Goal: Information Seeking & Learning: Learn about a topic

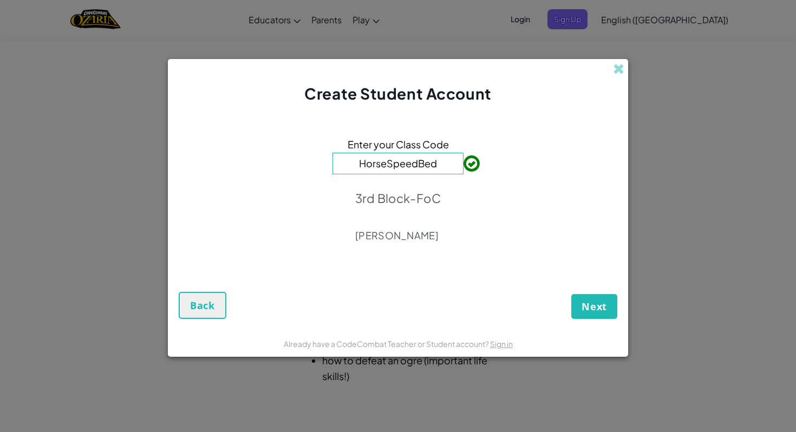
click at [476, 267] on div "Enter your Class Code HorseSpeedBed 3rd Block-FoC [PERSON_NAME]" at bounding box center [398, 192] width 439 height 155
click at [596, 303] on span "Next" at bounding box center [593, 306] width 25 height 13
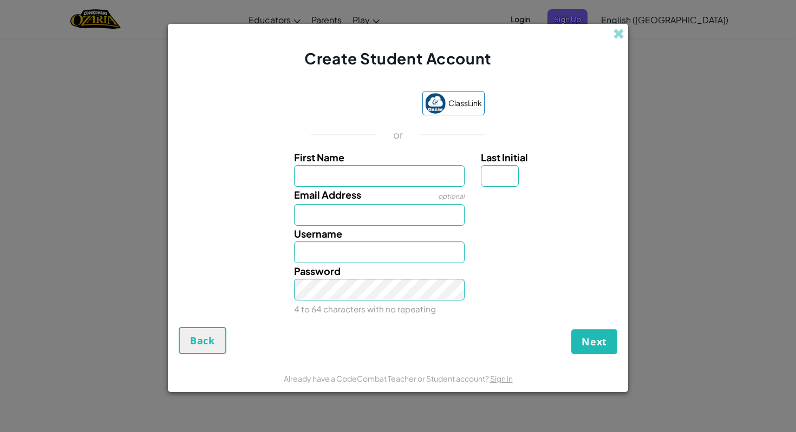
click at [390, 178] on input "First Name" at bounding box center [379, 176] width 171 height 22
type input "zavius"
type input "Zavius"
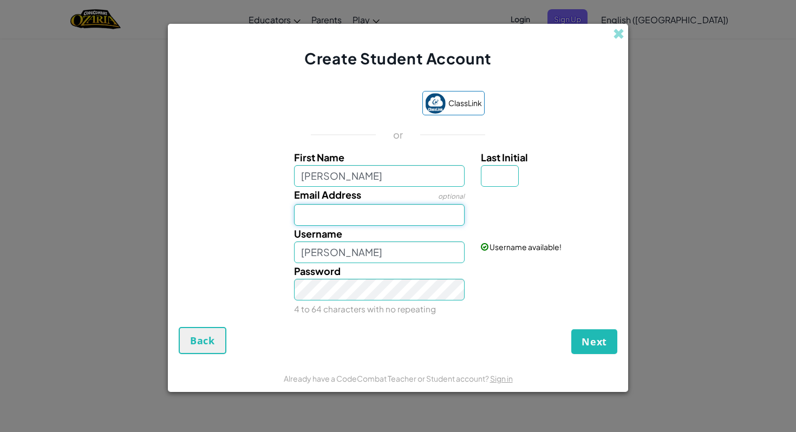
click at [383, 207] on input "Email Address" at bounding box center [379, 215] width 171 height 22
type input "Lyles-Li@spart7.net"
click at [347, 254] on input "Zavius" at bounding box center [379, 252] width 171 height 22
type input "Z"
type input "Lyles-Li"
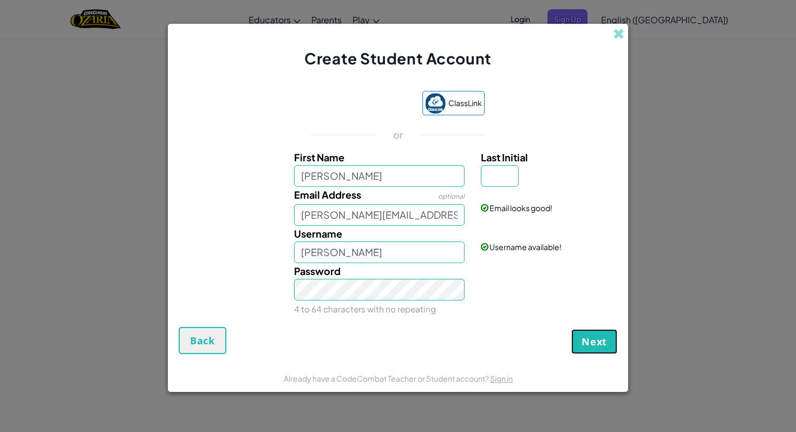
drag, startPoint x: 614, startPoint y: 334, endPoint x: 570, endPoint y: 184, distance: 156.8
click at [570, 184] on form "ClassLink or First Name zavius Last Initial Email Address optional Lyles-Li@spa…" at bounding box center [398, 216] width 460 height 295
click at [493, 178] on input "Last Initial" at bounding box center [500, 176] width 38 height 22
type input "L"
type input "ZaviusL"
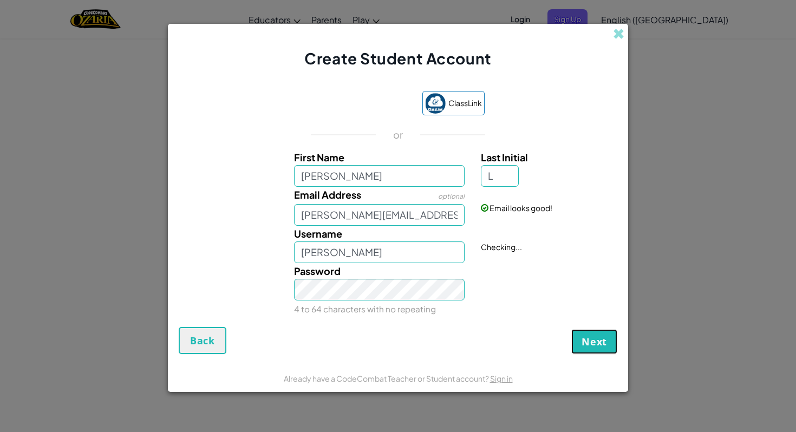
click at [594, 335] on span "Next" at bounding box center [593, 341] width 25 height 13
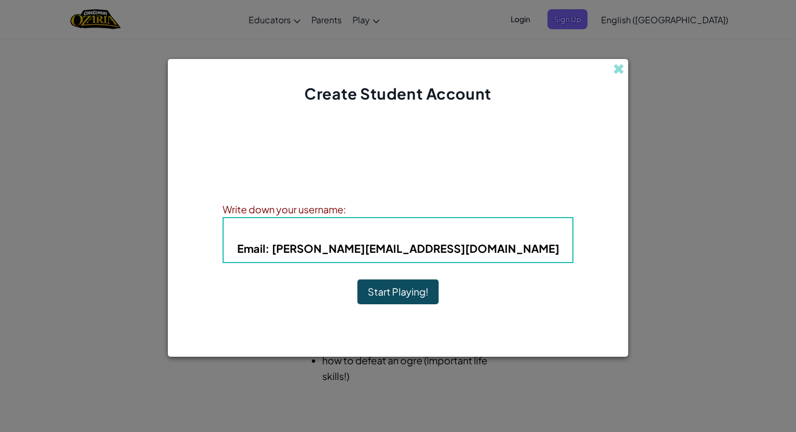
click at [415, 295] on button "Start Playing!" at bounding box center [397, 291] width 81 height 25
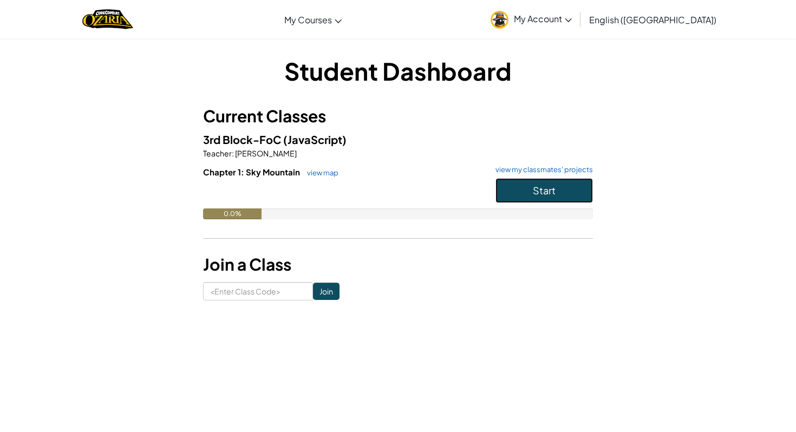
click at [524, 187] on button "Start" at bounding box center [543, 190] width 97 height 25
click at [228, 291] on input at bounding box center [258, 291] width 110 height 18
click at [528, 186] on button "Start" at bounding box center [543, 190] width 97 height 25
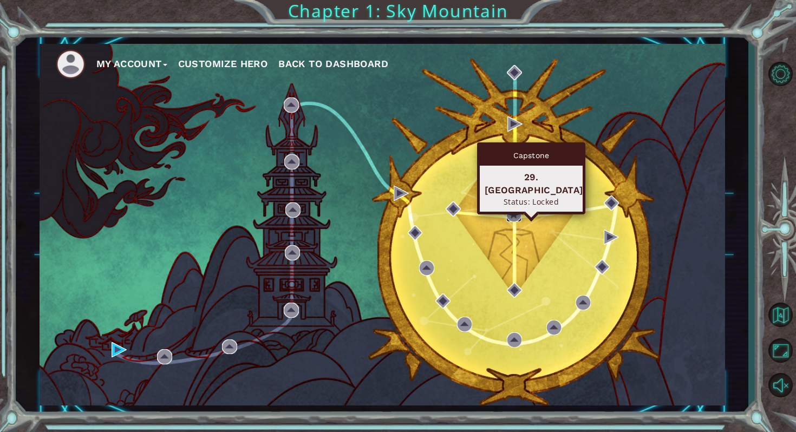
click at [515, 217] on img at bounding box center [513, 214] width 15 height 15
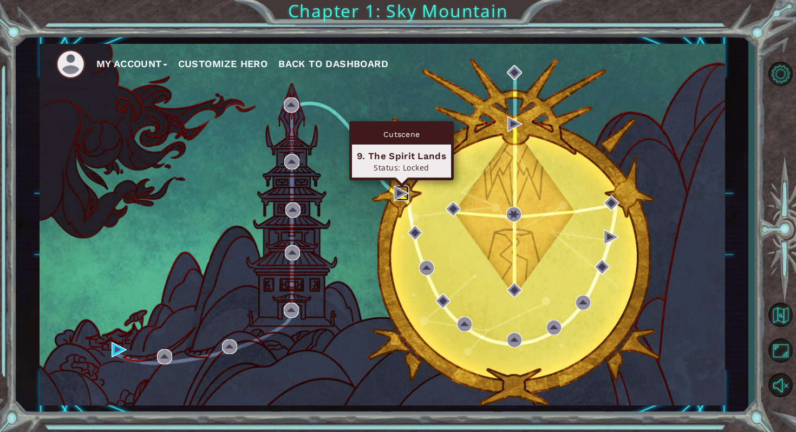
click at [396, 190] on img at bounding box center [401, 193] width 15 height 15
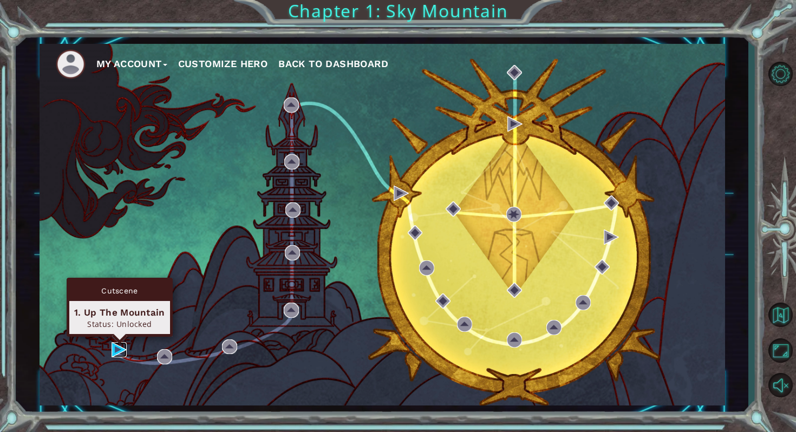
click at [116, 344] on img at bounding box center [119, 349] width 15 height 15
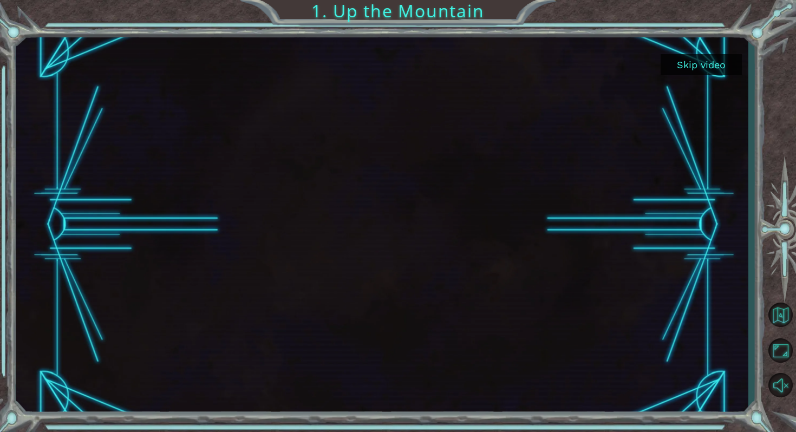
click at [717, 62] on button "Skip video" at bounding box center [700, 64] width 81 height 21
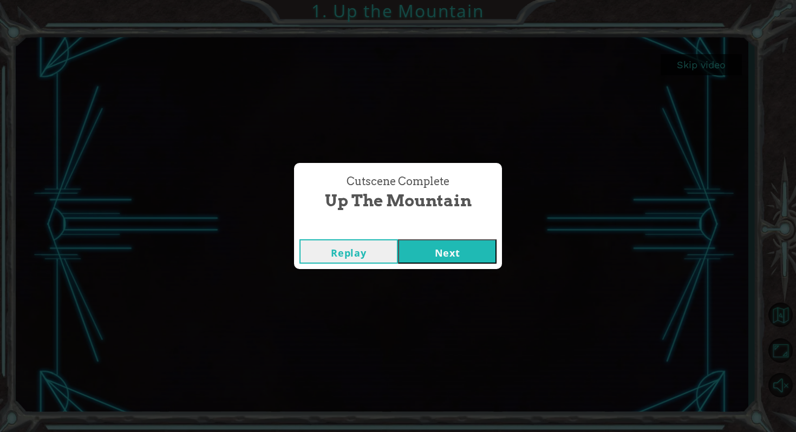
click at [469, 244] on button "Next" at bounding box center [447, 251] width 99 height 24
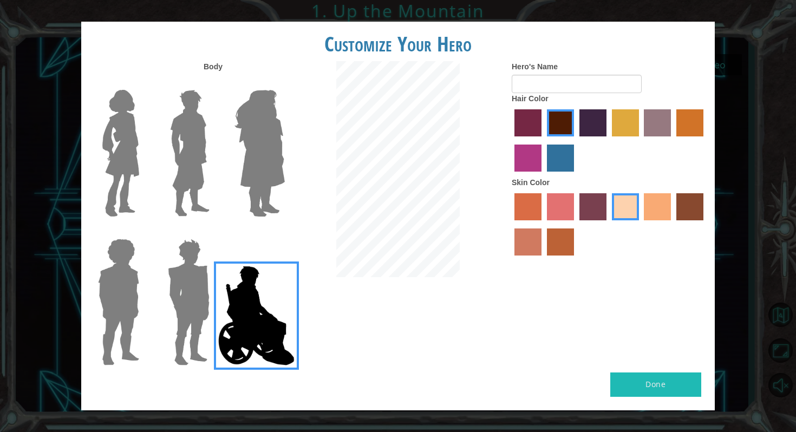
click at [286, 178] on img at bounding box center [259, 153] width 59 height 135
click at [284, 83] on input "Hero Amethyst" at bounding box center [284, 83] width 0 height 0
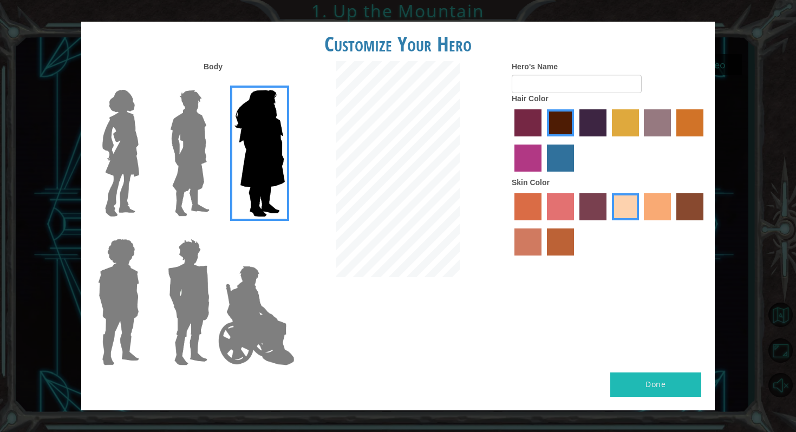
click at [113, 188] on img at bounding box center [120, 153] width 45 height 135
click at [143, 83] on input "Hero Connie" at bounding box center [143, 83] width 0 height 0
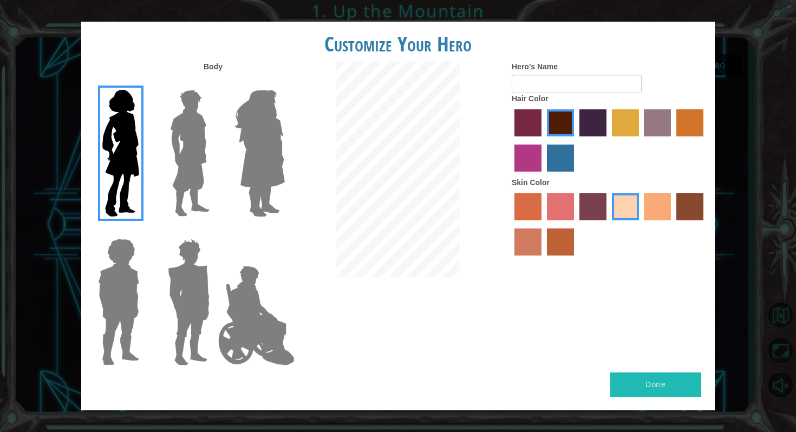
click at [167, 164] on img at bounding box center [190, 153] width 48 height 135
click at [214, 83] on input "Hero Lars" at bounding box center [214, 83] width 0 height 0
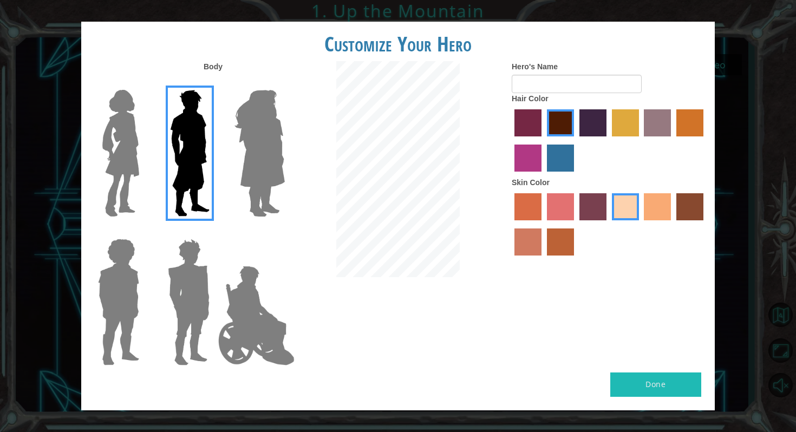
click at [171, 293] on img at bounding box center [189, 301] width 50 height 135
click at [214, 232] on input "Hero Garnet" at bounding box center [214, 232] width 0 height 0
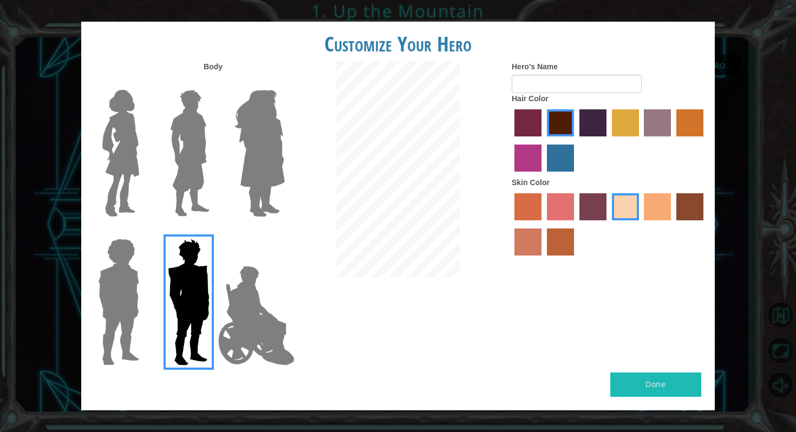
click at [110, 336] on img at bounding box center [119, 301] width 50 height 135
click at [143, 232] on input "Hero Steven" at bounding box center [143, 232] width 0 height 0
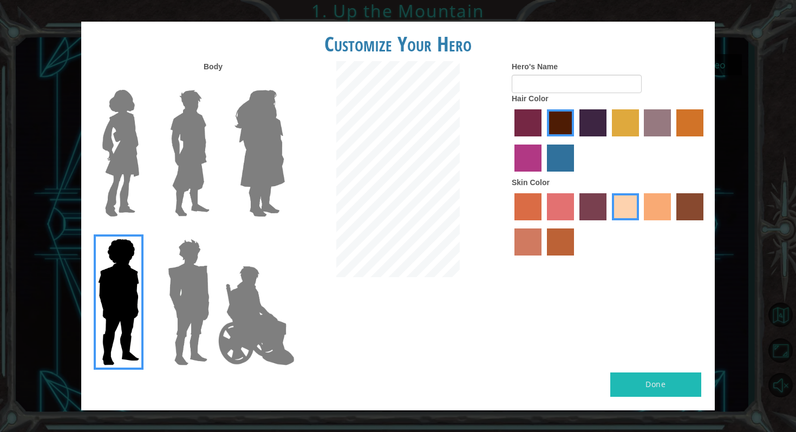
click at [247, 317] on img at bounding box center [256, 315] width 85 height 108
click at [284, 232] on input "Hero Jamie" at bounding box center [284, 232] width 0 height 0
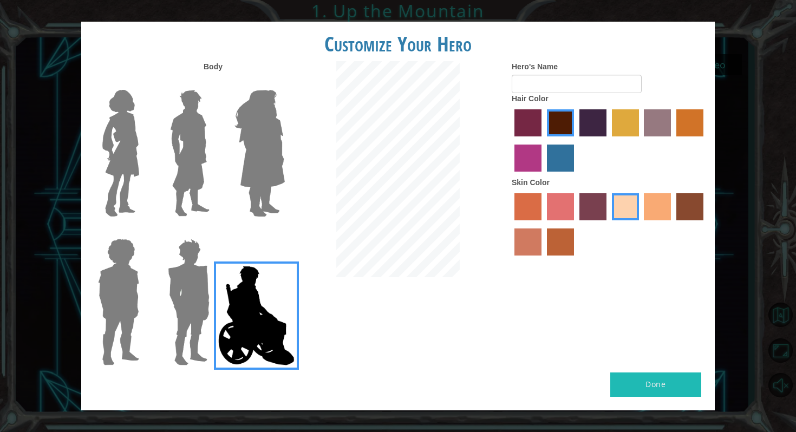
click at [152, 134] on div at bounding box center [187, 149] width 70 height 149
click at [205, 142] on img at bounding box center [190, 153] width 48 height 135
click at [214, 83] on input "Hero Lars" at bounding box center [214, 83] width 0 height 0
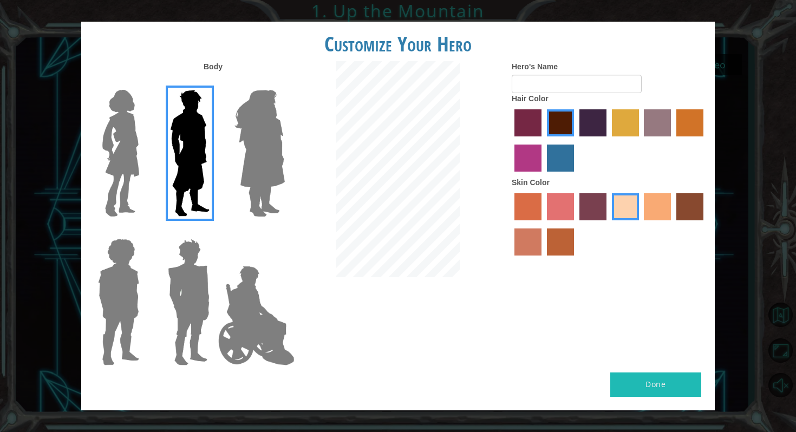
click at [600, 205] on label "tosca skin color" at bounding box center [592, 206] width 27 height 27
click at [575, 224] on input "tosca skin color" at bounding box center [575, 224] width 0 height 0
click at [644, 206] on label "tacao skin color" at bounding box center [657, 206] width 27 height 27
click at [640, 224] on input "tacao skin color" at bounding box center [640, 224] width 0 height 0
click at [722, 202] on div "Customize Your Hero Body Hero's Name Hair Color Skin Color Done" at bounding box center [398, 216] width 796 height 432
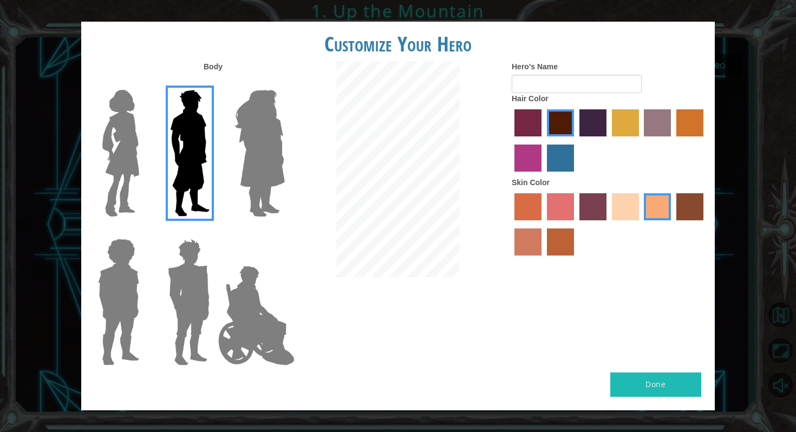
click at [688, 211] on label "karma skin color" at bounding box center [689, 206] width 27 height 27
click at [672, 224] on input "karma skin color" at bounding box center [672, 224] width 0 height 0
click at [659, 210] on label "tacao skin color" at bounding box center [657, 206] width 27 height 27
click at [640, 224] on input "tacao skin color" at bounding box center [640, 224] width 0 height 0
click at [568, 160] on label "lachmara hair color" at bounding box center [560, 158] width 27 height 27
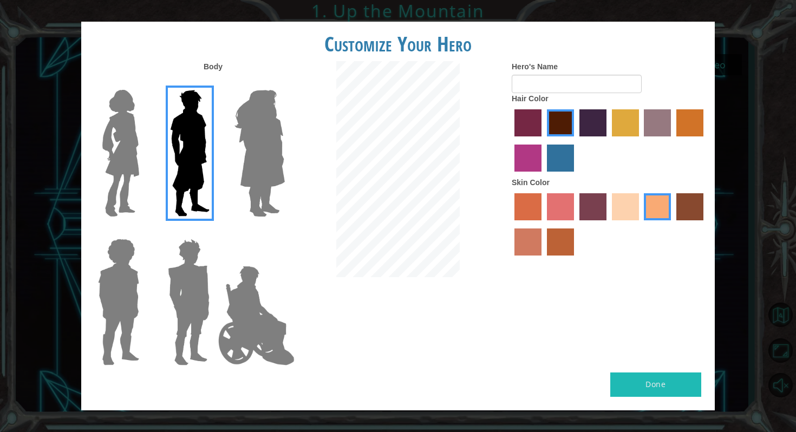
click at [543, 175] on input "lachmara hair color" at bounding box center [543, 175] width 0 height 0
click at [633, 378] on button "Done" at bounding box center [655, 384] width 91 height 24
click at [555, 83] on input "Hero's Name" at bounding box center [577, 84] width 130 height 18
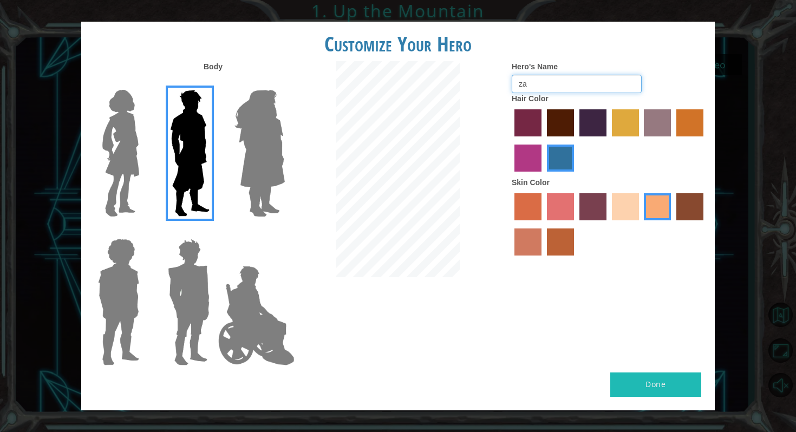
type input "za"
click at [635, 401] on div "Done" at bounding box center [397, 391] width 633 height 38
click at [629, 382] on button "Done" at bounding box center [655, 384] width 91 height 24
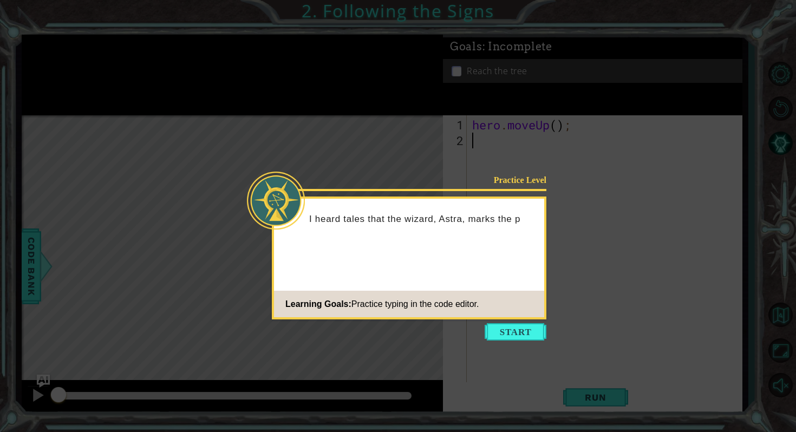
click at [532, 334] on button "Start" at bounding box center [516, 331] width 62 height 17
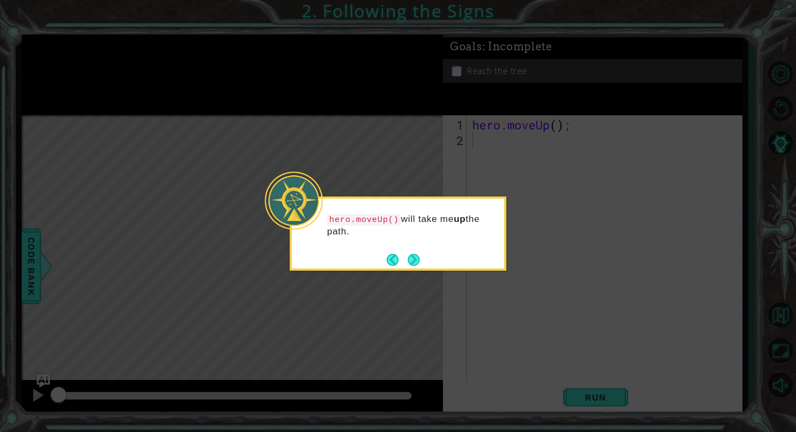
click at [426, 264] on div "hero.moveUp() will take me up the path." at bounding box center [398, 234] width 217 height 74
click at [419, 263] on button "Next" at bounding box center [414, 260] width 12 height 12
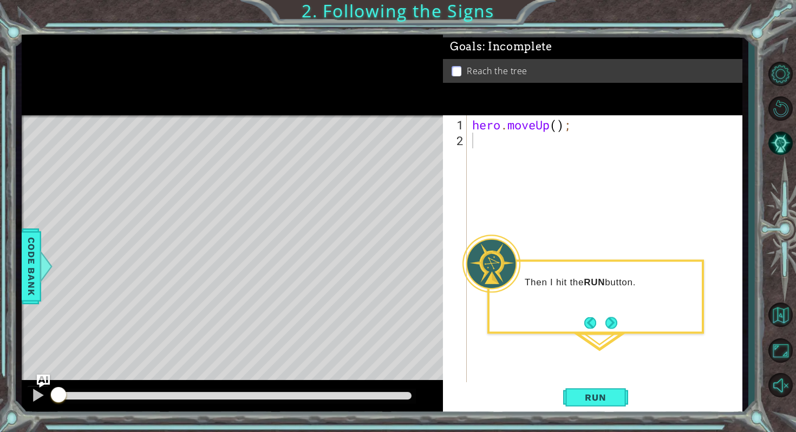
click at [467, 158] on div "1 2 hero . moveUp ( ) ; ההההההההההההההההההההההההההההההההההההההההההההההההההההההה…" at bounding box center [591, 248] width 296 height 267
click at [610, 398] on span "Run" at bounding box center [595, 397] width 43 height 11
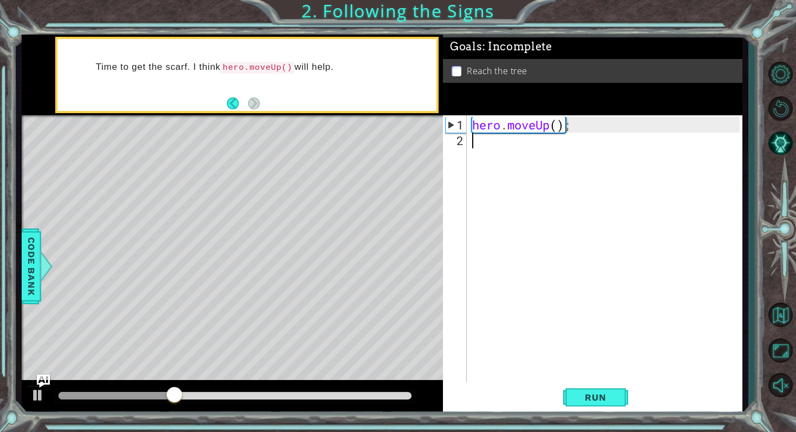
click at [489, 153] on div "hero . moveUp ( ) ;" at bounding box center [607, 266] width 274 height 298
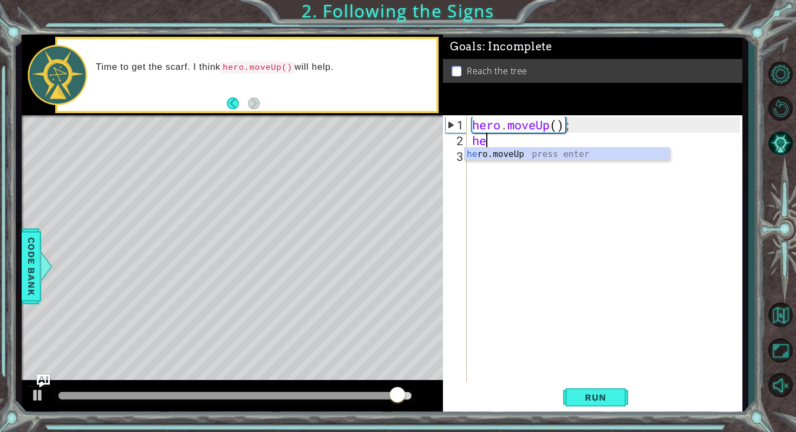
type textarea "her"
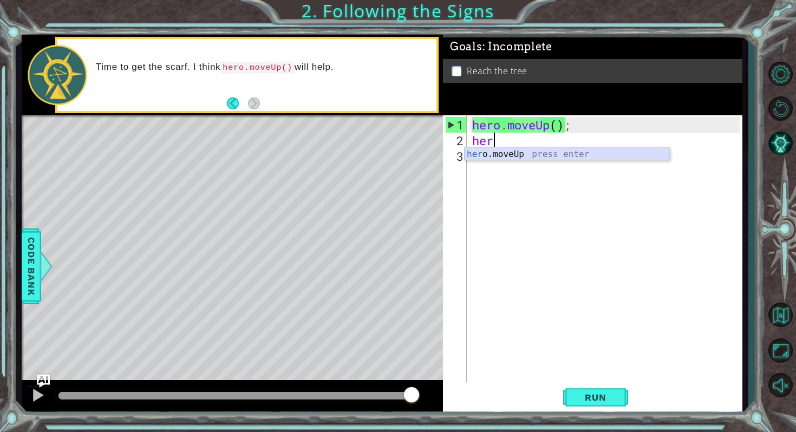
click at [510, 158] on div "her o.moveUp press enter" at bounding box center [567, 167] width 205 height 39
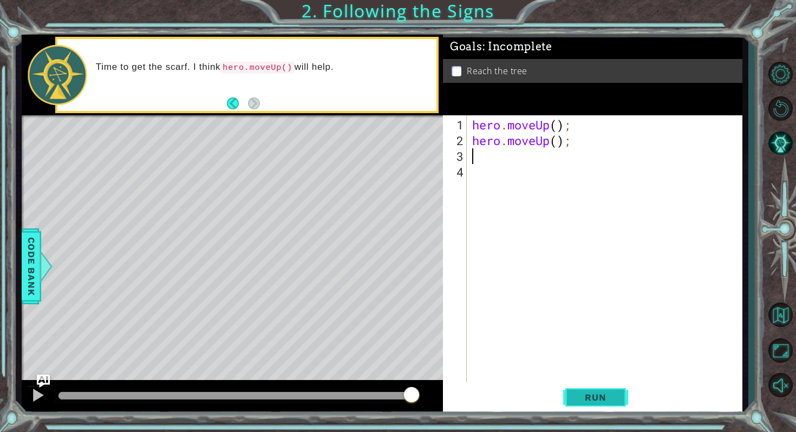
click at [611, 401] on span "Run" at bounding box center [595, 397] width 43 height 11
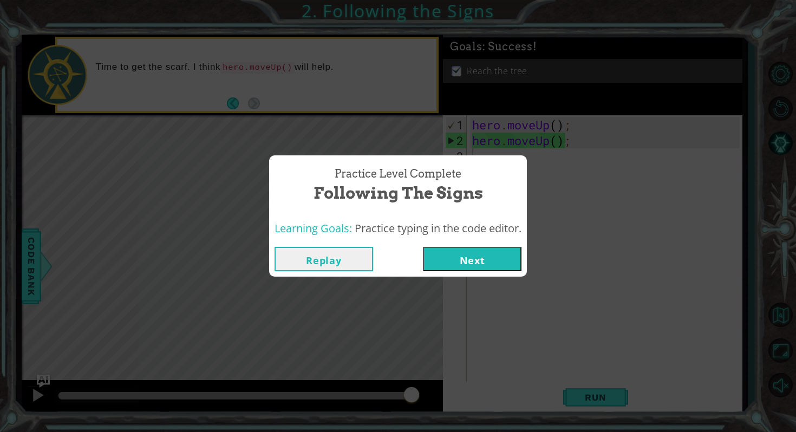
click at [486, 258] on button "Next" at bounding box center [472, 259] width 99 height 24
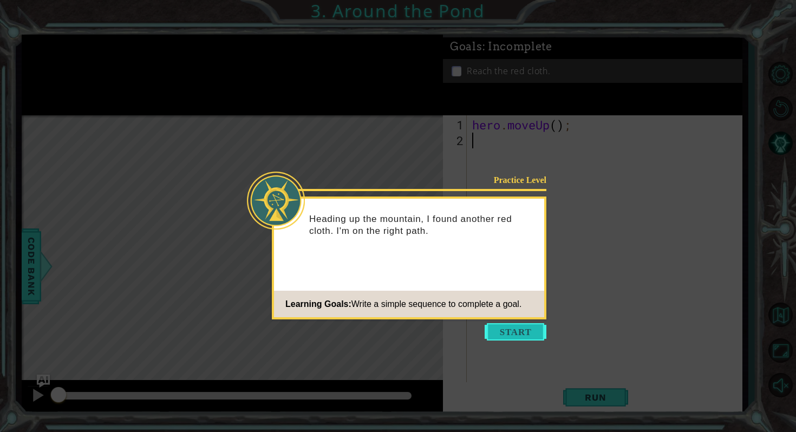
click at [522, 331] on button "Start" at bounding box center [516, 331] width 62 height 17
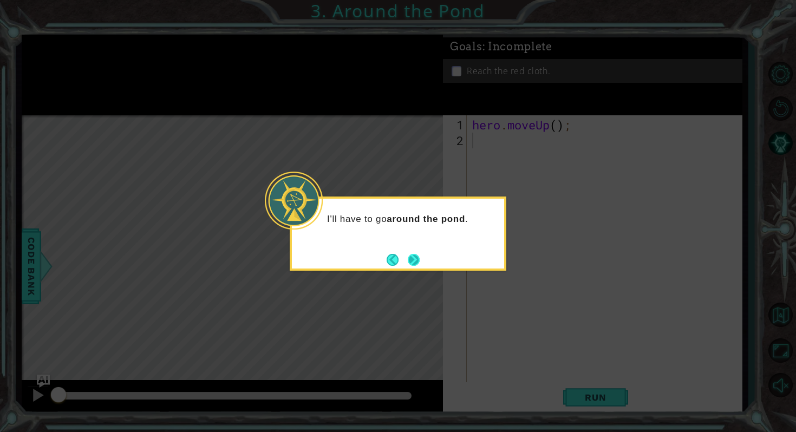
click at [418, 263] on button "Next" at bounding box center [414, 260] width 12 height 12
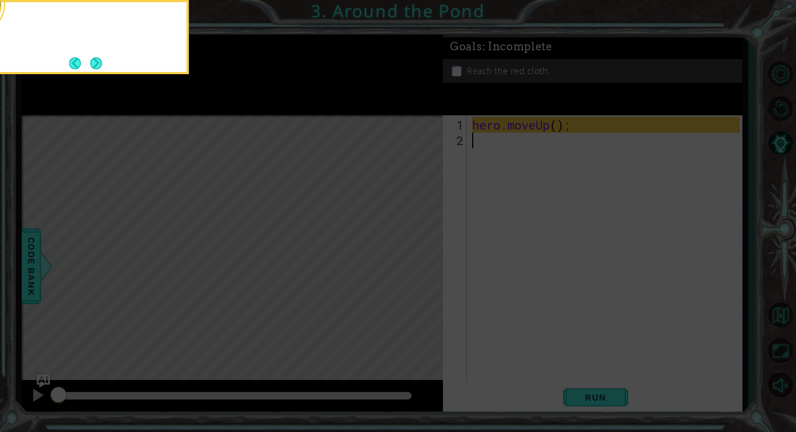
click at [418, 263] on icon at bounding box center [398, 64] width 796 height 735
click at [92, 66] on button "Next" at bounding box center [96, 63] width 12 height 12
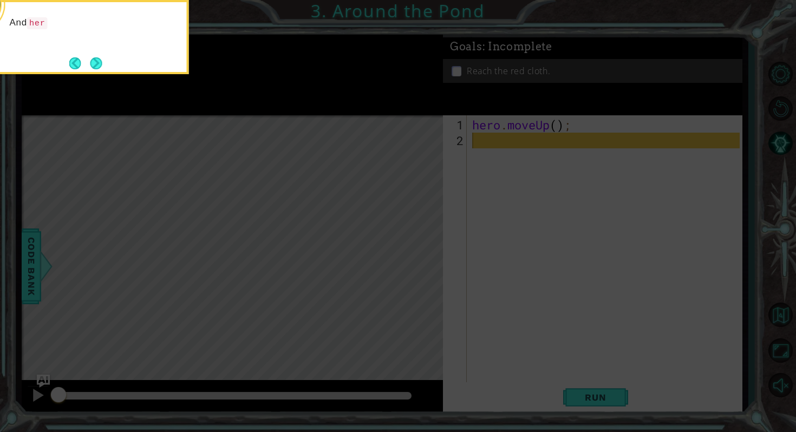
click at [393, 174] on icon at bounding box center [398, 64] width 796 height 735
click at [93, 64] on button "Next" at bounding box center [96, 63] width 12 height 12
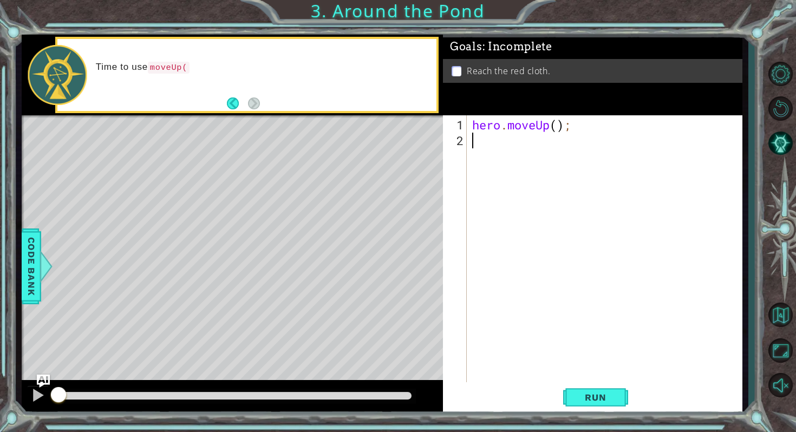
click at [506, 146] on div "hero . moveUp ( ) ;" at bounding box center [607, 266] width 274 height 298
type textarea "h"
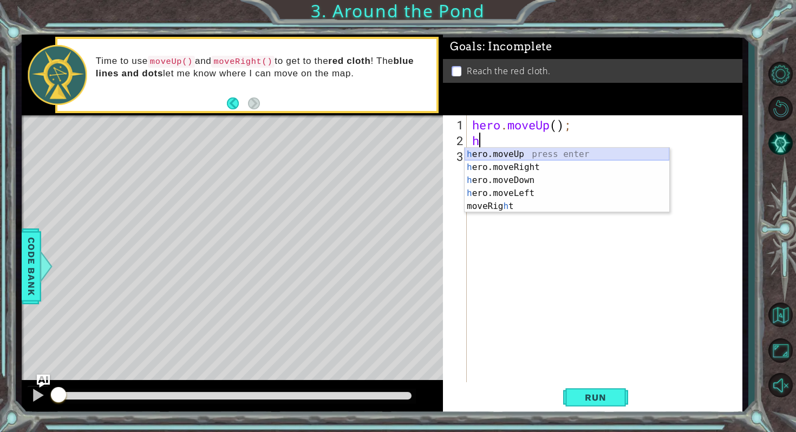
click at [523, 154] on div "h ero.moveUp press enter h ero.moveRight press enter h ero.moveDown press enter…" at bounding box center [567, 193] width 205 height 91
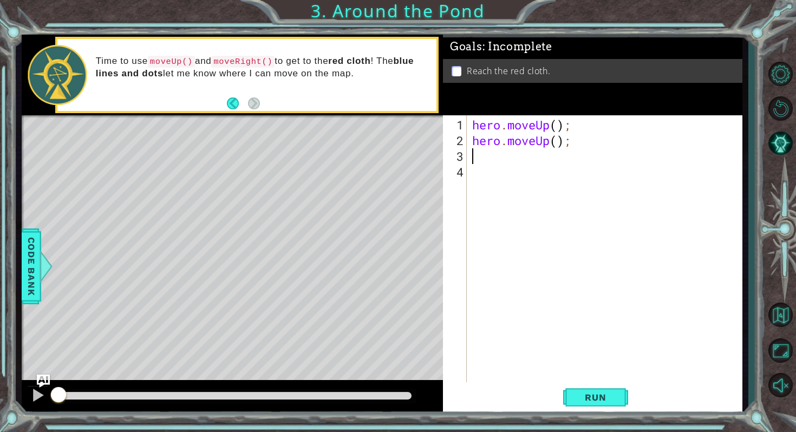
click at [502, 155] on div "hero . moveUp ( ) ; hero . moveUp ( ) ;" at bounding box center [607, 266] width 274 height 298
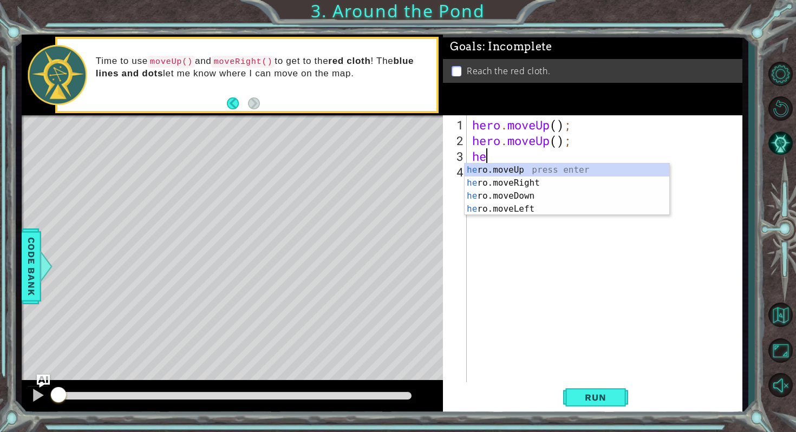
type textarea "her"
click at [500, 172] on div "her o.moveUp press enter her o.moveRight press enter her o.moveDown press enter…" at bounding box center [567, 203] width 205 height 78
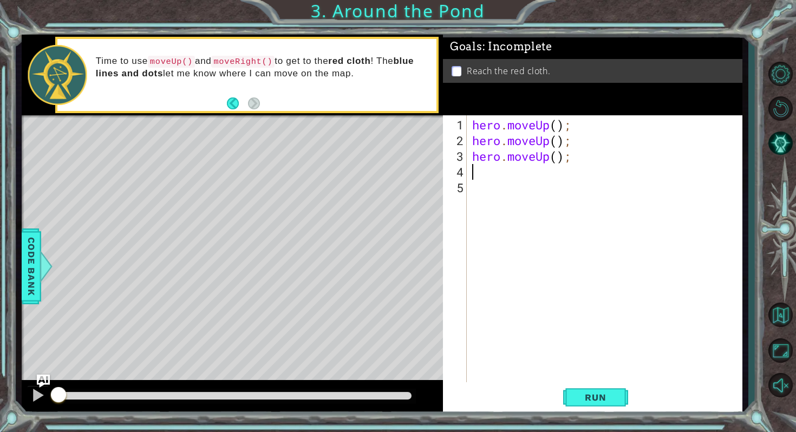
scroll to position [0, 0]
click at [500, 172] on div "hero . moveUp ( ) ; hero . moveUp ( ) ; hero . moveUp ( ) ;" at bounding box center [607, 266] width 274 height 298
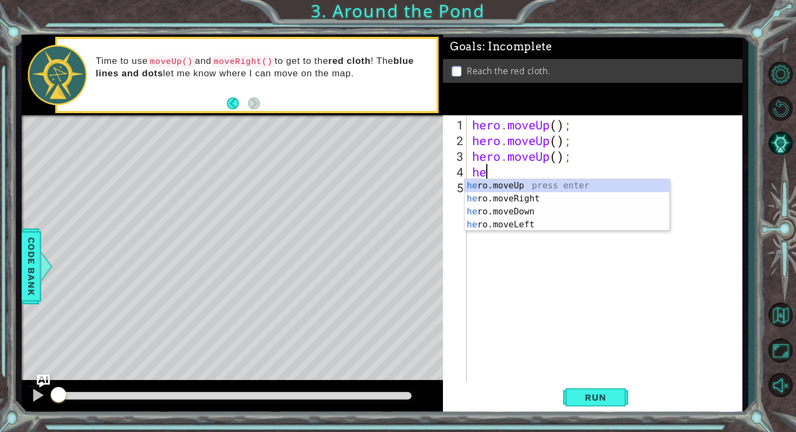
type textarea "her"
click at [527, 198] on div "her o.moveUp press enter her o.moveRight press enter her o.moveDown press enter…" at bounding box center [567, 218] width 205 height 78
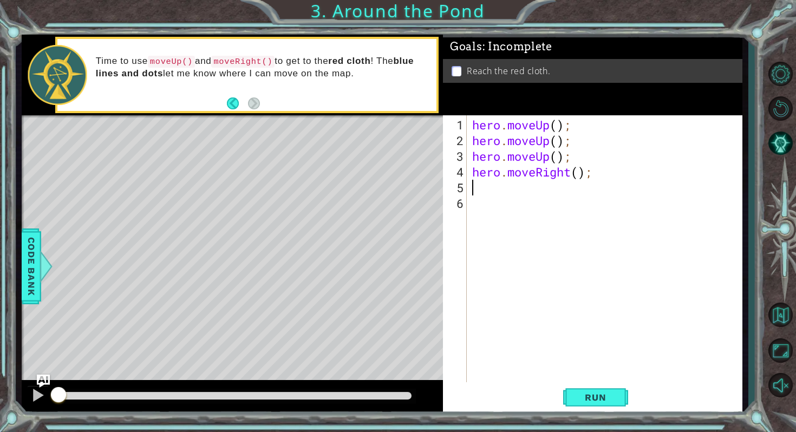
scroll to position [0, 0]
click at [514, 195] on div "hero . moveUp ( ) ; hero . moveUp ( ) ; hero . moveUp ( ) ; hero . moveRight ( …" at bounding box center [607, 266] width 274 height 298
click at [511, 187] on div "hero . moveUp ( ) ; hero . moveUp ( ) ; hero . moveUp ( ) ; hero . moveRight ( …" at bounding box center [607, 266] width 274 height 298
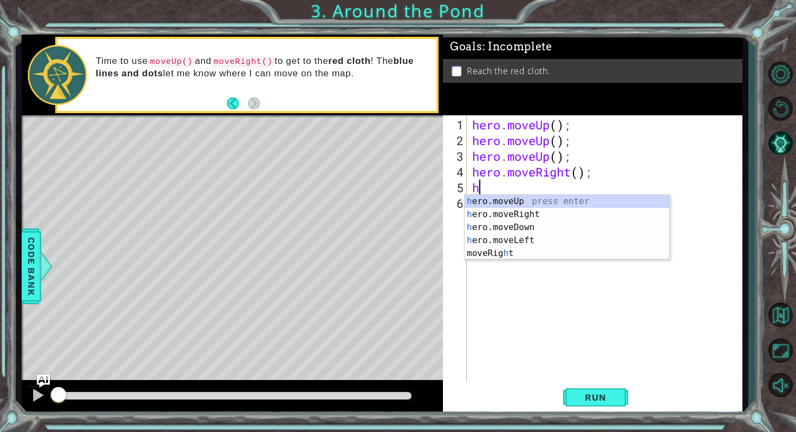
type textarea "her"
click at [531, 199] on div "her o.moveUp press enter her o.moveRight press enter her o.moveDown press enter…" at bounding box center [567, 234] width 205 height 78
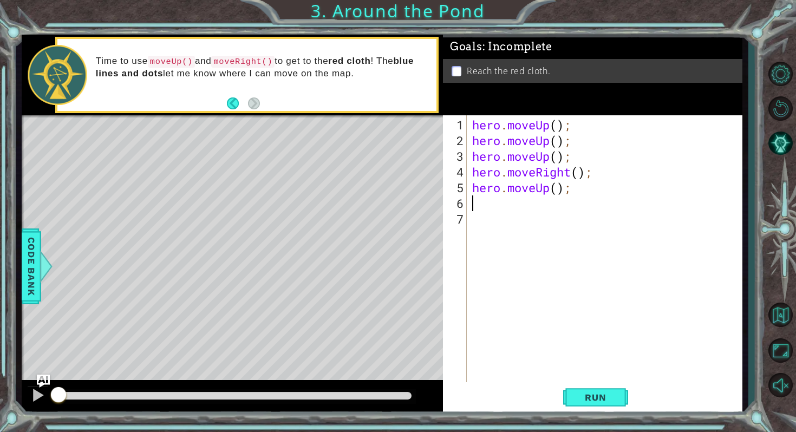
scroll to position [0, 0]
click at [608, 407] on button "Run" at bounding box center [595, 398] width 65 height 30
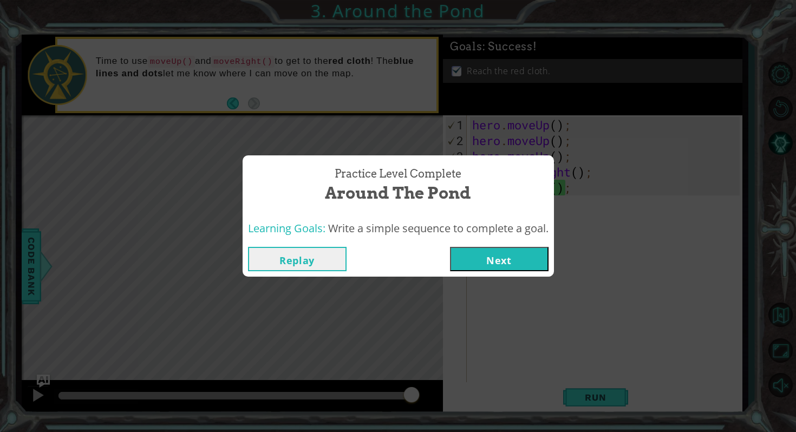
click at [508, 263] on button "Next" at bounding box center [499, 259] width 99 height 24
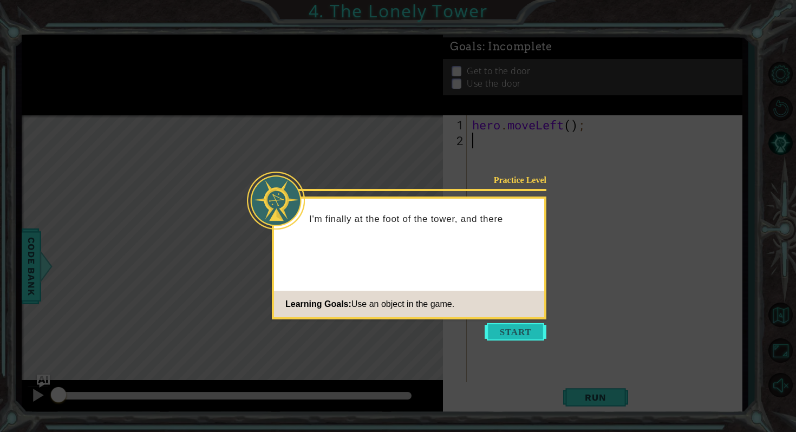
click at [506, 334] on button "Start" at bounding box center [516, 331] width 62 height 17
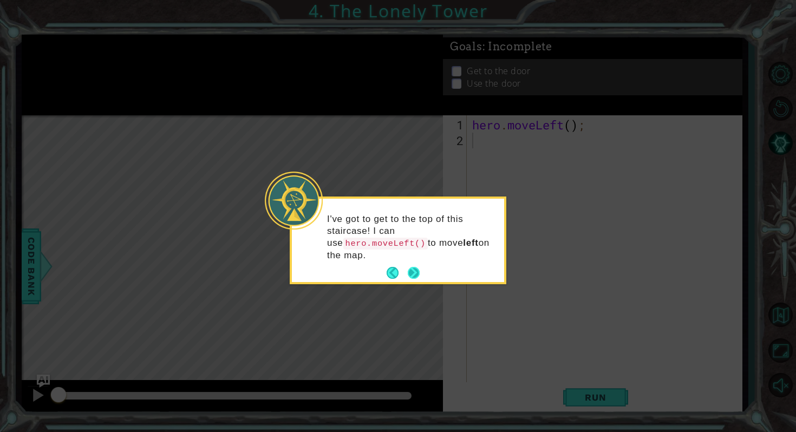
click at [416, 267] on button "Next" at bounding box center [414, 273] width 12 height 12
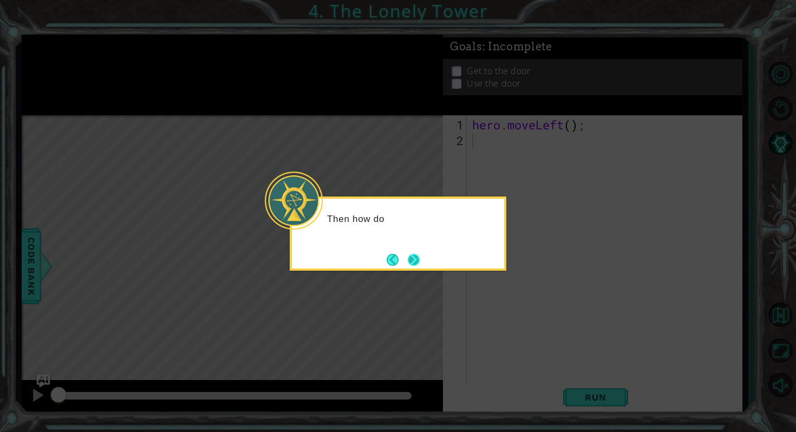
click at [420, 260] on button "Next" at bounding box center [414, 260] width 12 height 12
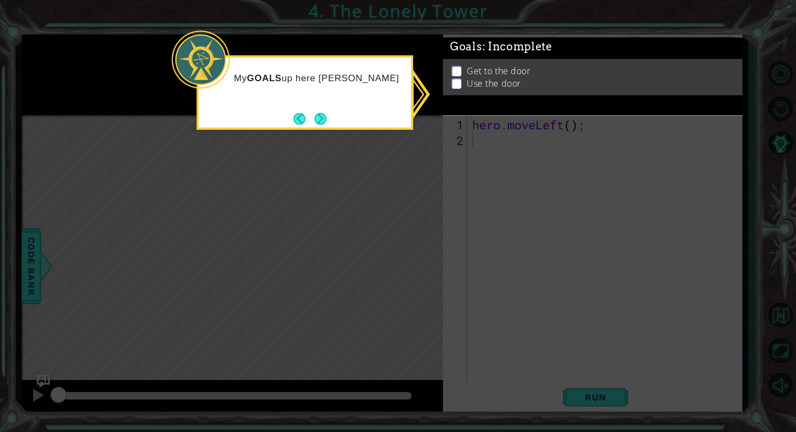
drag, startPoint x: 409, startPoint y: 187, endPoint x: 429, endPoint y: 184, distance: 20.3
click at [409, 186] on icon at bounding box center [398, 216] width 796 height 432
click at [337, 116] on div "My GOALS up here will help me figure out what to do n" at bounding box center [305, 93] width 217 height 74
click at [319, 125] on footer at bounding box center [309, 118] width 33 height 16
click at [319, 119] on button "Next" at bounding box center [321, 119] width 12 height 12
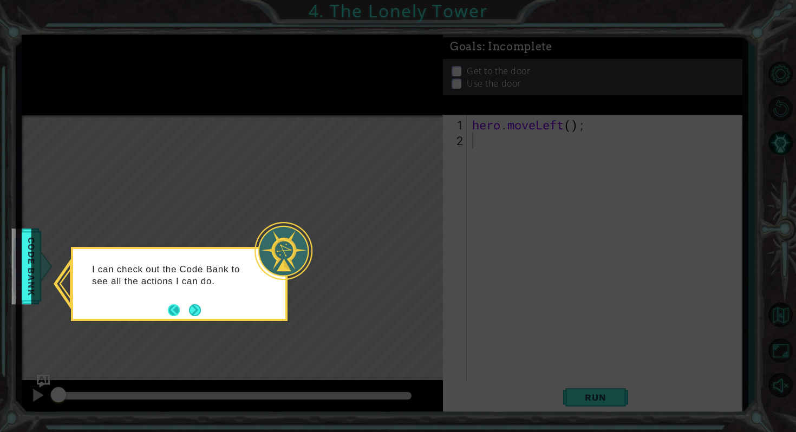
click at [182, 314] on button "Back" at bounding box center [178, 310] width 21 height 12
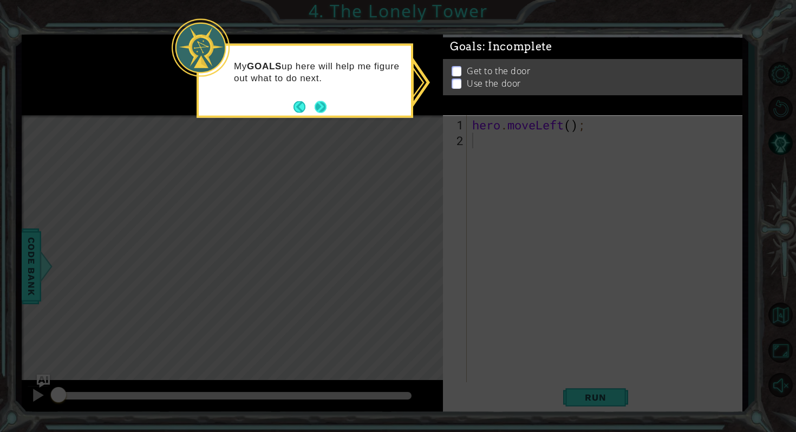
click at [326, 101] on button "Next" at bounding box center [321, 107] width 12 height 12
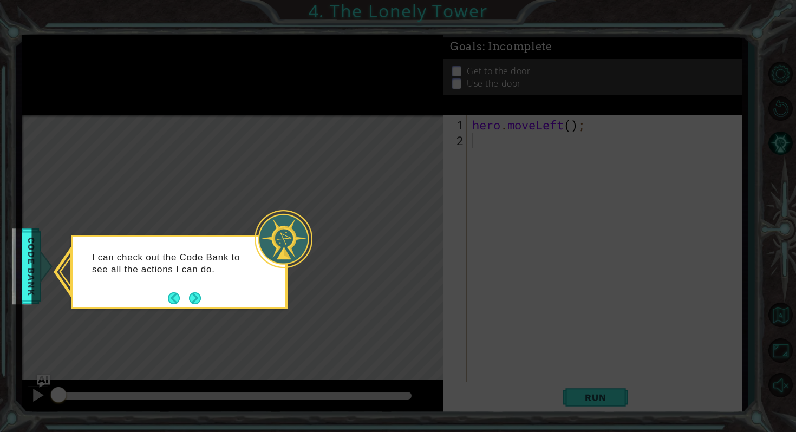
click at [318, 106] on icon at bounding box center [398, 216] width 796 height 432
click at [190, 297] on button "Next" at bounding box center [195, 298] width 12 height 12
click at [190, 297] on div "Level Map" at bounding box center [272, 274] width 500 height 319
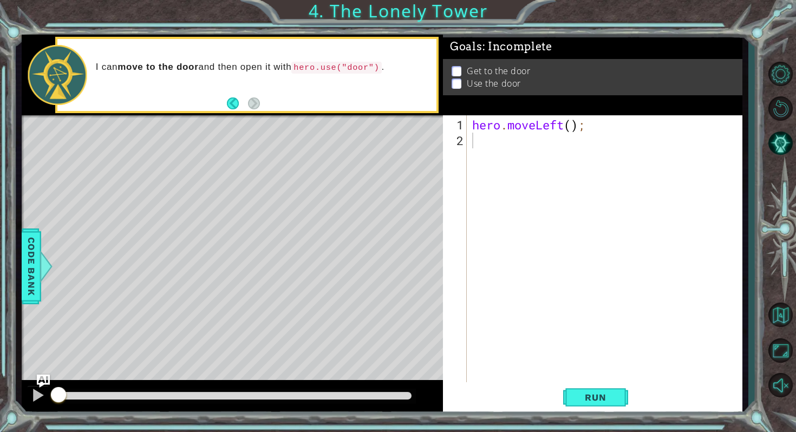
click at [483, 140] on div "hero . moveLeft ( ) ;" at bounding box center [607, 266] width 274 height 298
click at [459, 68] on p at bounding box center [457, 71] width 10 height 10
click at [476, 145] on div "hero . moveLeft ( ) ;" at bounding box center [607, 266] width 274 height 298
type textarea "h"
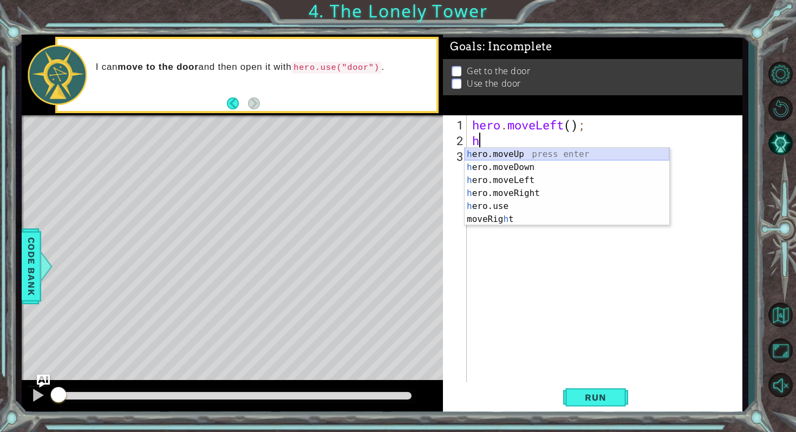
click at [525, 155] on div "h ero.moveUp press enter h ero.moveDown press enter h ero.moveLeft press enter …" at bounding box center [567, 200] width 205 height 104
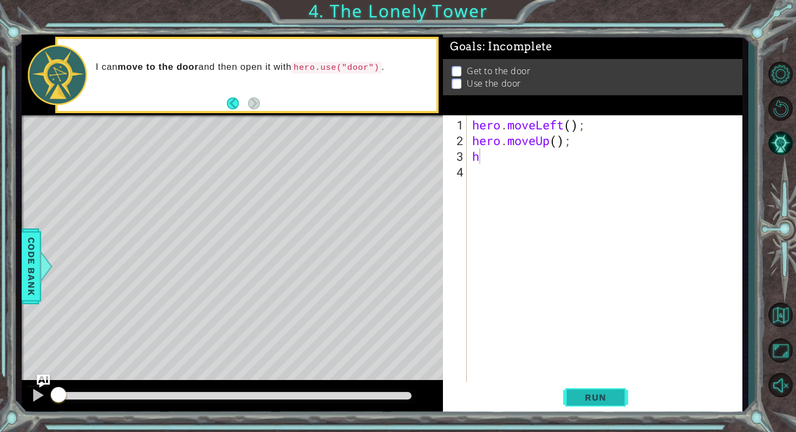
click at [576, 397] on span "Run" at bounding box center [595, 397] width 43 height 11
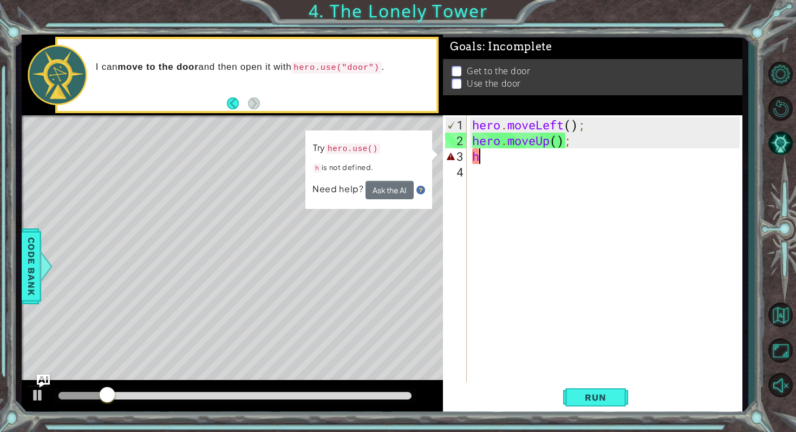
click at [495, 159] on div "hero . moveLeft ( ) ; hero . moveUp ( ) ; h" at bounding box center [607, 266] width 274 height 298
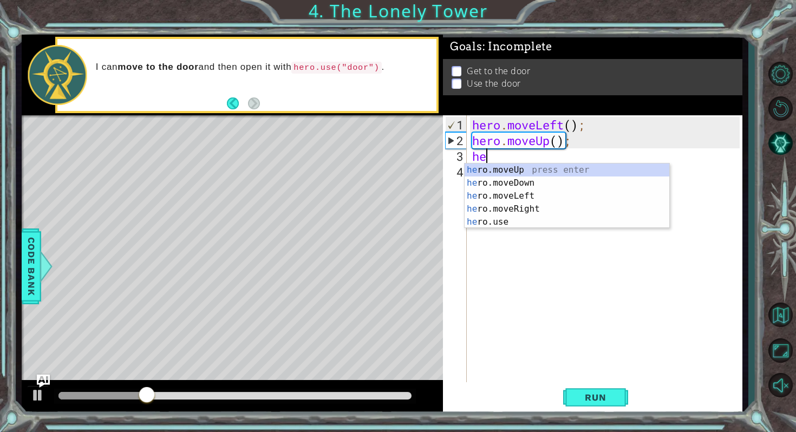
type textarea "h"
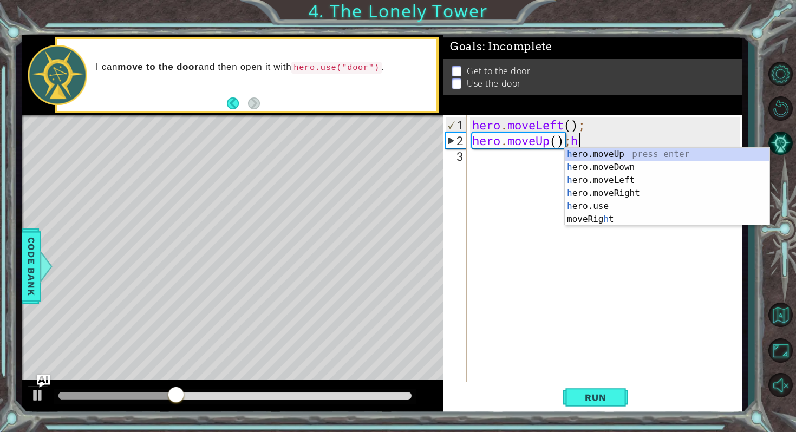
scroll to position [0, 4]
click at [592, 156] on div "h ero.moveUp press enter h ero.moveDown press enter h ero.moveLeft press enter …" at bounding box center [667, 200] width 205 height 104
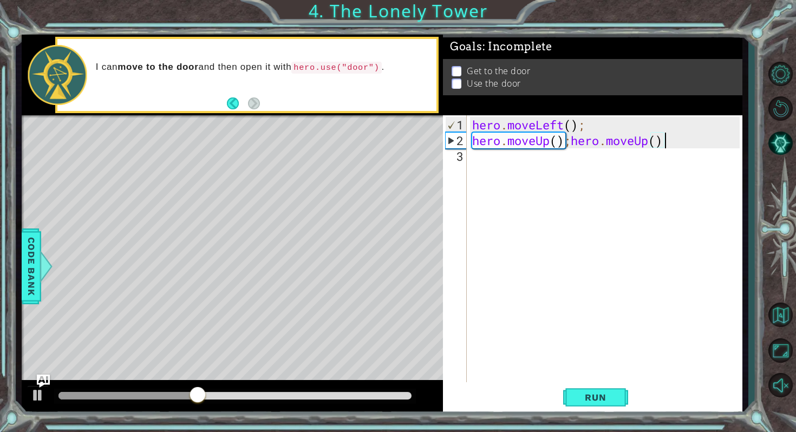
click at [532, 166] on div "hero . moveLeft ( ) ; hero . moveUp ( ) ; hero . moveUp ( )" at bounding box center [607, 266] width 274 height 298
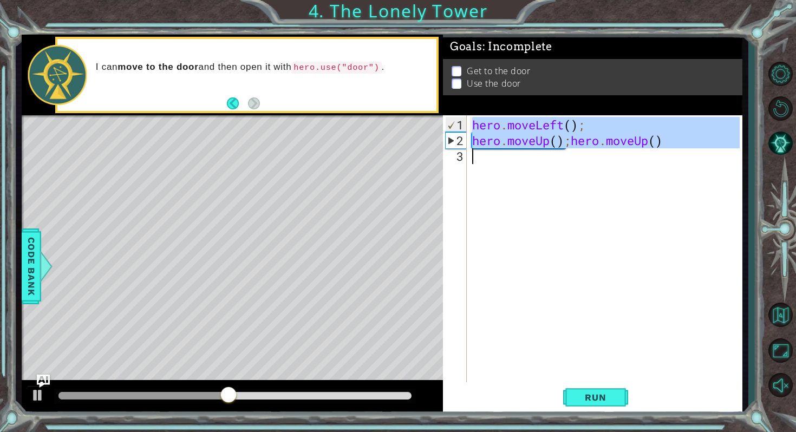
click at [571, 142] on div "hero . moveLeft ( ) ; hero . moveUp ( ) ; hero . moveUp ( )" at bounding box center [607, 266] width 274 height 298
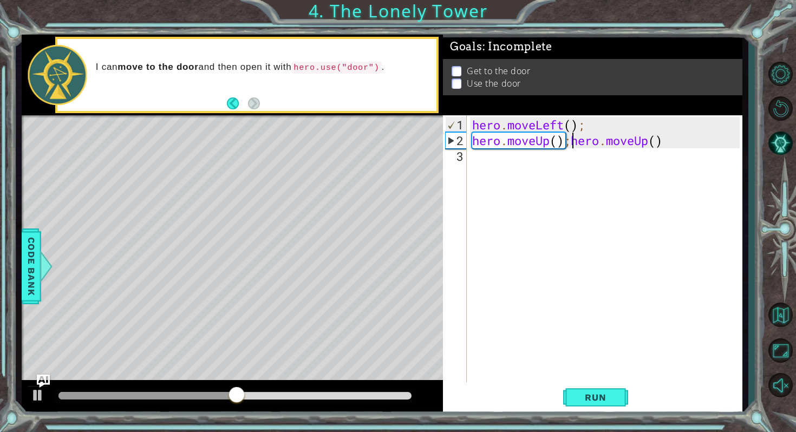
type textarea "hero.moveUp()"
click at [473, 173] on div "hero . moveLeft ( ) ; hero . moveUp ( ) ; hero . moveUp ( )" at bounding box center [607, 266] width 274 height 298
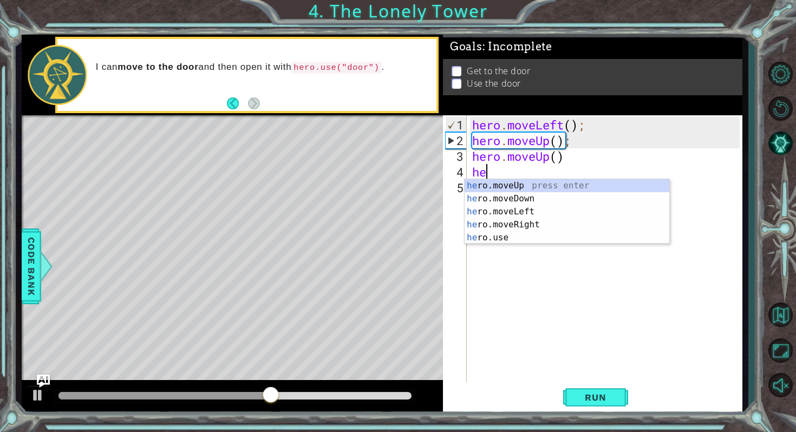
type textarea "her"
click at [522, 189] on div "her o.moveUp press enter her o.moveDown press enter her o.moveLeft press enter …" at bounding box center [567, 224] width 205 height 91
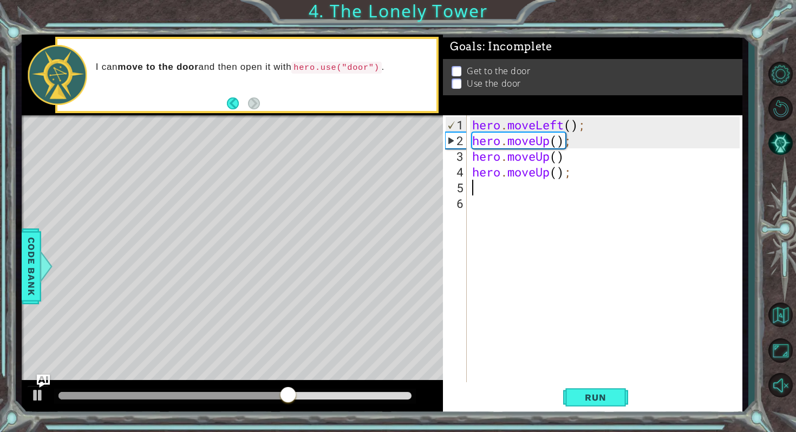
scroll to position [0, 0]
click at [485, 193] on div "hero . moveLeft ( ) ; hero . moveUp ( ) ; hero . moveUp ( ) hero . moveUp ( ) ;" at bounding box center [607, 266] width 274 height 298
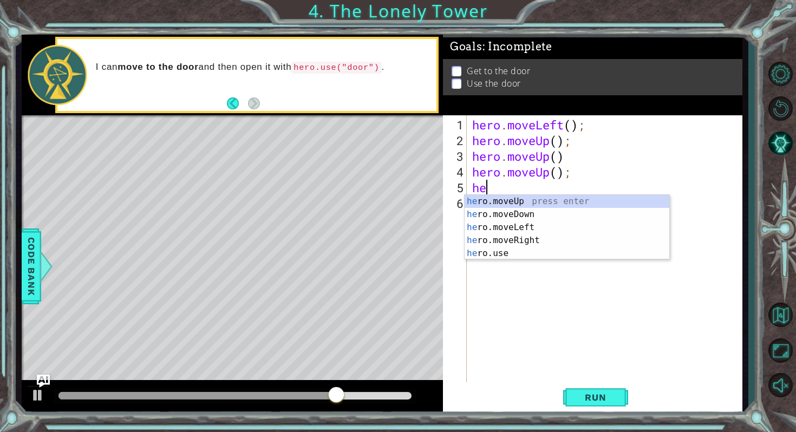
type textarea "her"
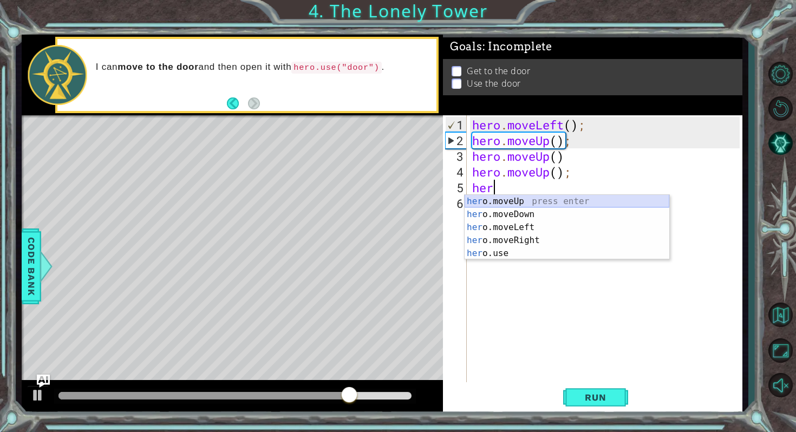
click at [502, 203] on div "her o.moveUp press enter her o.moveDown press enter her o.moveLeft press enter …" at bounding box center [567, 240] width 205 height 91
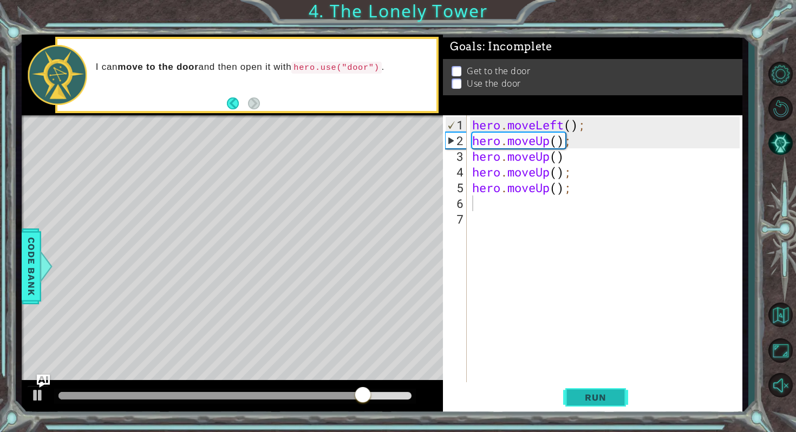
click at [568, 402] on button "Run" at bounding box center [595, 398] width 65 height 30
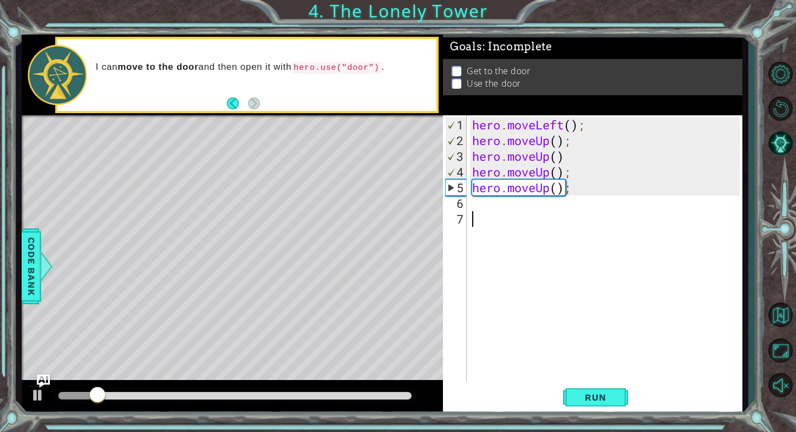
click at [497, 211] on div "hero . moveLeft ( ) ; hero . moveUp ( ) ; hero . moveUp ( ) hero . moveUp ( ) ;…" at bounding box center [607, 266] width 274 height 298
click at [473, 204] on div "hero . moveLeft ( ) ; hero . moveUp ( ) ; hero . moveUp ( ) hero . moveUp ( ) ;…" at bounding box center [607, 266] width 274 height 298
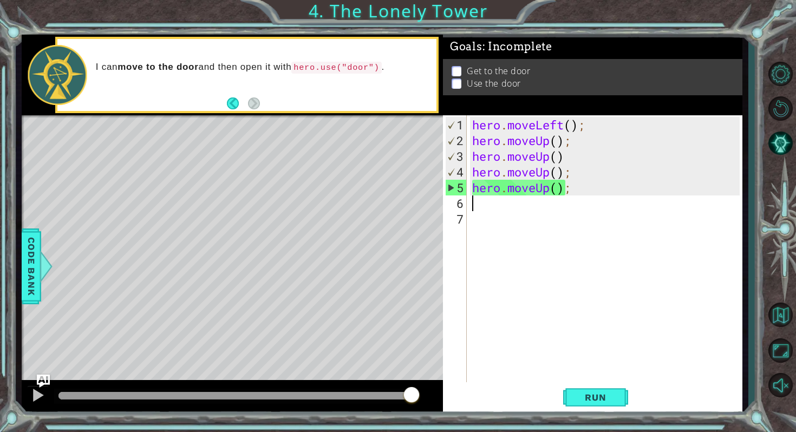
click at [502, 207] on div "hero . moveLeft ( ) ; hero . moveUp ( ) ; hero . moveUp ( ) hero . moveUp ( ) ;…" at bounding box center [607, 266] width 274 height 298
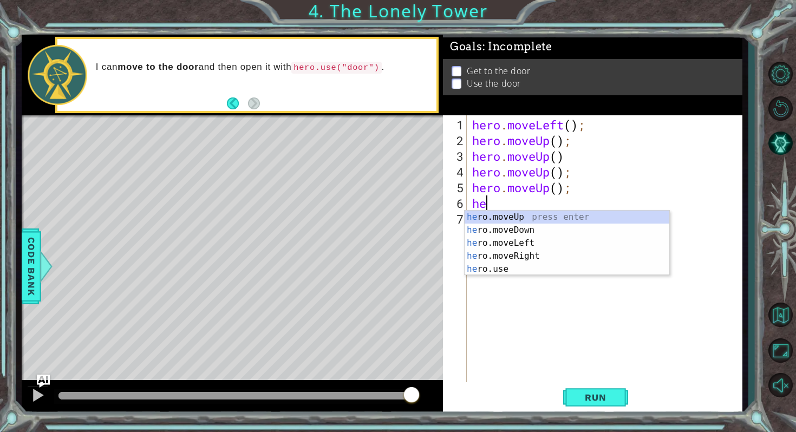
type textarea "her"
click at [563, 219] on div "her o.moveUp press enter her o.moveDown press enter her o.moveLeft press enter …" at bounding box center [567, 256] width 205 height 91
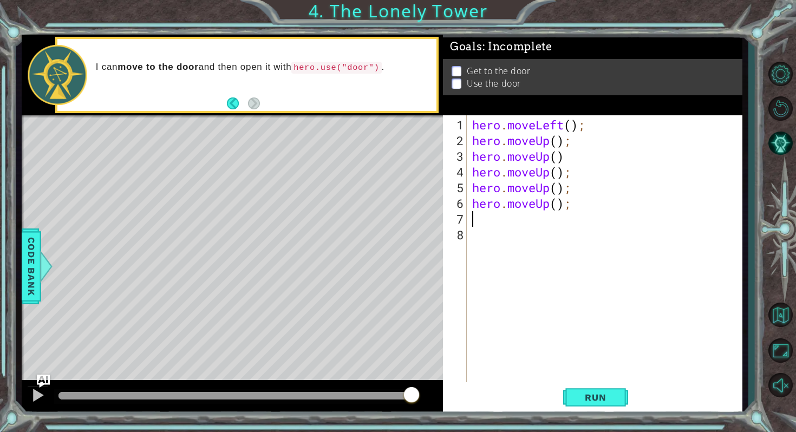
click at [500, 221] on div "hero . moveLeft ( ) ; hero . moveUp ( ) ; hero . moveUp ( ) hero . moveUp ( ) ;…" at bounding box center [607, 266] width 274 height 298
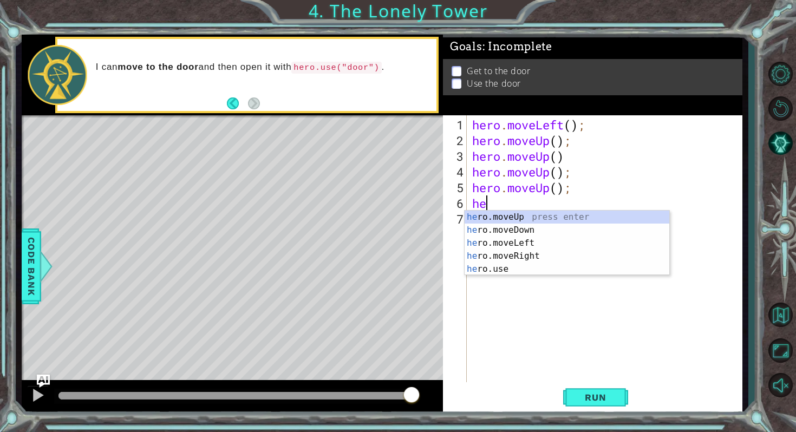
type textarea "h"
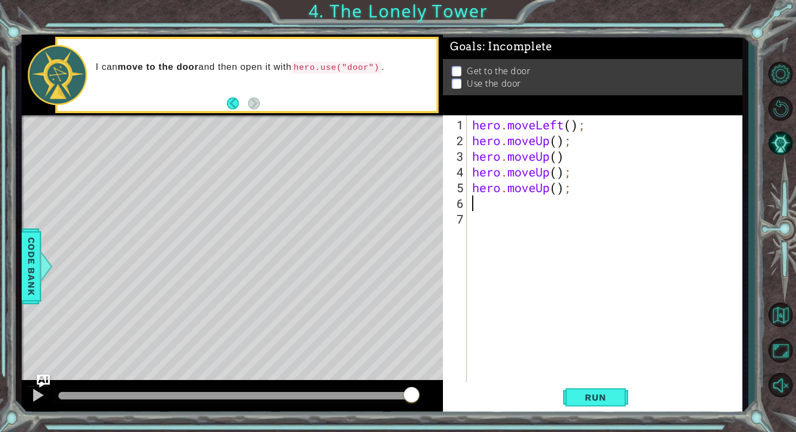
type textarea "h"
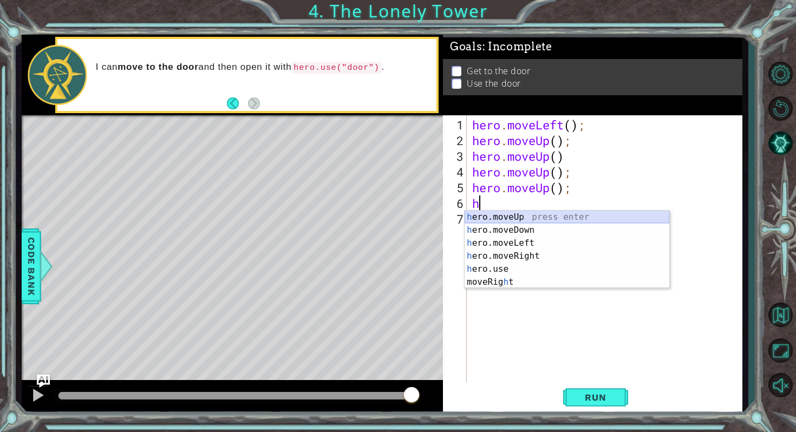
click at [545, 217] on div "h ero.moveUp press enter h ero.moveDown press enter h ero.moveLeft press enter …" at bounding box center [567, 263] width 205 height 104
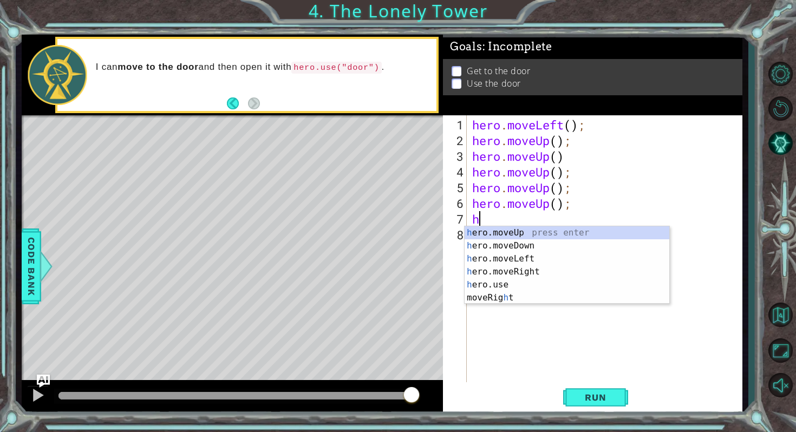
type textarea "her"
click at [542, 228] on div "her o.moveUp press enter her o.moveDown press enter her o.moveLeft press enter …" at bounding box center [567, 271] width 205 height 91
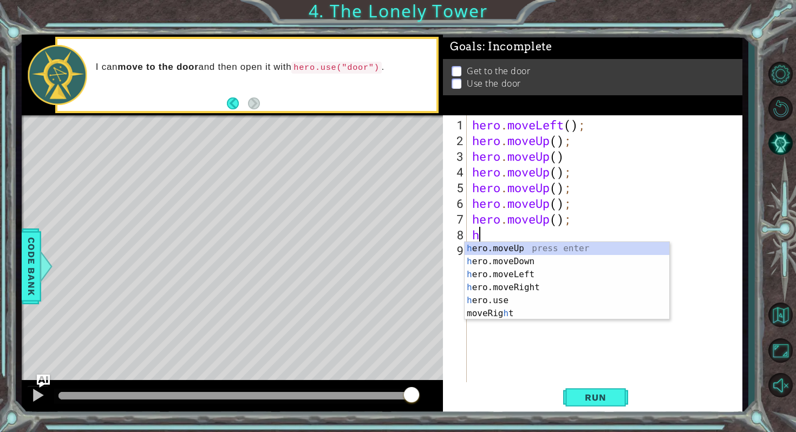
type textarea "her"
click at [564, 248] on div "her o.moveUp press enter her o.moveDown press enter her o.moveLeft press enter …" at bounding box center [567, 287] width 205 height 91
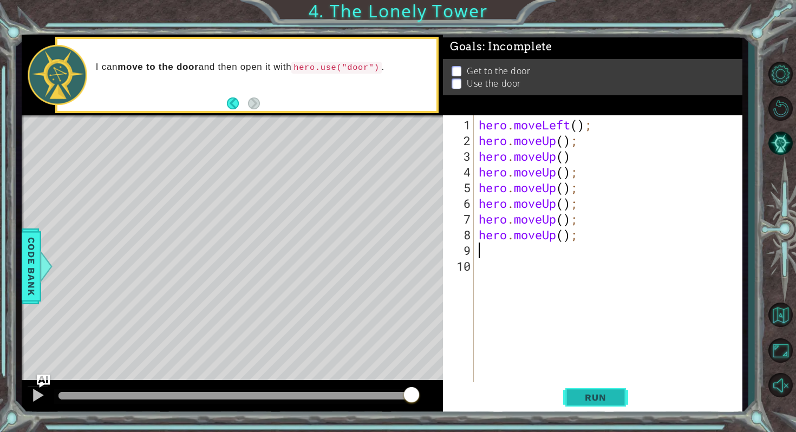
click at [573, 403] on button "Run" at bounding box center [595, 398] width 65 height 30
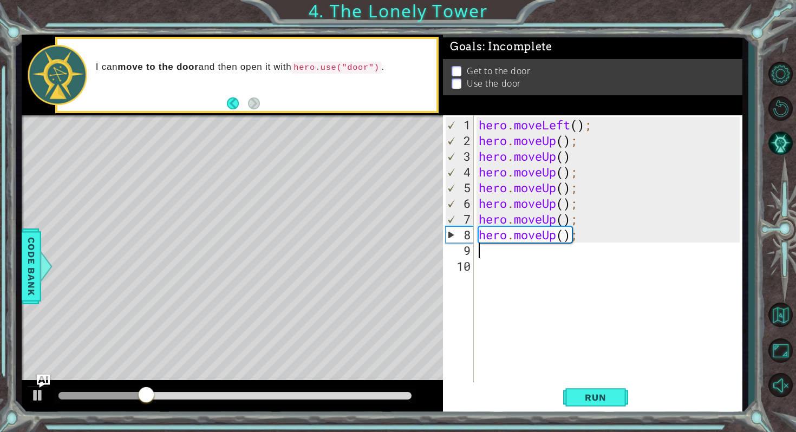
click at [585, 237] on div "hero . moveLeft ( ) ; hero . moveUp ( ) ; hero . moveUp ( ) hero . moveUp ( ) ;…" at bounding box center [610, 266] width 268 height 298
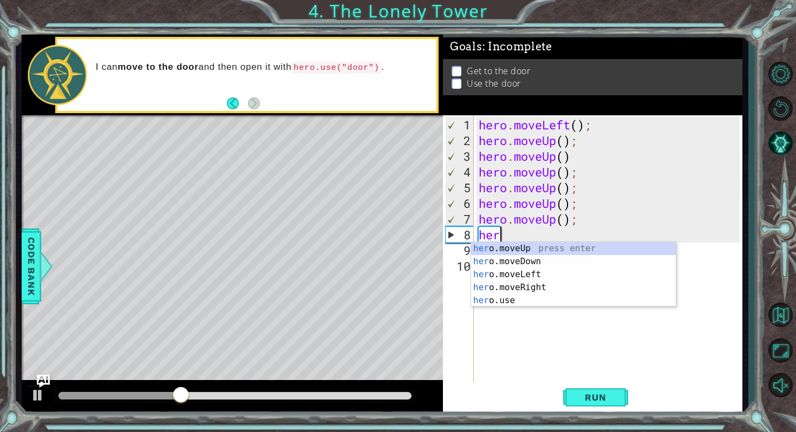
type textarea "h"
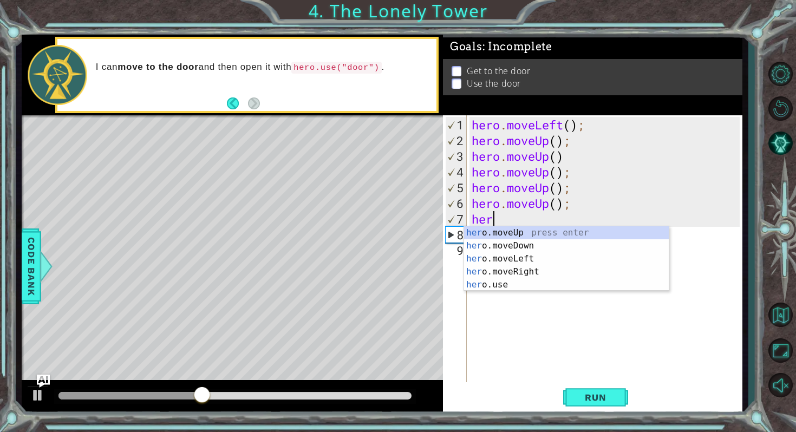
type textarea "h"
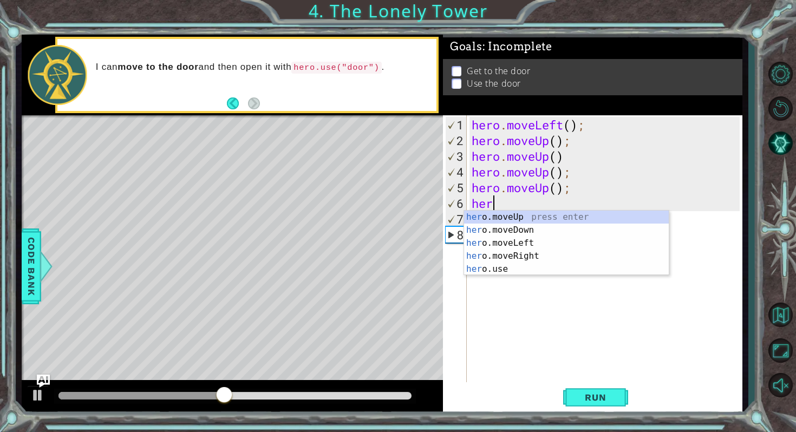
type textarea "h"
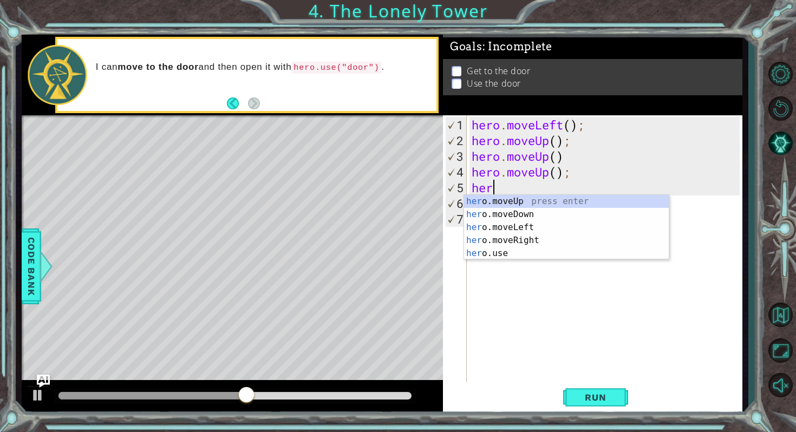
type textarea "h"
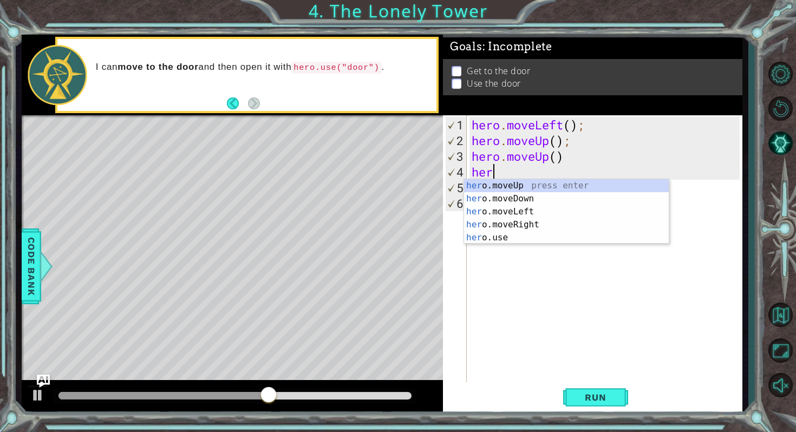
type textarea "h"
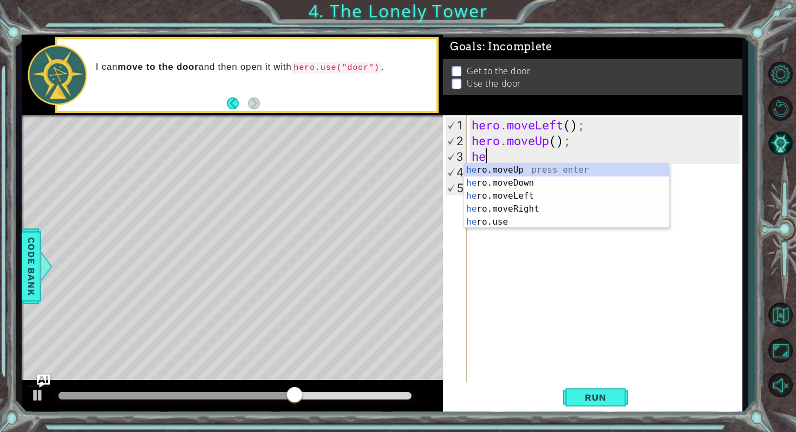
type textarea "h"
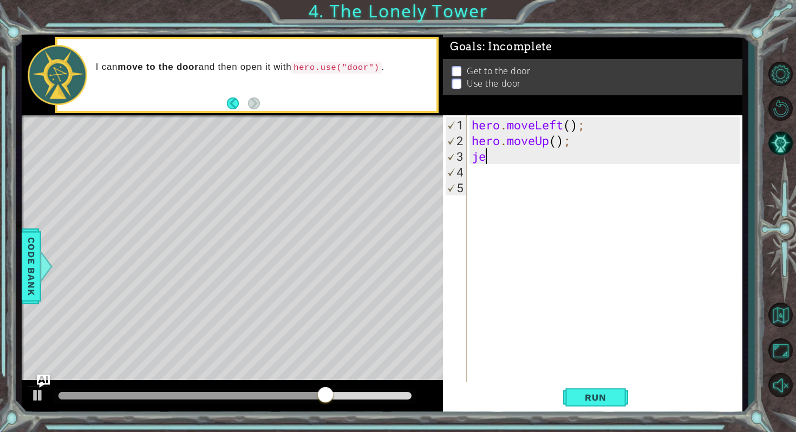
type textarea "j"
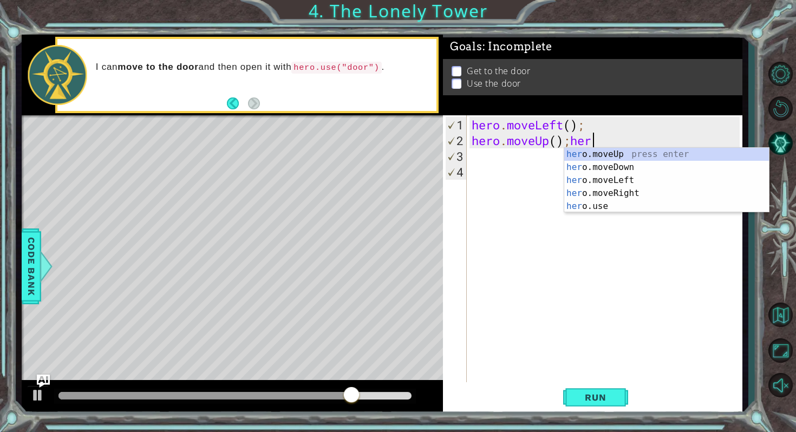
scroll to position [0, 5]
drag, startPoint x: 614, startPoint y: 179, endPoint x: 604, endPoint y: 256, distance: 78.0
click at [614, 179] on div "her o.moveUp press enter her o.moveDown press enter her o.moveLeft press enter …" at bounding box center [666, 193] width 205 height 91
type textarea "hero.moveUp();hero.moveLeft()"
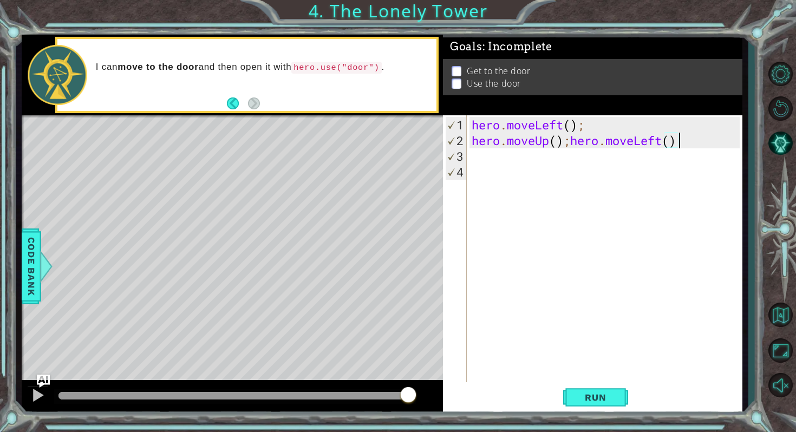
click at [570, 148] on div "hero . moveLeft ( ) ; hero . moveUp ( ) ; hero . moveLeft ( )" at bounding box center [606, 266] width 275 height 298
click at [575, 142] on div "hero . moveLeft ( ) ; hero . moveUp ( ) ; hero . moveLeft ( )" at bounding box center [606, 266] width 275 height 298
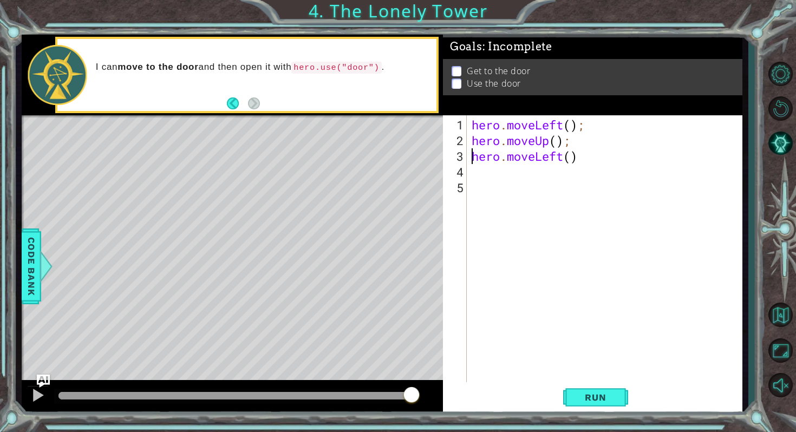
scroll to position [0, 4]
type textarea "hero.moveLeft()"
click at [597, 384] on button "Run" at bounding box center [595, 398] width 65 height 30
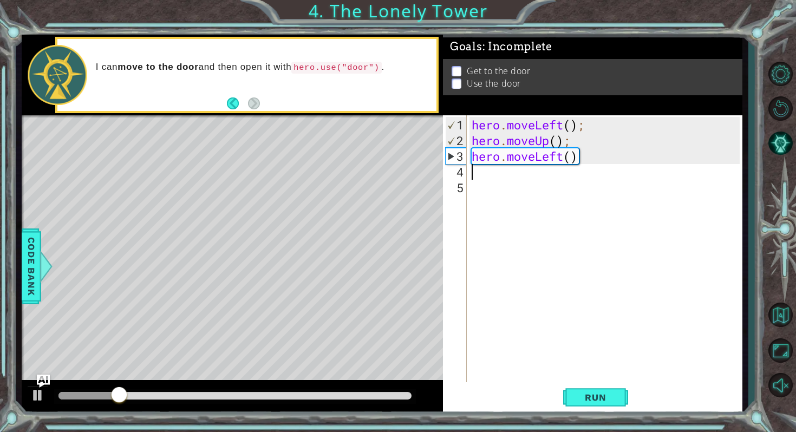
click at [484, 176] on div "hero . moveLeft ( ) ; hero . moveUp ( ) ; hero . moveLeft ( )" at bounding box center [606, 266] width 275 height 298
click at [41, 269] on div at bounding box center [47, 266] width 14 height 32
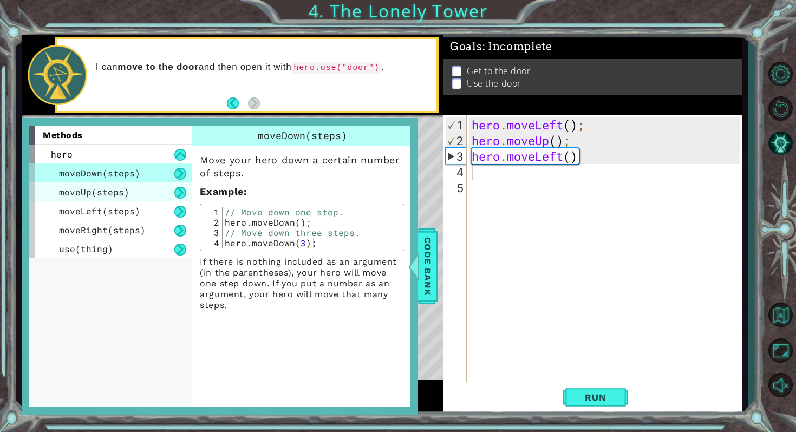
click at [132, 191] on div "moveUp(steps)" at bounding box center [110, 191] width 162 height 19
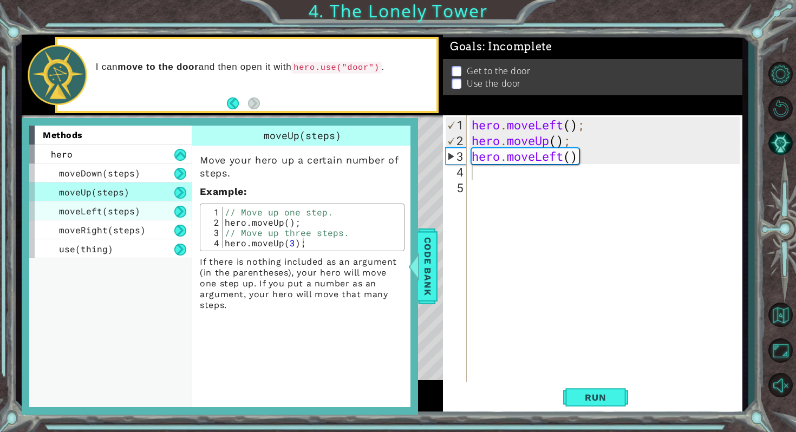
click at [132, 212] on span "moveLeft(steps)" at bounding box center [99, 210] width 81 height 11
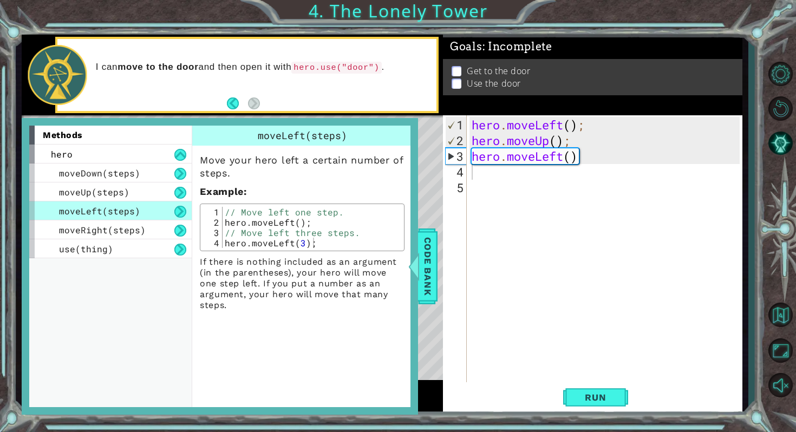
click at [132, 219] on div "moveLeft(steps)" at bounding box center [110, 210] width 162 height 19
click at [137, 234] on span "moveRight(steps)" at bounding box center [102, 229] width 87 height 11
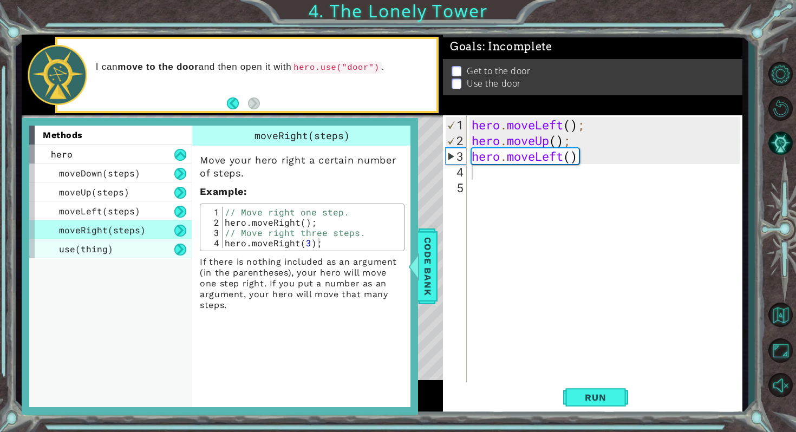
click at [128, 246] on div "use(thing)" at bounding box center [110, 248] width 162 height 19
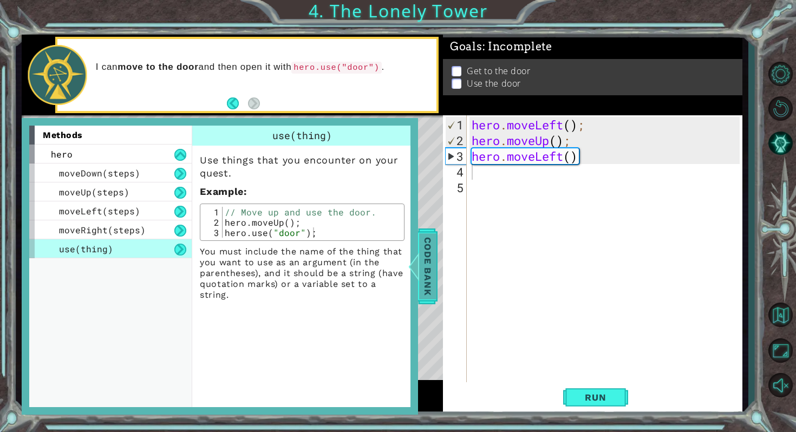
click at [420, 261] on div at bounding box center [414, 266] width 14 height 32
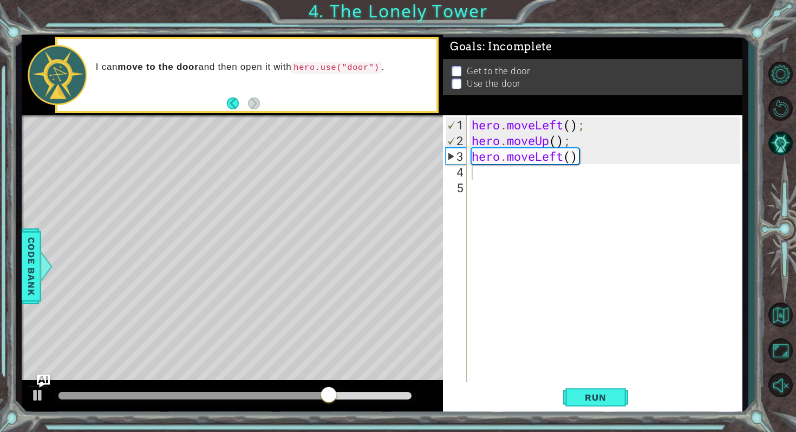
type textarea "hero.moveLeft()"
click at [590, 155] on div "hero . moveLeft ( ) ; hero . moveUp ( ) ; hero . moveLeft ( )" at bounding box center [606, 266] width 275 height 298
drag, startPoint x: 608, startPoint y: 159, endPoint x: 475, endPoint y: 159, distance: 133.2
click at [475, 159] on div "hero . moveLeft ( ) ; hero . moveUp ( ) ; hero . moveLeft ( )" at bounding box center [606, 266] width 275 height 298
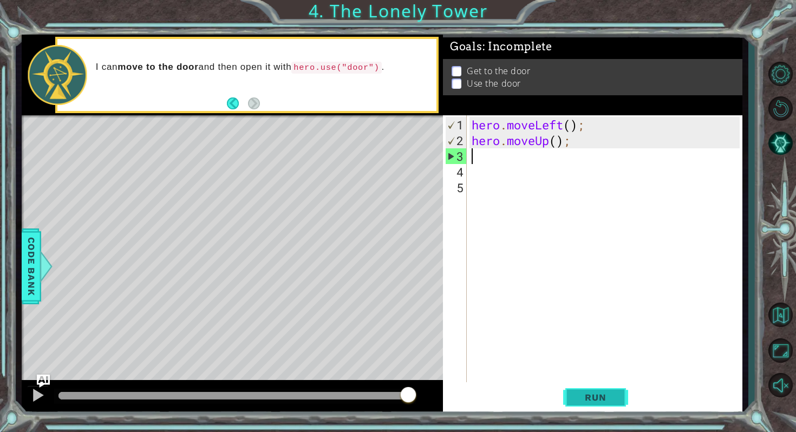
click at [589, 391] on button "Run" at bounding box center [595, 398] width 65 height 30
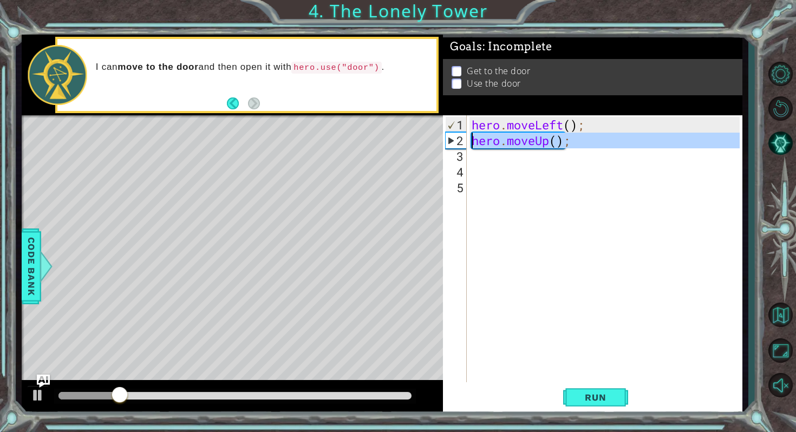
drag, startPoint x: 579, startPoint y: 149, endPoint x: 474, endPoint y: 137, distance: 106.2
click at [474, 137] on div "hero . moveLeft ( ) ; hero . moveUp ( ) ;" at bounding box center [606, 266] width 275 height 298
type textarea "\"
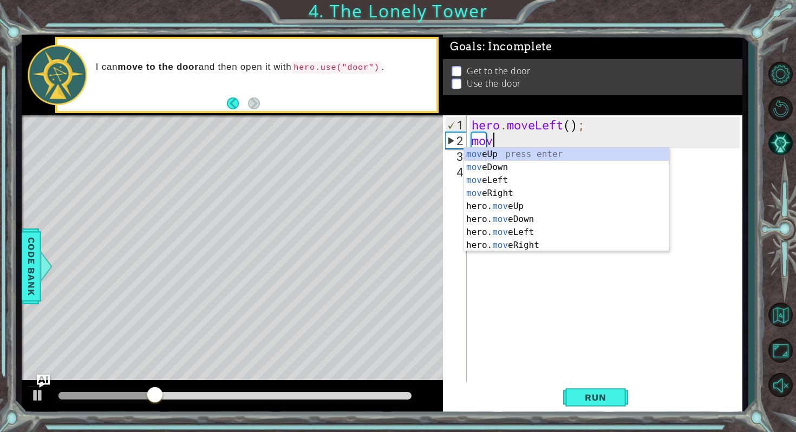
type textarea "move"
drag, startPoint x: 498, startPoint y: 179, endPoint x: 506, endPoint y: 194, distance: 17.4
click at [498, 179] on div "move Up press enter move Down press enter move Left press enter move Right pres…" at bounding box center [566, 213] width 205 height 130
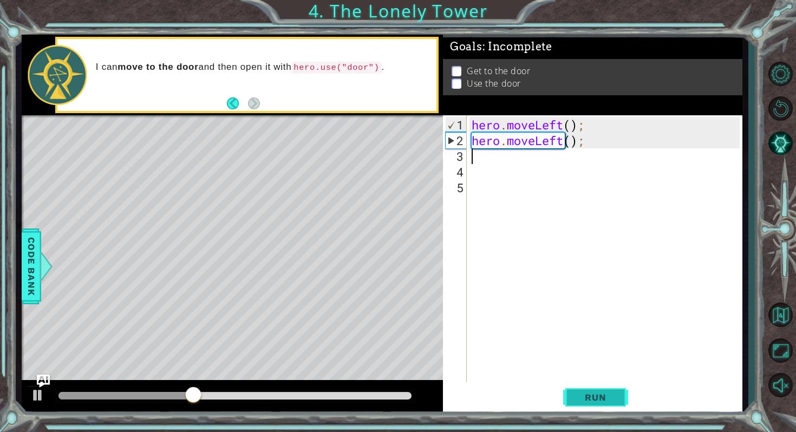
click at [578, 393] on span "Run" at bounding box center [595, 397] width 43 height 11
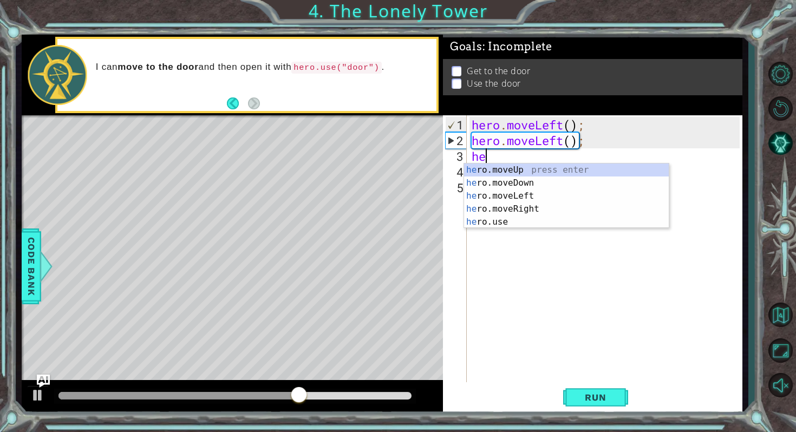
type textarea "her"
click at [516, 199] on div "her o.moveUp press enter her o.moveDown press enter her o.moveLeft press enter …" at bounding box center [566, 209] width 205 height 91
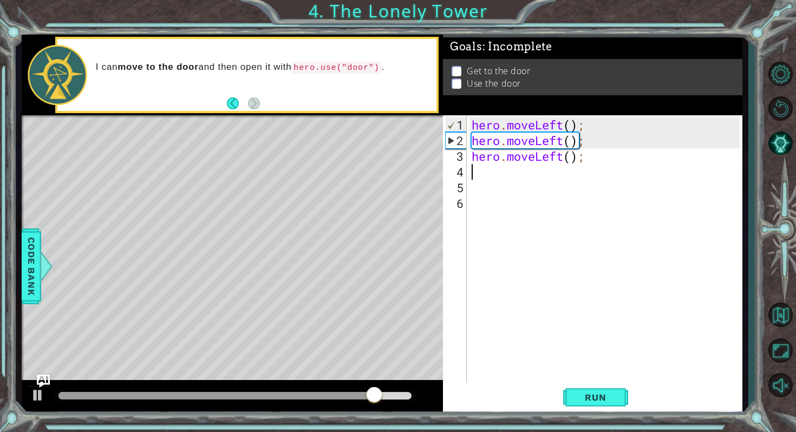
scroll to position [0, 0]
click at [492, 182] on div "hero . moveLeft ( ) ; hero . moveLeft ( ) ; hero . moveLeft ( ) ;" at bounding box center [606, 266] width 275 height 298
click at [489, 172] on div "hero . moveLeft ( ) ; hero . moveLeft ( ) ; hero . moveLeft ( ) ;" at bounding box center [606, 266] width 275 height 298
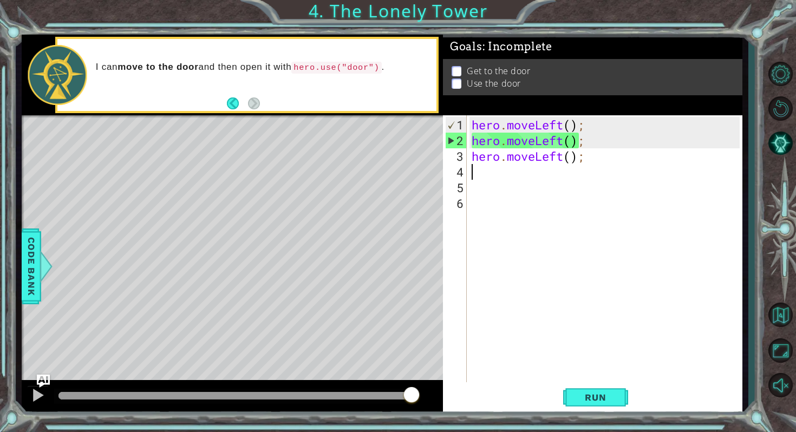
type textarea "h"
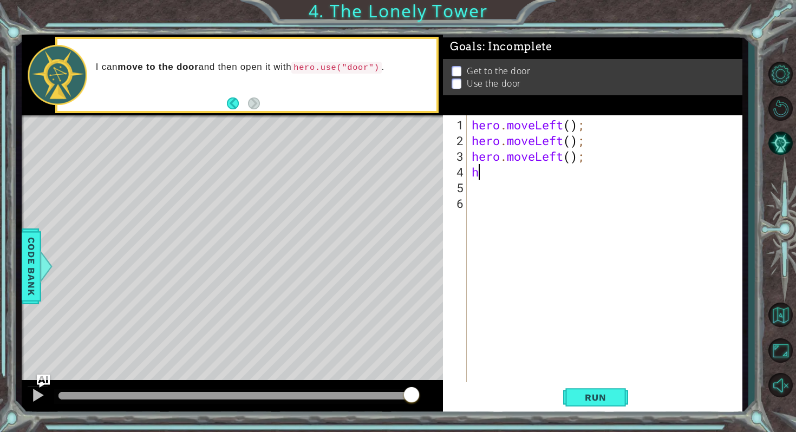
click at [620, 252] on div "hero . moveLeft ( ) ; hero . moveLeft ( ) ; hero . moveLeft ( ) ; h" at bounding box center [606, 266] width 275 height 298
click at [481, 172] on div "hero . moveLeft ( ) ; hero . moveLeft ( ) ; hero . moveLeft ( ) ; h" at bounding box center [606, 266] width 275 height 298
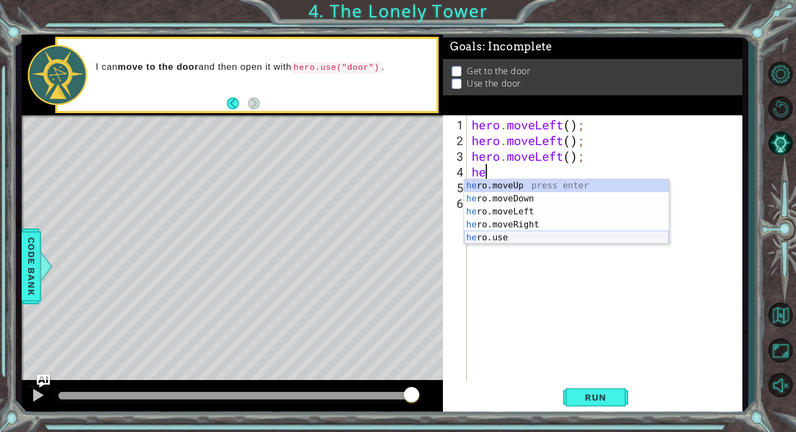
type textarea "her"
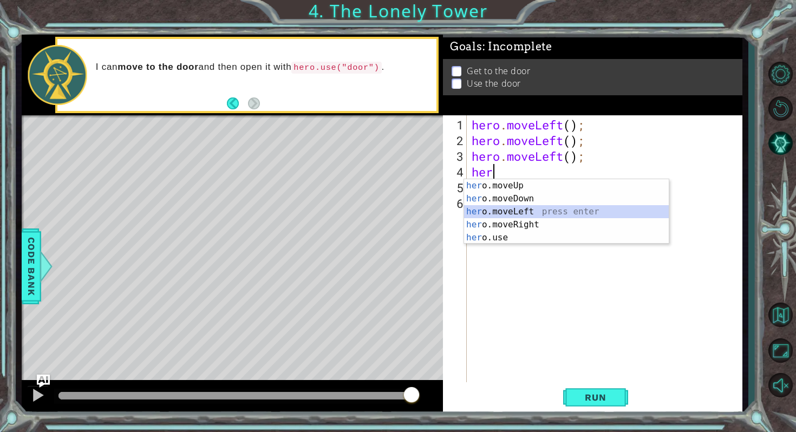
click at [548, 213] on div "her o.moveUp press enter her o.moveDown press enter her o.moveLeft press enter …" at bounding box center [566, 224] width 205 height 91
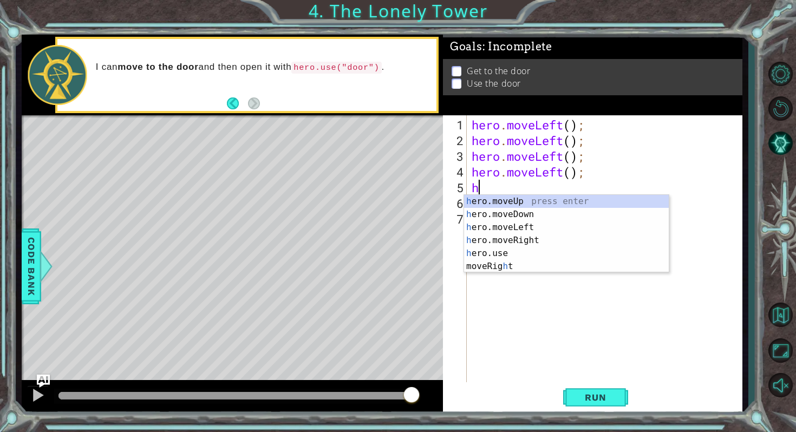
type textarea "her"
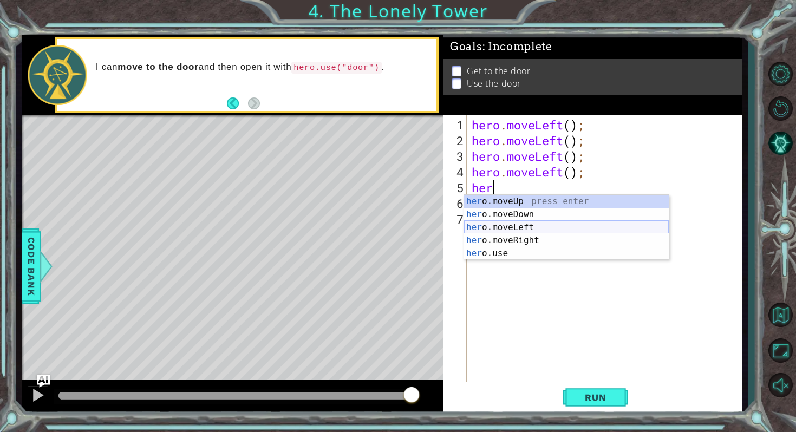
click at [503, 225] on div "her o.moveUp press enter her o.moveDown press enter her o.moveLeft press enter …" at bounding box center [566, 240] width 205 height 91
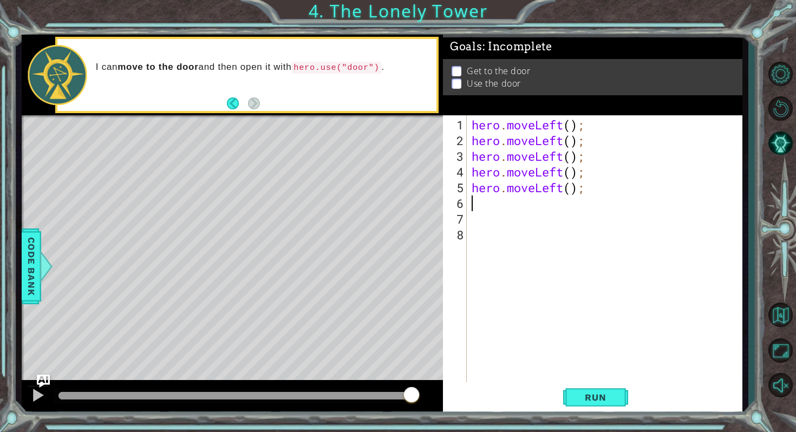
scroll to position [0, 0]
click at [606, 403] on button "Run" at bounding box center [595, 398] width 65 height 30
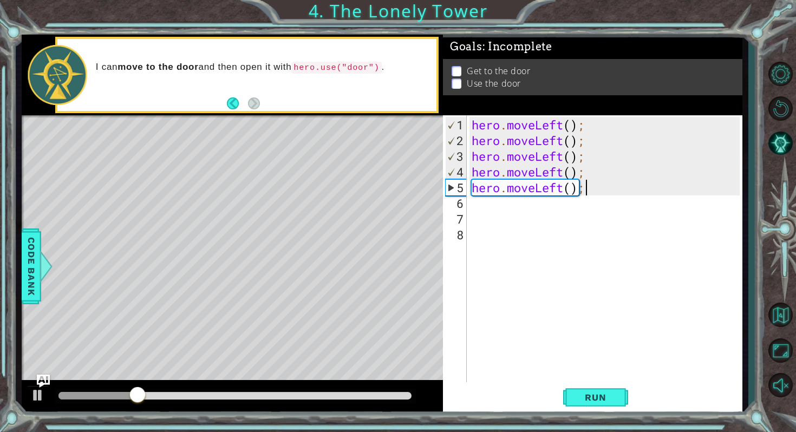
click at [588, 185] on div "hero . moveLeft ( ) ; hero . moveLeft ( ) ; hero . moveLeft ( ) ; hero . moveLe…" at bounding box center [606, 266] width 275 height 298
type textarea "hero.moveLeft();"
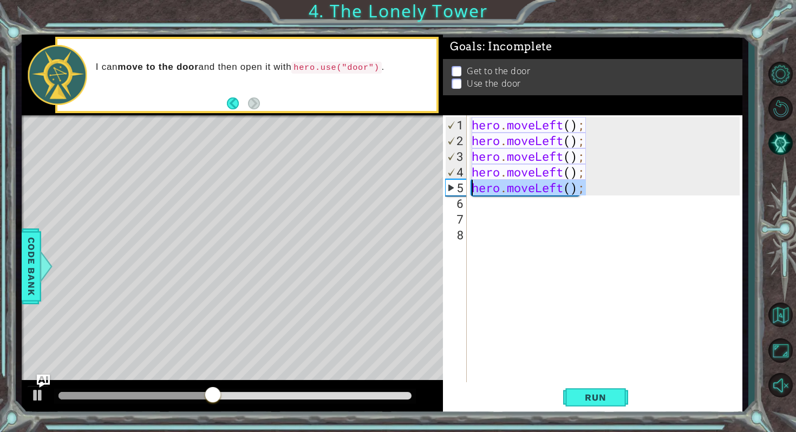
drag, startPoint x: 596, startPoint y: 187, endPoint x: 466, endPoint y: 188, distance: 129.4
click at [466, 188] on div "hero.moveLeft(); 1 2 3 4 5 6 7 8 hero . moveLeft ( ) ; hero . moveLeft ( ) ; he…" at bounding box center [591, 248] width 296 height 267
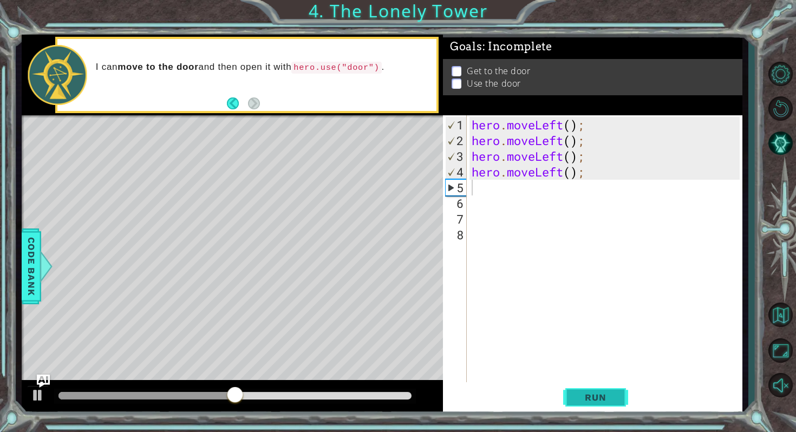
click at [618, 392] on button "Run" at bounding box center [595, 398] width 65 height 30
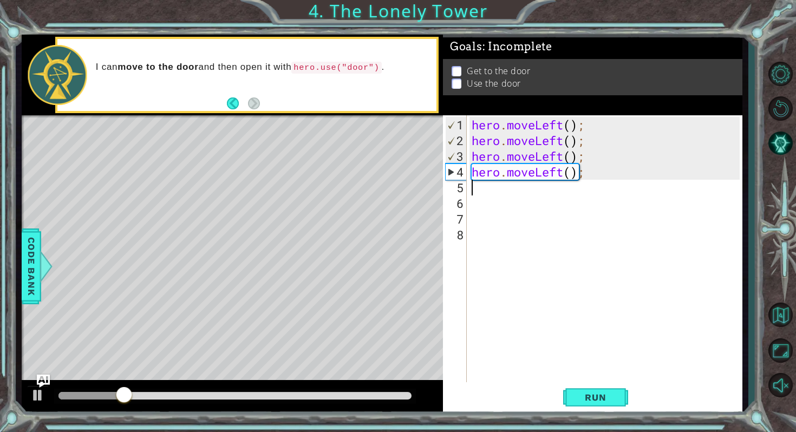
click at [482, 188] on div "hero . moveLeft ( ) ; hero . moveLeft ( ) ; hero . moveLeft ( ) ; hero . moveLe…" at bounding box center [606, 266] width 275 height 298
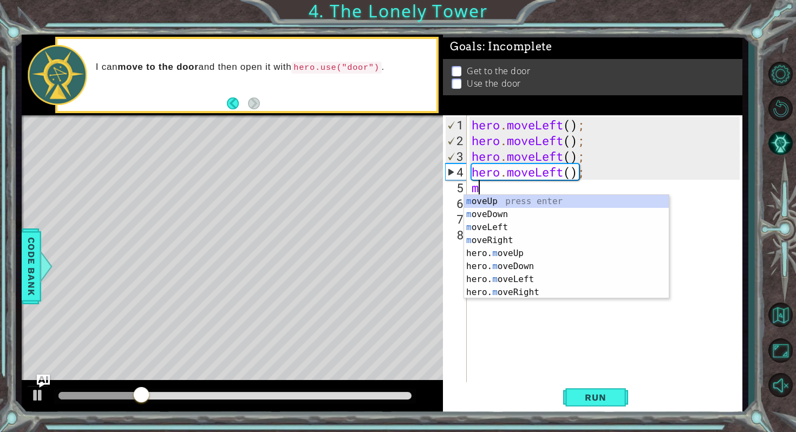
type textarea "mo"
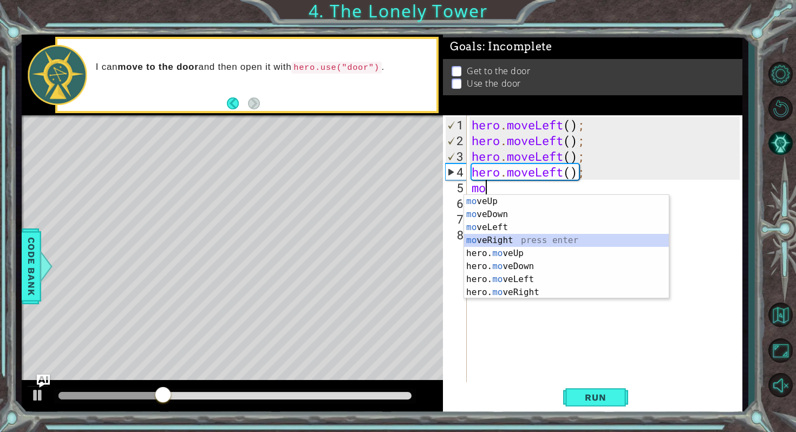
click at [507, 243] on div "mo veUp press enter mo veDown press enter mo veLeft press enter mo veRight pres…" at bounding box center [566, 260] width 205 height 130
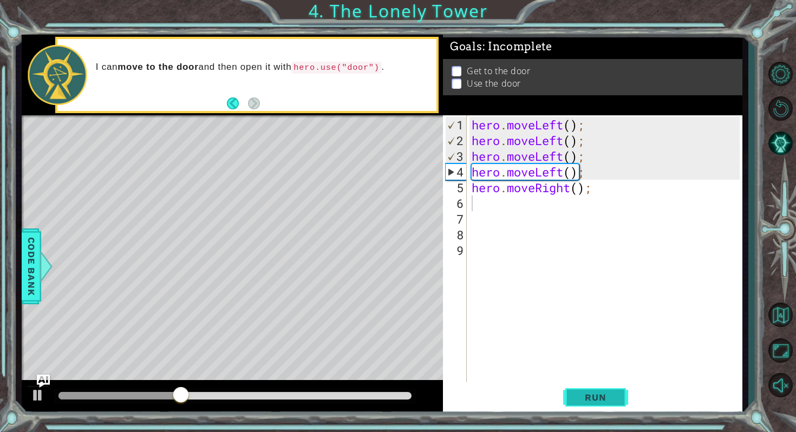
click at [588, 396] on span "Run" at bounding box center [595, 397] width 43 height 11
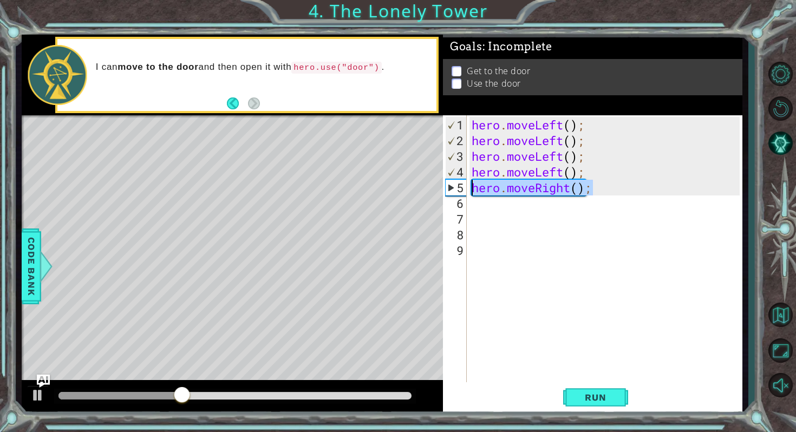
drag, startPoint x: 596, startPoint y: 188, endPoint x: 466, endPoint y: 185, distance: 130.5
click at [466, 185] on div "1 2 3 4 5 6 7 8 9 hero . moveLeft ( ) ; hero . moveLeft ( ) ; hero . moveLeft (…" at bounding box center [591, 248] width 296 height 267
type textarea "hero.moveRight();"
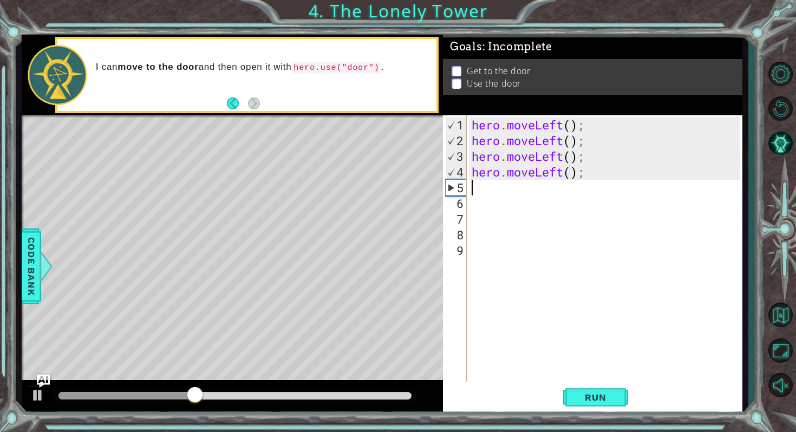
type textarea "m"
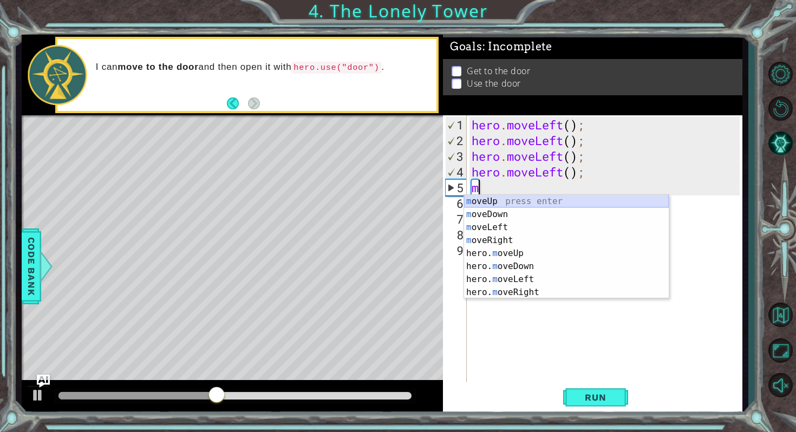
click at [501, 199] on div "m oveUp press enter m oveDown press enter m oveLeft press enter m oveRight pres…" at bounding box center [566, 260] width 205 height 130
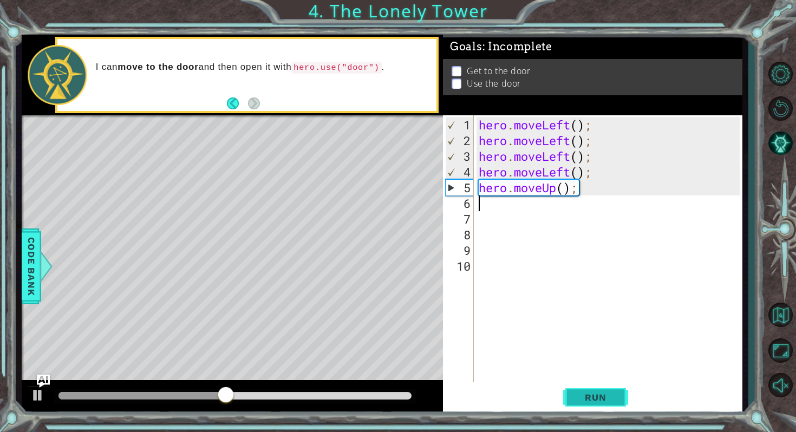
click at [599, 399] on span "Run" at bounding box center [595, 397] width 43 height 11
click at [500, 210] on div "hero . moveLeft ( ) ; hero . moveLeft ( ) ; hero . moveLeft ( ) ; hero . moveLe…" at bounding box center [610, 266] width 268 height 298
type textarea "h"
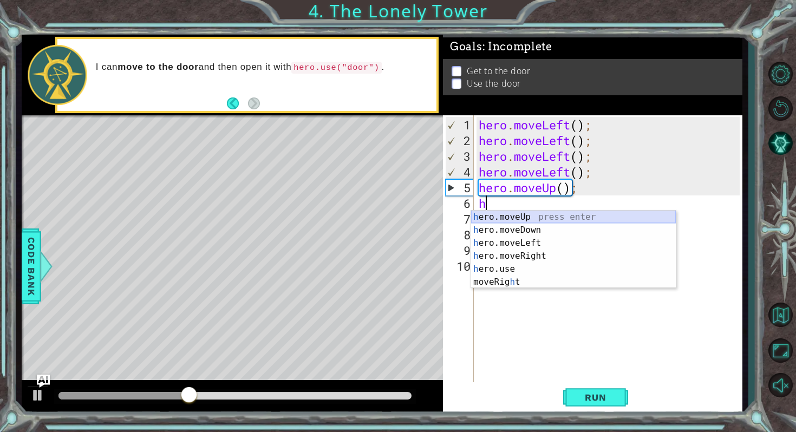
click at [513, 221] on div "h ero.moveUp press enter h ero.moveDown press enter h ero.moveLeft press enter …" at bounding box center [573, 263] width 205 height 104
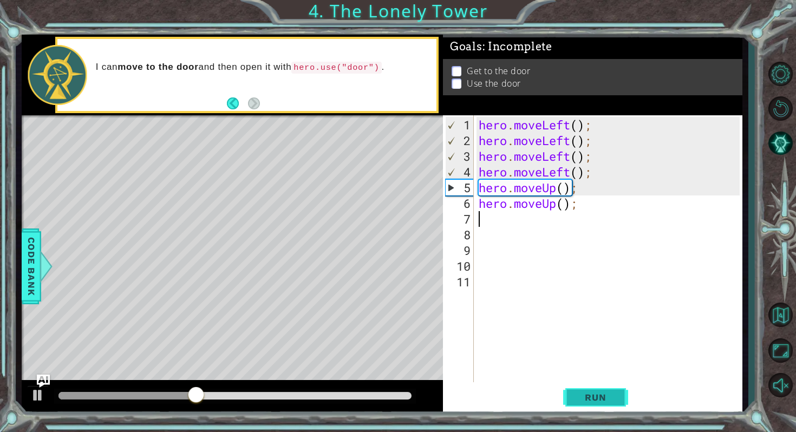
click at [575, 391] on button "Run" at bounding box center [595, 398] width 65 height 30
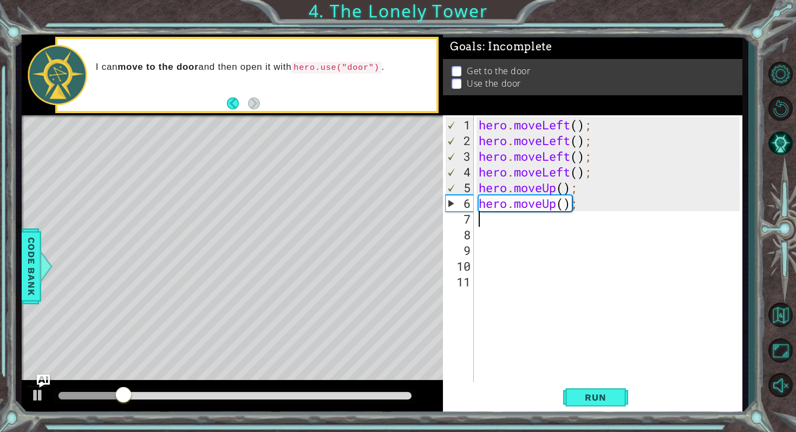
click at [500, 217] on div "hero . moveLeft ( ) ; hero . moveLeft ( ) ; hero . moveLeft ( ) ; hero . moveLe…" at bounding box center [610, 266] width 268 height 298
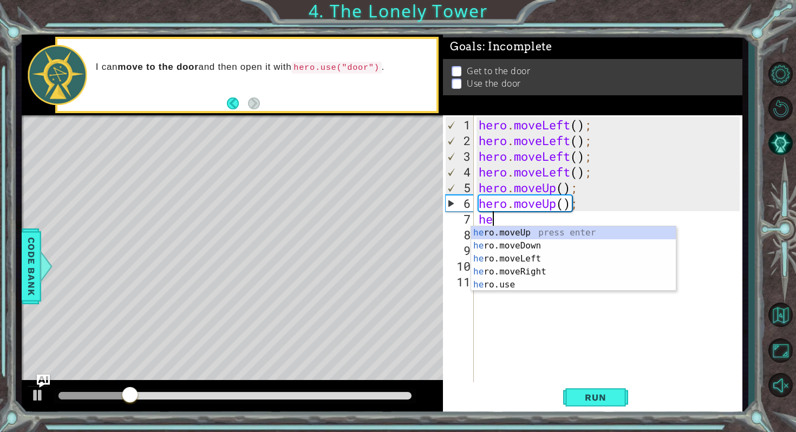
type textarea "her"
click at [512, 235] on div "her o.moveUp press enter her o.moveDown press enter her o.moveLeft press enter …" at bounding box center [573, 271] width 205 height 91
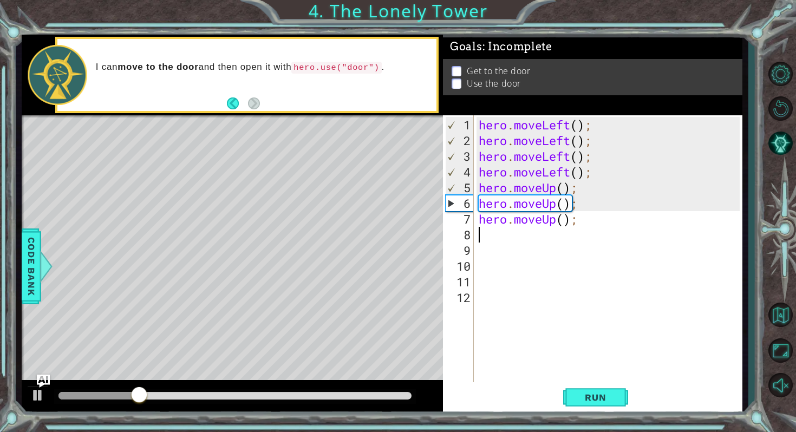
scroll to position [0, 0]
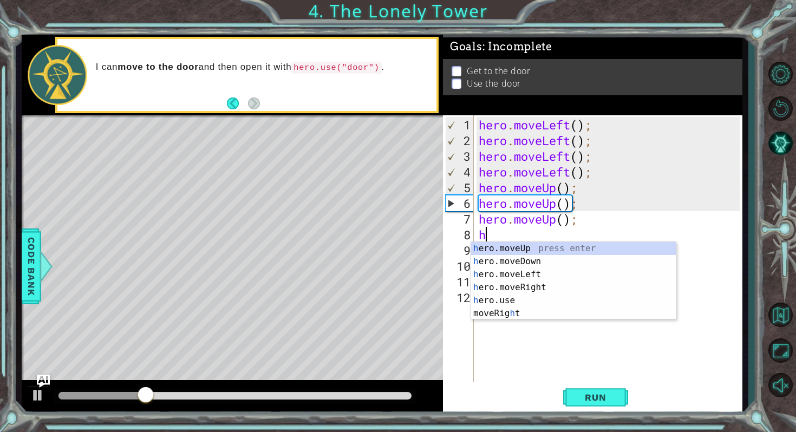
type textarea "her"
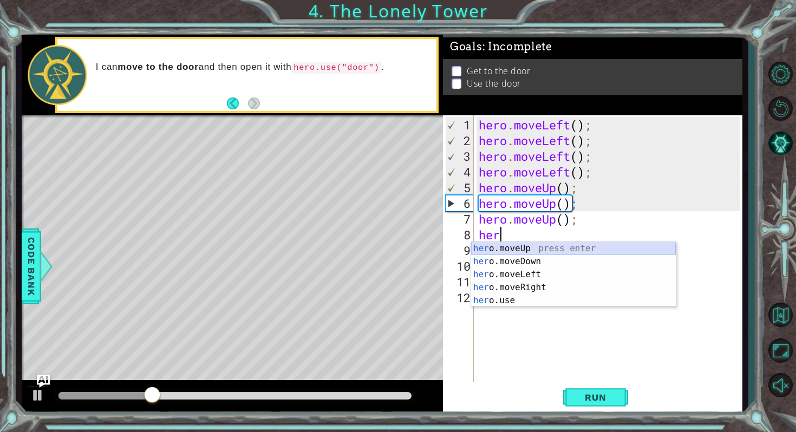
click at [521, 247] on div "her o.moveUp press enter her o.moveDown press enter her o.moveLeft press enter …" at bounding box center [573, 287] width 205 height 91
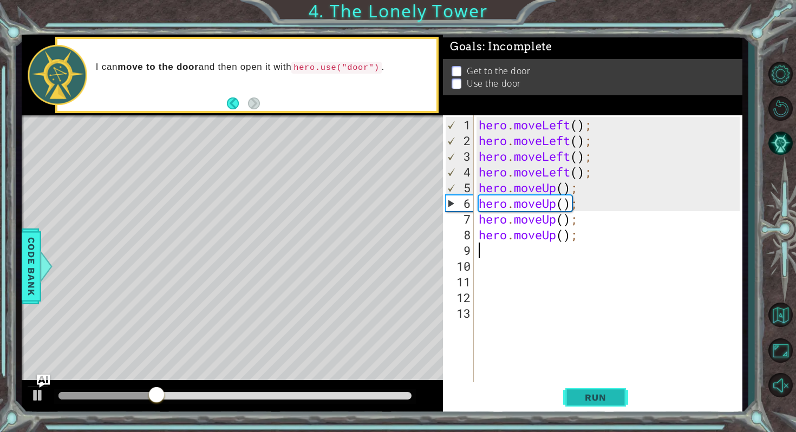
click at [570, 402] on button "Run" at bounding box center [595, 398] width 65 height 30
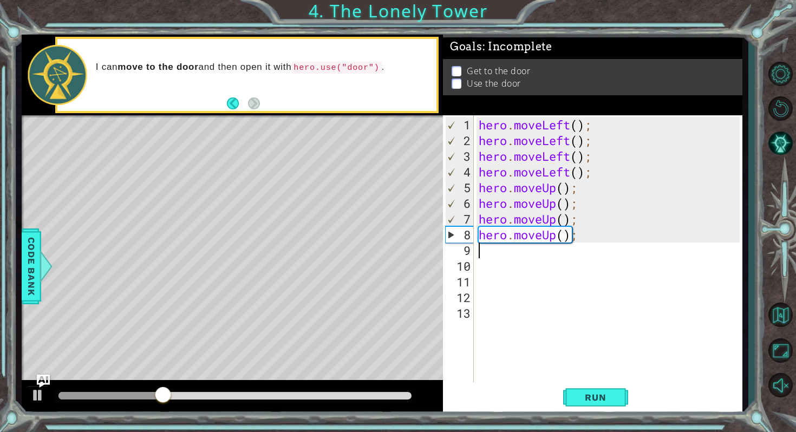
click at [497, 255] on div "hero . moveLeft ( ) ; hero . moveLeft ( ) ; hero . moveLeft ( ) ; hero . moveLe…" at bounding box center [610, 266] width 268 height 298
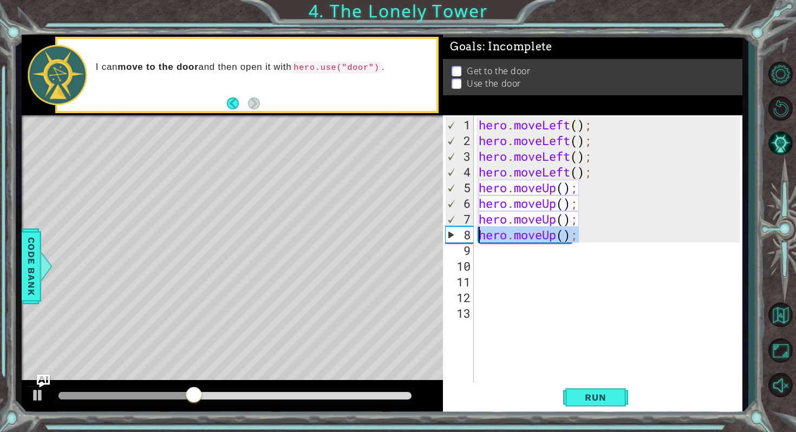
drag, startPoint x: 592, startPoint y: 236, endPoint x: 477, endPoint y: 238, distance: 115.3
click at [477, 238] on div "hero . moveLeft ( ) ; hero . moveLeft ( ) ; hero . moveLeft ( ) ; hero . moveLe…" at bounding box center [610, 266] width 268 height 298
type textarea "hero.moveUp();"
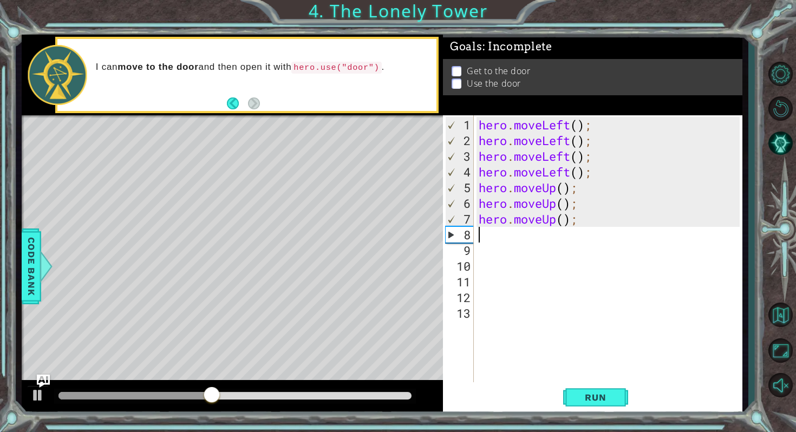
type textarea "h"
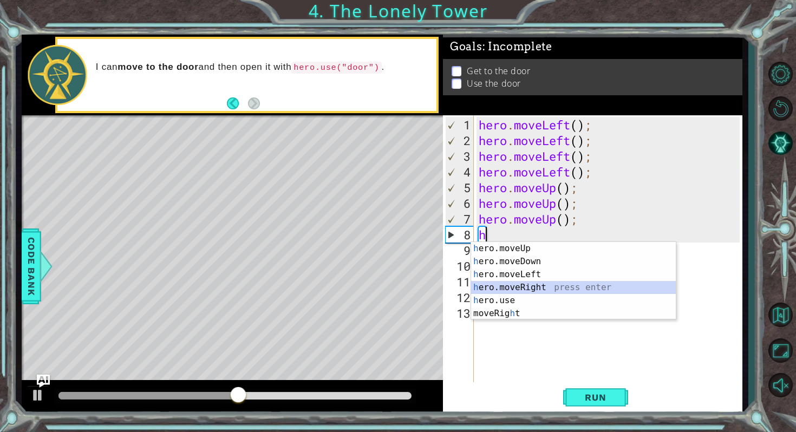
click at [545, 287] on div "h ero.moveUp press enter h ero.moveDown press enter h ero.moveLeft press enter …" at bounding box center [573, 294] width 205 height 104
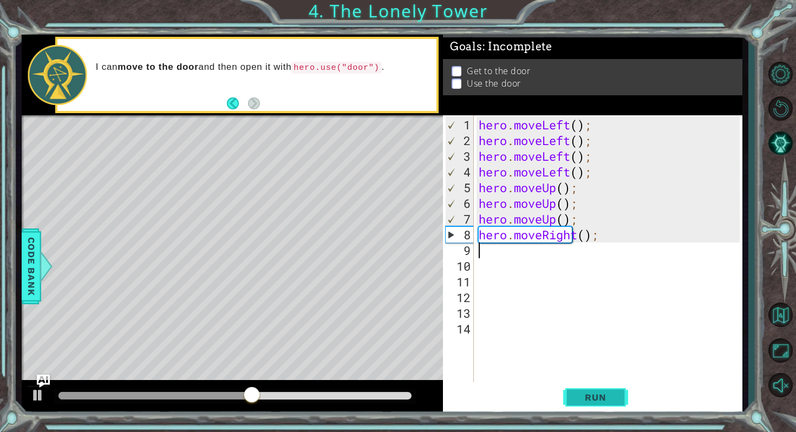
click at [574, 401] on span "Run" at bounding box center [595, 397] width 43 height 11
click at [483, 253] on div "hero . moveLeft ( ) ; hero . moveLeft ( ) ; hero . moveLeft ( ) ; hero . moveLe…" at bounding box center [610, 266] width 268 height 298
type textarea "h"
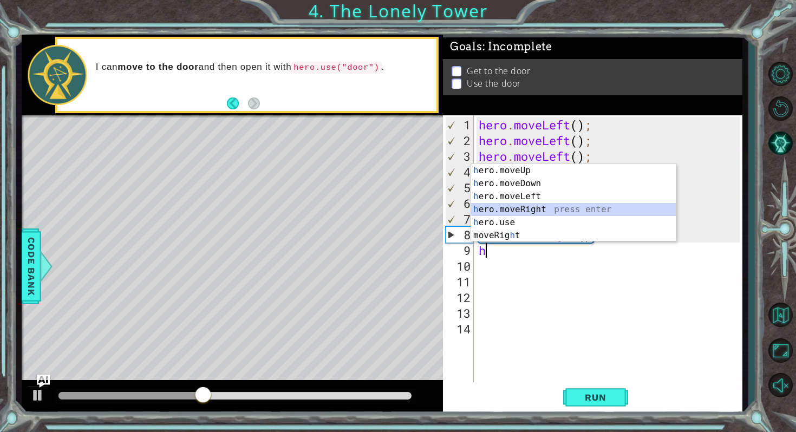
click at [539, 211] on div "h ero.moveUp press enter h ero.moveDown press enter h ero.moveLeft press enter …" at bounding box center [573, 216] width 205 height 104
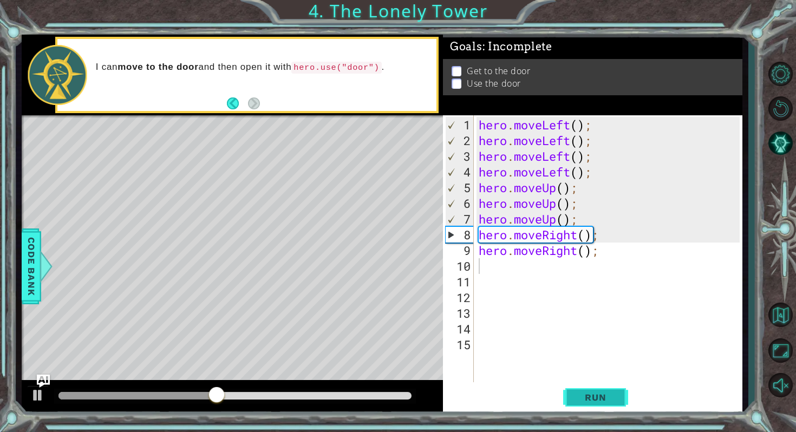
click at [585, 401] on span "Run" at bounding box center [595, 397] width 43 height 11
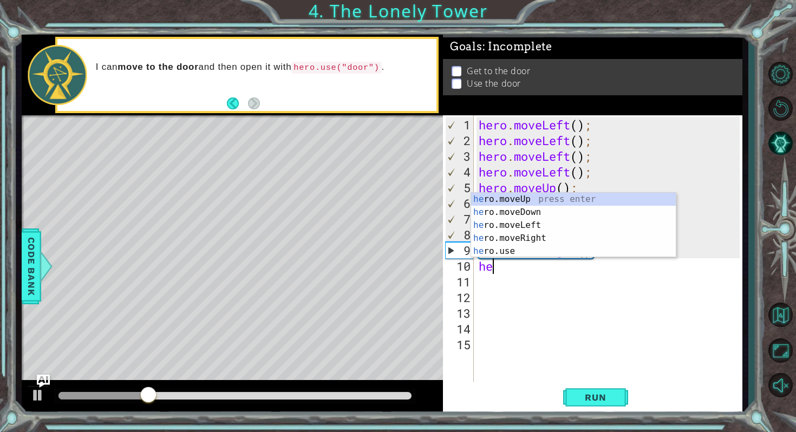
type textarea "her"
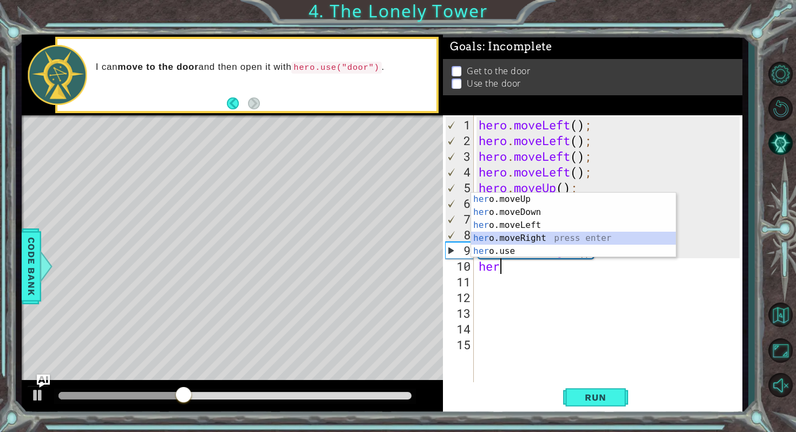
click at [529, 237] on div "her o.moveUp press enter her o.moveDown press enter her o.moveLeft press enter …" at bounding box center [573, 238] width 205 height 91
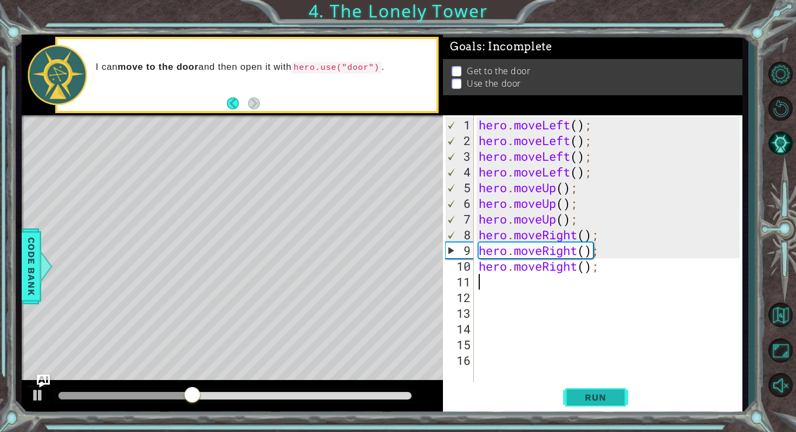
click at [594, 394] on span "Run" at bounding box center [595, 397] width 43 height 11
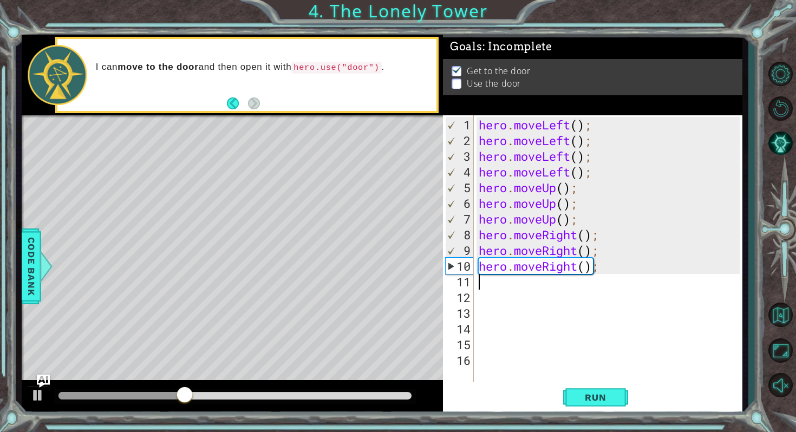
click at [500, 283] on div "hero . moveLeft ( ) ; hero . moveLeft ( ) ; hero . moveLeft ( ) ; hero . moveLe…" at bounding box center [610, 266] width 268 height 298
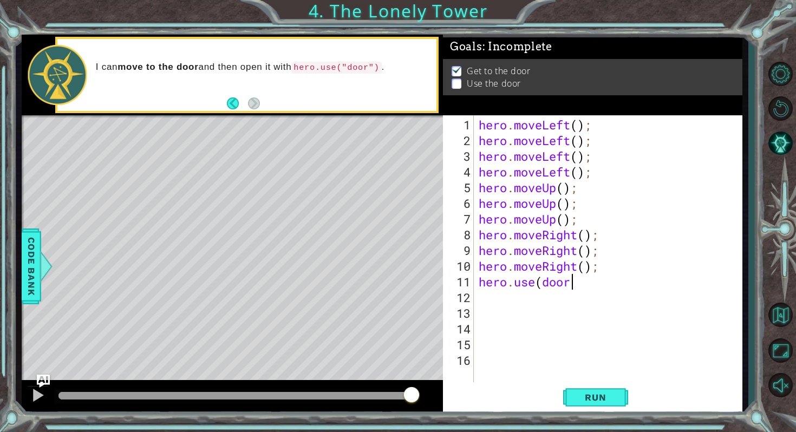
scroll to position [0, 4]
click at [581, 393] on span "Run" at bounding box center [595, 397] width 43 height 11
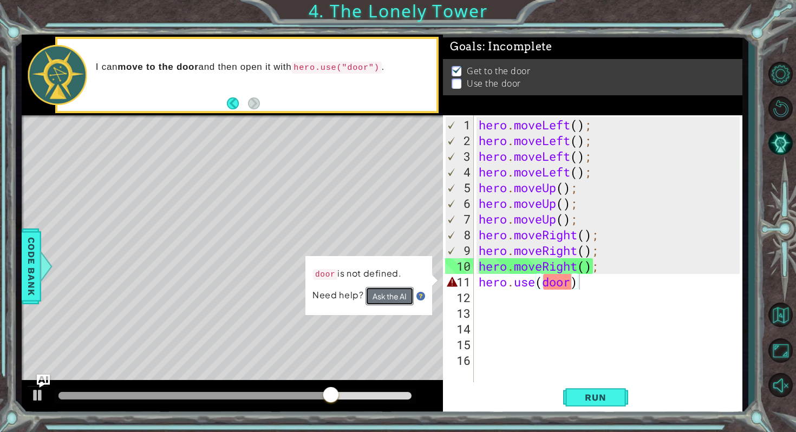
click at [397, 297] on button "Ask the AI" at bounding box center [389, 296] width 48 height 18
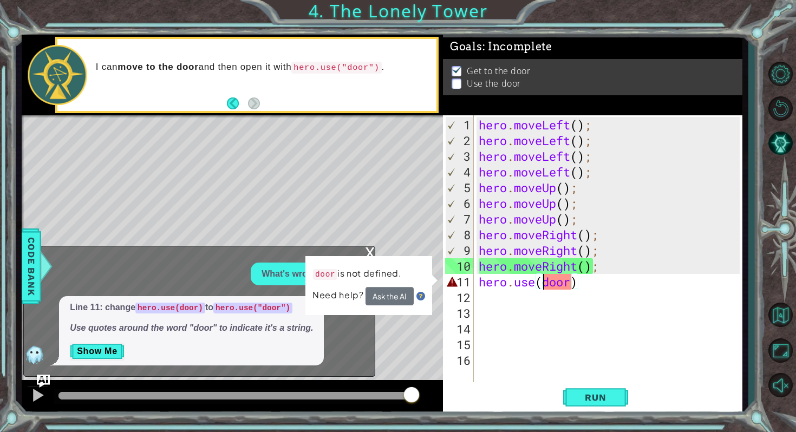
click at [540, 277] on div "hero . moveLeft ( ) ; hero . moveLeft ( ) ; hero . moveLeft ( ) ; hero . moveLe…" at bounding box center [610, 266] width 268 height 298
click at [678, 77] on li "Use the door" at bounding box center [594, 83] width 285 height 12
click at [541, 281] on div "hero . moveLeft ( ) ; hero . moveLeft ( ) ; hero . moveLeft ( ) ; hero . moveLe…" at bounding box center [610, 266] width 268 height 298
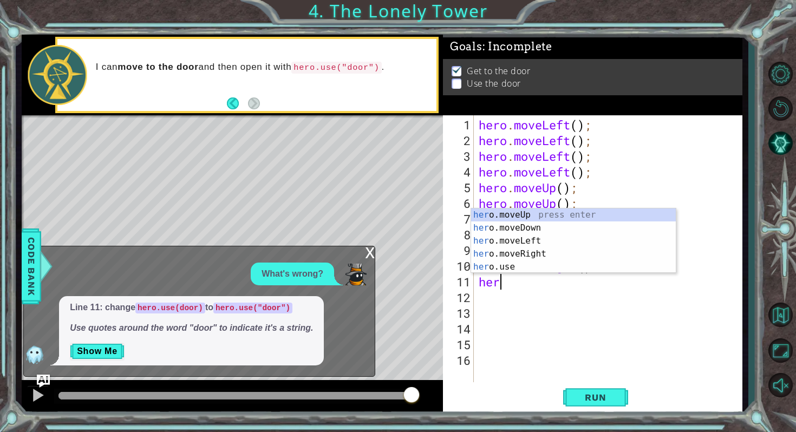
scroll to position [0, 0]
click at [547, 266] on div "he ro.moveUp press enter he ro.moveDown press enter he ro.moveLeft press enter …" at bounding box center [573, 253] width 205 height 91
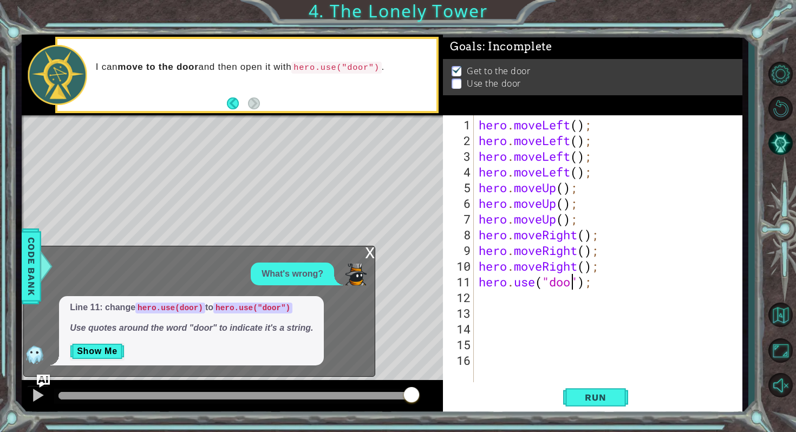
scroll to position [0, 4]
type textarea "hero.use("door");"
click at [581, 392] on span "Run" at bounding box center [595, 397] width 43 height 11
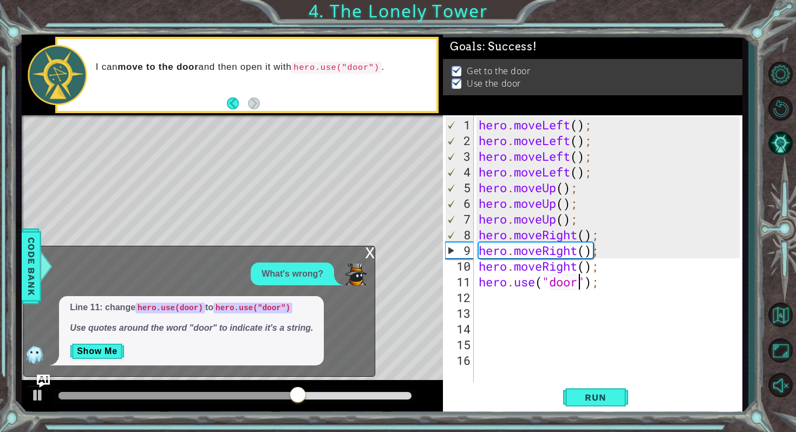
click at [370, 252] on div "x" at bounding box center [370, 251] width 10 height 11
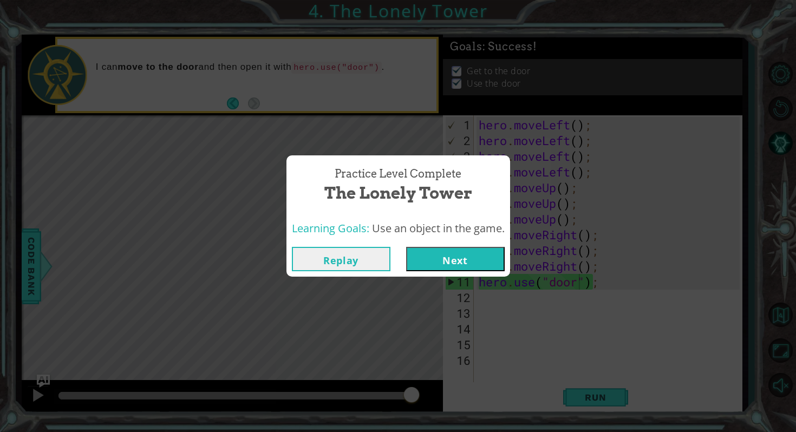
click at [442, 260] on button "Next" at bounding box center [455, 259] width 99 height 24
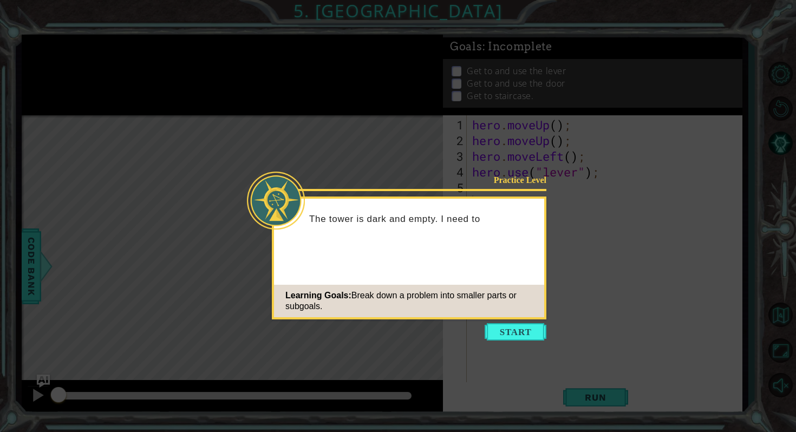
click at [505, 341] on icon at bounding box center [398, 216] width 796 height 432
click at [505, 335] on button "Start" at bounding box center [516, 331] width 62 height 17
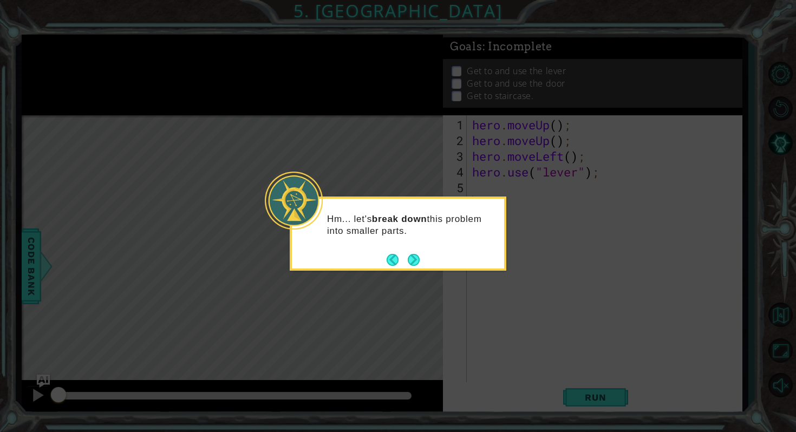
click at [424, 264] on div "Hm... let's break down this problem into smaller parts." at bounding box center [398, 234] width 217 height 74
click at [416, 264] on button "Next" at bounding box center [414, 260] width 12 height 12
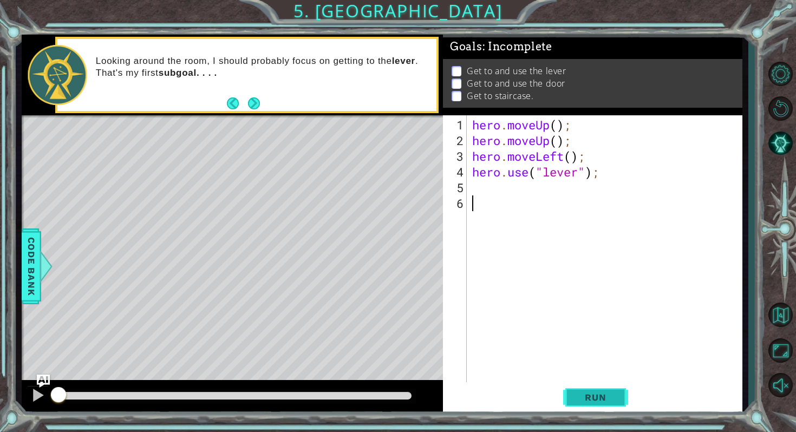
click at [614, 398] on span "Run" at bounding box center [595, 397] width 43 height 11
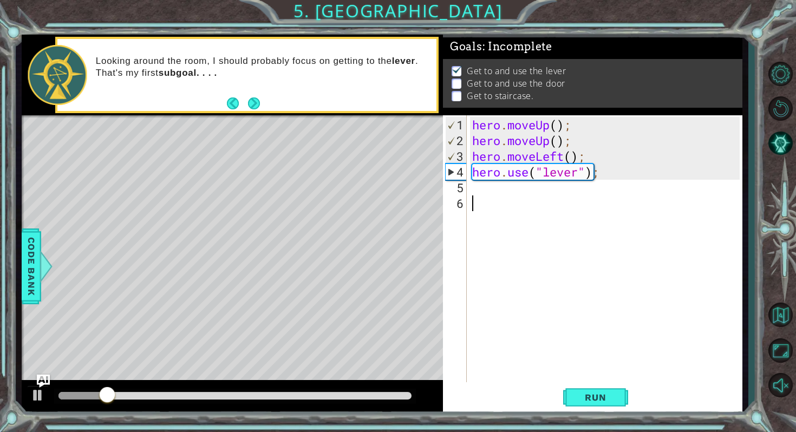
click at [252, 97] on footer at bounding box center [243, 103] width 33 height 16
click at [252, 102] on button "Next" at bounding box center [254, 103] width 12 height 12
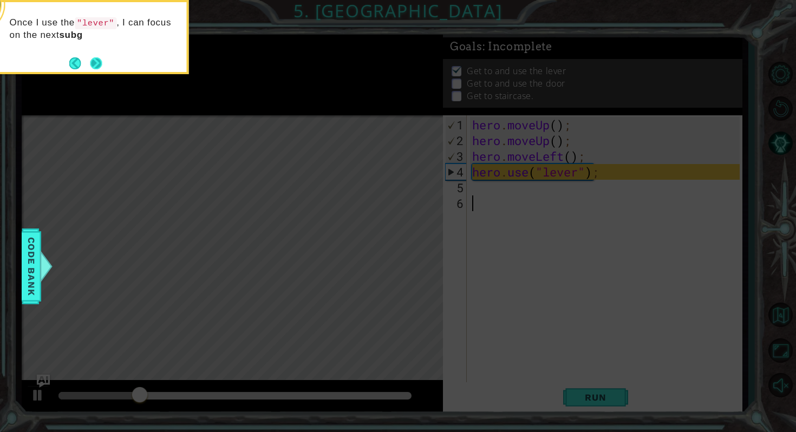
click at [102, 63] on button "Next" at bounding box center [96, 63] width 12 height 12
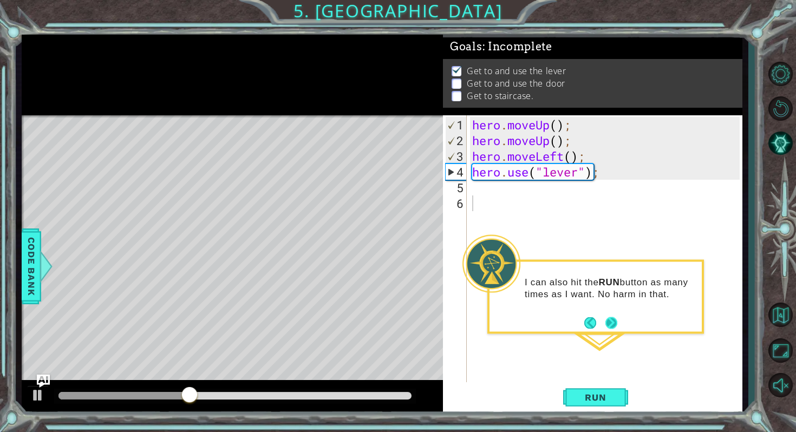
click at [611, 321] on button "Next" at bounding box center [611, 323] width 12 height 12
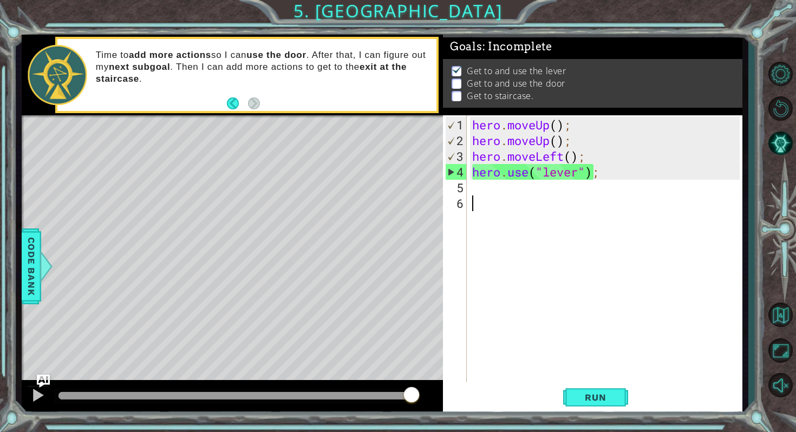
drag, startPoint x: 359, startPoint y: 400, endPoint x: 440, endPoint y: 398, distance: 81.2
click at [440, 400] on div at bounding box center [232, 397] width 421 height 35
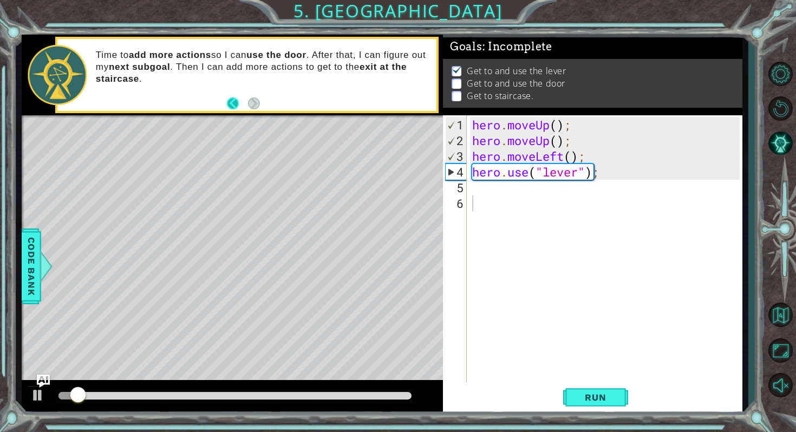
click at [234, 101] on button "Back" at bounding box center [237, 103] width 21 height 12
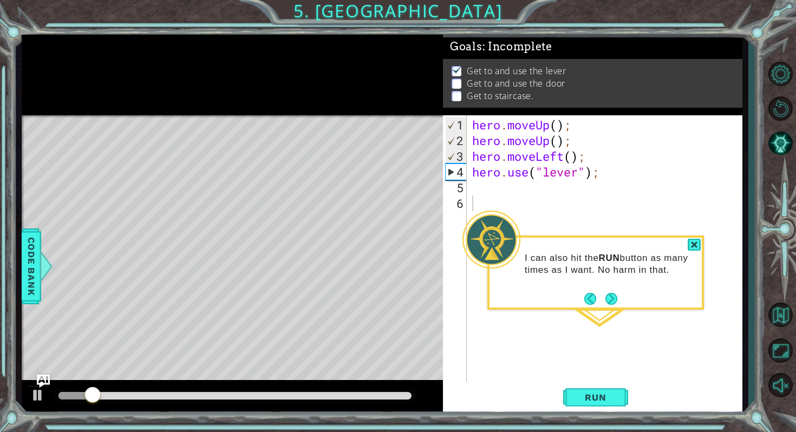
click at [615, 286] on div "I can also hit the RUN button as many times as I want. No harm in that." at bounding box center [595, 269] width 212 height 55
click at [610, 202] on div "hero . moveUp ( ) ; hero . moveUp ( ) ; hero . moveLeft ( ) ; hero . use ( "lev…" at bounding box center [607, 266] width 274 height 298
click at [613, 293] on button "Next" at bounding box center [611, 299] width 12 height 12
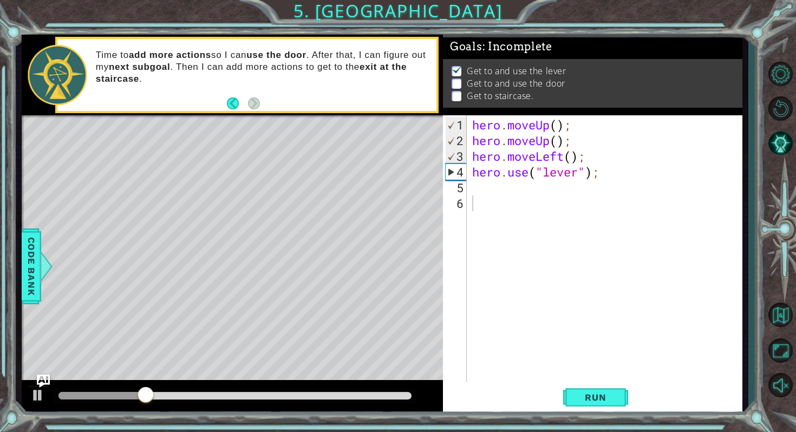
click at [298, 88] on div "Time to add more actions so I can use the door . After that, I can figure out m…" at bounding box center [262, 75] width 348 height 62
click at [491, 194] on div "hero . moveUp ( ) ; hero . moveUp ( ) ; hero . moveLeft ( ) ; hero . use ( "lev…" at bounding box center [607, 266] width 274 height 298
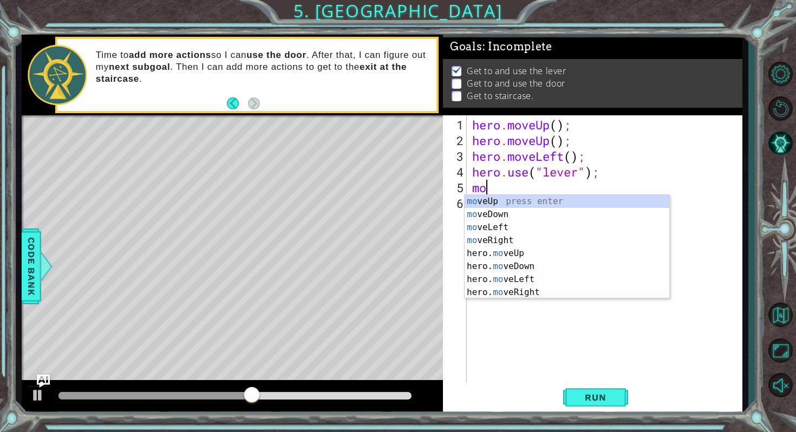
type textarea "m"
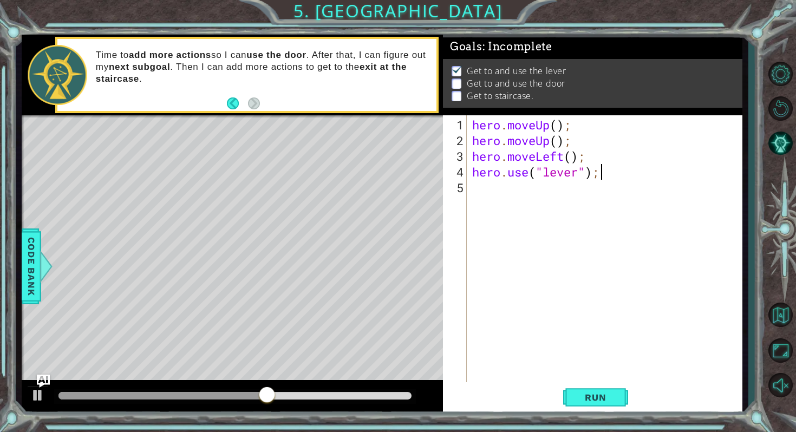
scroll to position [0, 5]
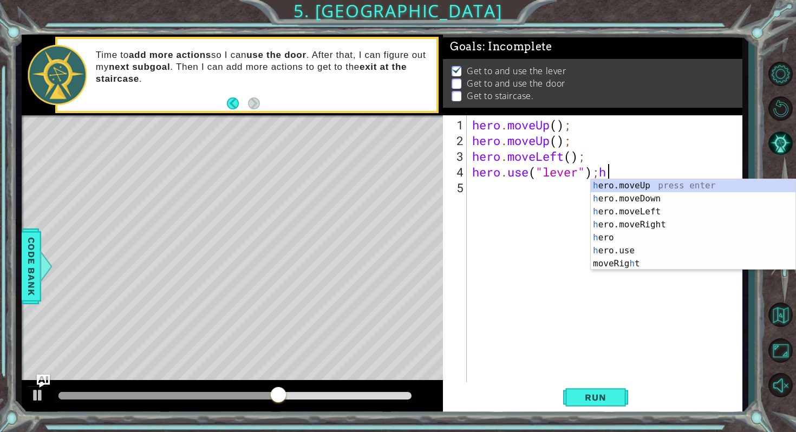
type textarea "hero.use("lever");"
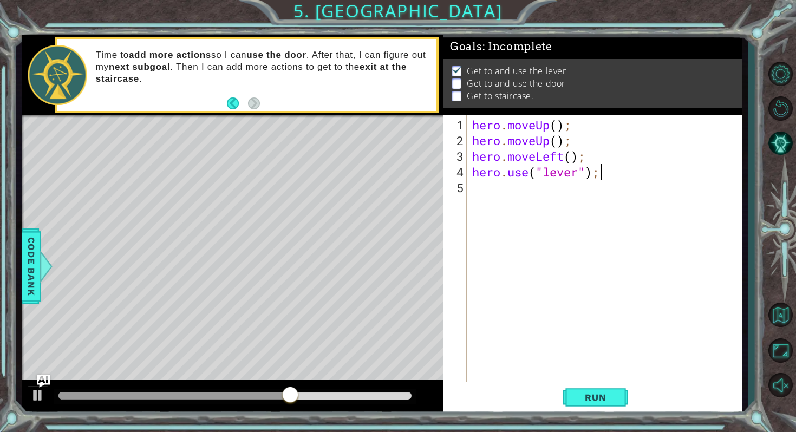
click at [481, 189] on div "hero . moveUp ( ) ; hero . moveUp ( ) ; hero . moveLeft ( ) ; hero . use ( "lev…" at bounding box center [607, 266] width 274 height 298
type textarea "h"
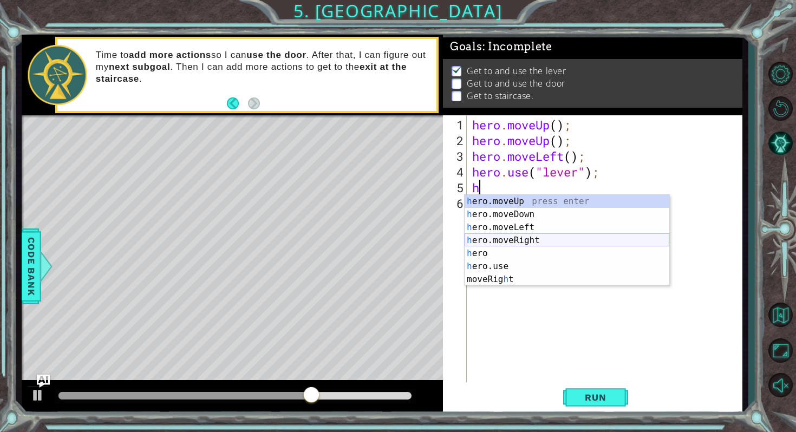
click at [516, 240] on div "h ero.moveUp press enter h ero.moveDown press enter h ero.moveLeft press enter …" at bounding box center [567, 253] width 205 height 117
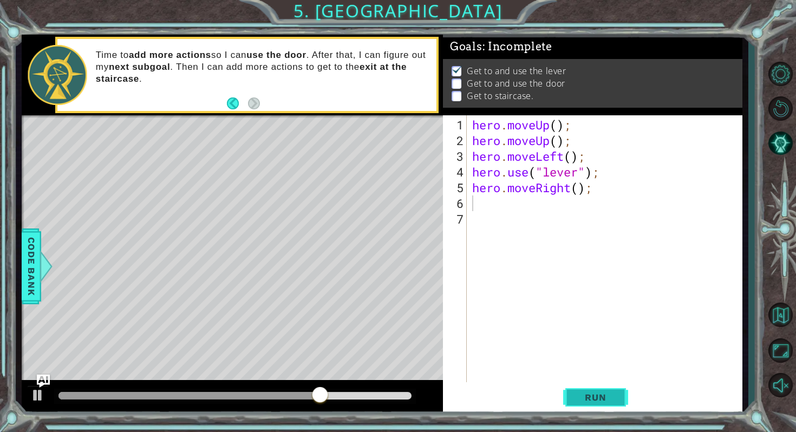
click at [597, 388] on button "Run" at bounding box center [595, 398] width 65 height 30
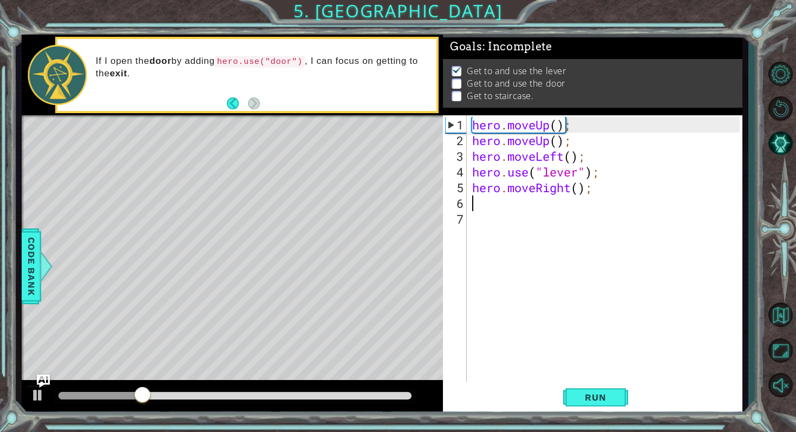
type textarea "h"
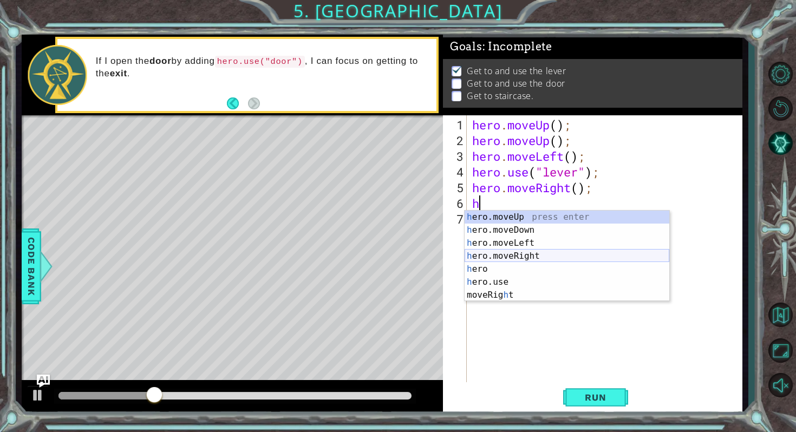
click at [516, 254] on div "h ero.moveUp press enter h ero.moveDown press enter h ero.moveLeft press enter …" at bounding box center [567, 269] width 205 height 117
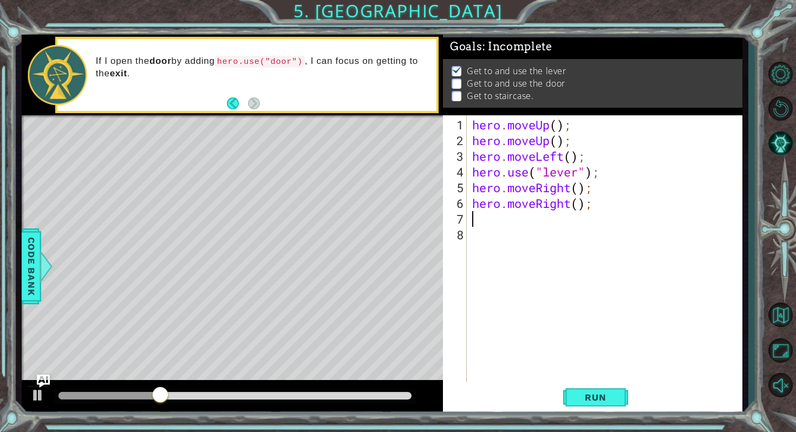
type textarea "h"
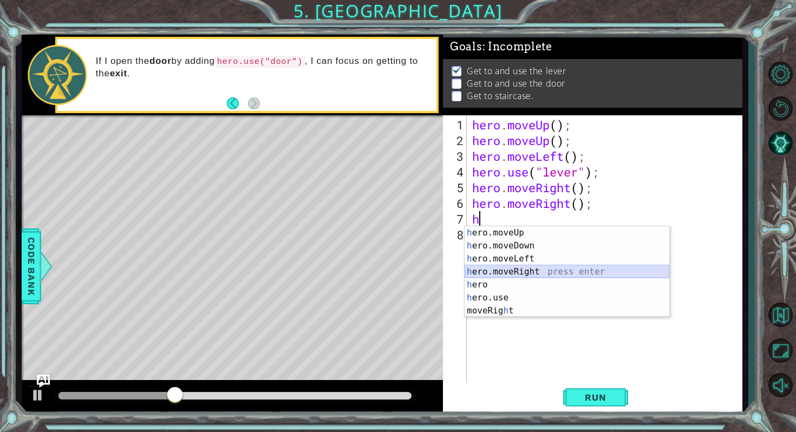
click at [523, 270] on div "h ero.moveUp press enter h ero.moveDown press enter h ero.moveLeft press enter …" at bounding box center [567, 284] width 205 height 117
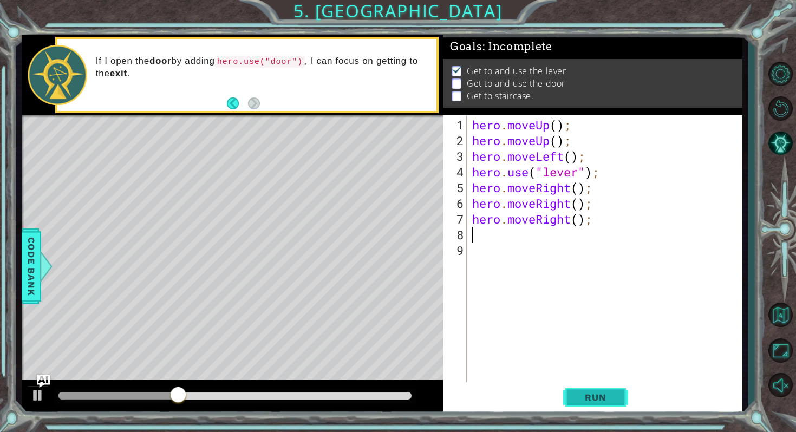
click at [579, 397] on span "Run" at bounding box center [595, 397] width 43 height 11
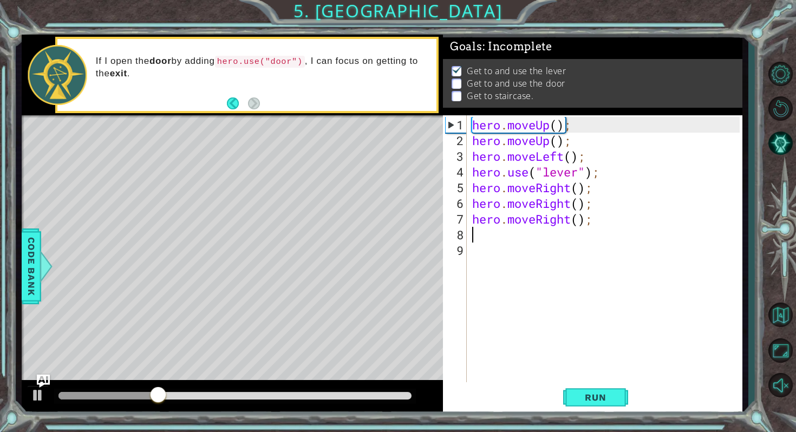
click at [543, 230] on div "hero . moveUp ( ) ; hero . moveUp ( ) ; hero . moveLeft ( ) ; hero . use ( "lev…" at bounding box center [607, 266] width 274 height 298
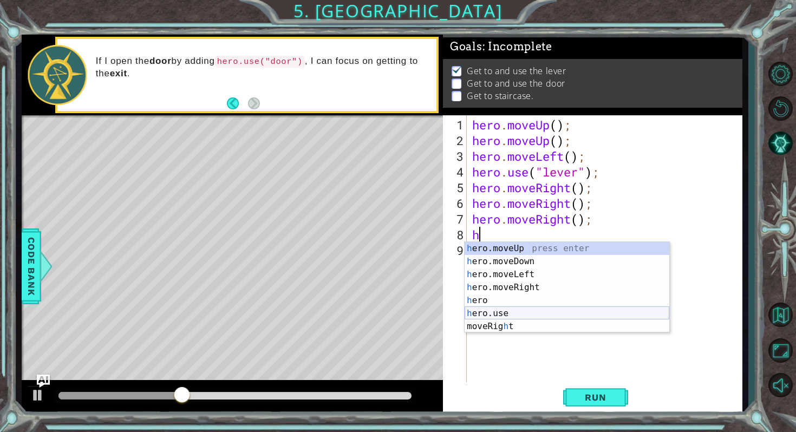
click at [525, 312] on div "h ero.moveUp press enter h ero.moveDown press enter h ero.moveLeft press enter …" at bounding box center [567, 300] width 205 height 117
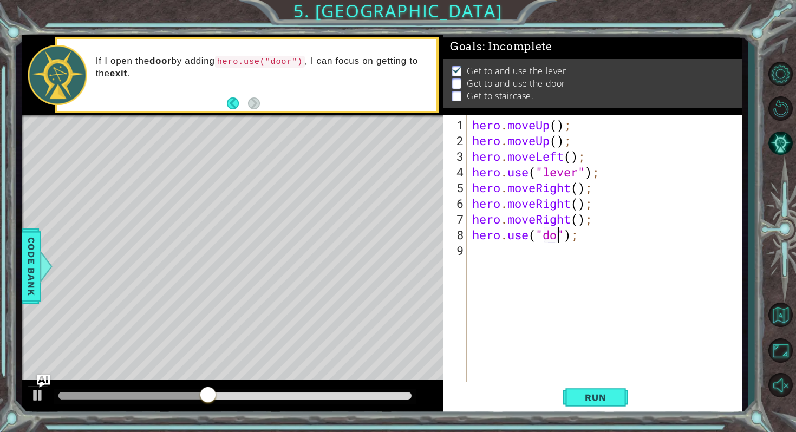
scroll to position [0, 4]
type textarea "hero.use("door");"
click at [599, 374] on div "hero . moveUp ( ) ; hero . moveUp ( ) ; hero . moveLeft ( ) ; hero . use ( "lev…" at bounding box center [607, 266] width 274 height 298
click at [598, 399] on span "Run" at bounding box center [595, 397] width 43 height 11
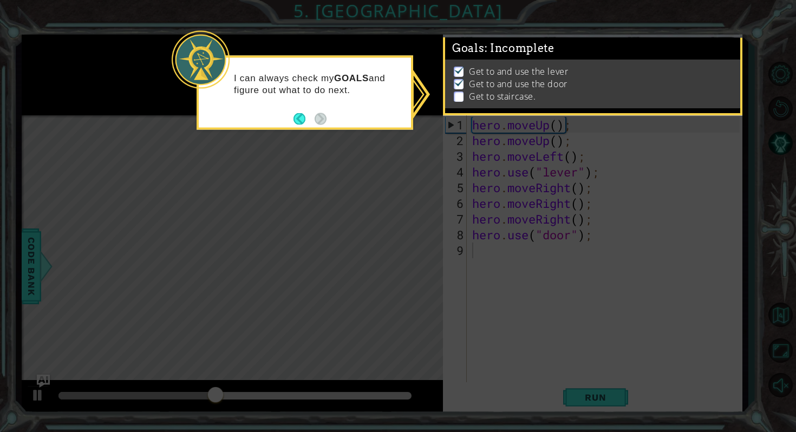
click at [518, 363] on icon at bounding box center [398, 216] width 796 height 432
click at [344, 96] on p "I can always check my GOALS and figure out what to do next." at bounding box center [318, 84] width 169 height 24
click at [534, 92] on p "Get to staircase." at bounding box center [502, 96] width 67 height 12
click at [462, 92] on p at bounding box center [459, 96] width 10 height 10
click at [461, 99] on p at bounding box center [459, 96] width 10 height 10
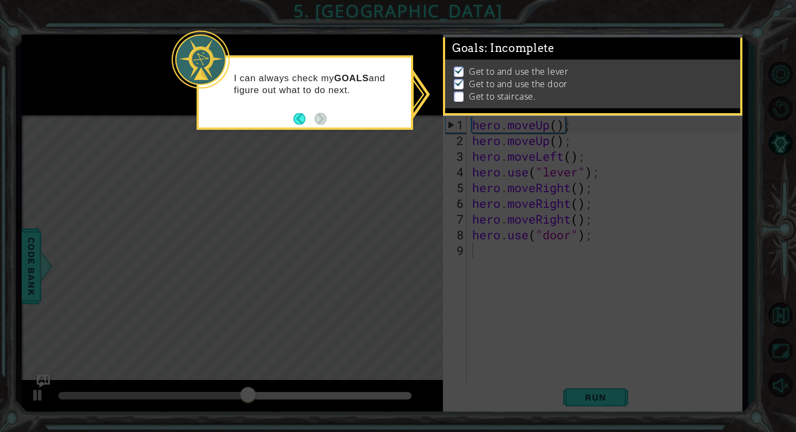
click at [467, 43] on span "Goals : Incomplete" at bounding box center [503, 49] width 102 height 14
click at [525, 50] on span ": Incomplete" at bounding box center [520, 48] width 70 height 13
click at [543, 85] on p "Get to and use the door" at bounding box center [518, 84] width 99 height 12
click at [457, 95] on p at bounding box center [459, 96] width 10 height 10
click at [457, 82] on img at bounding box center [459, 82] width 11 height 9
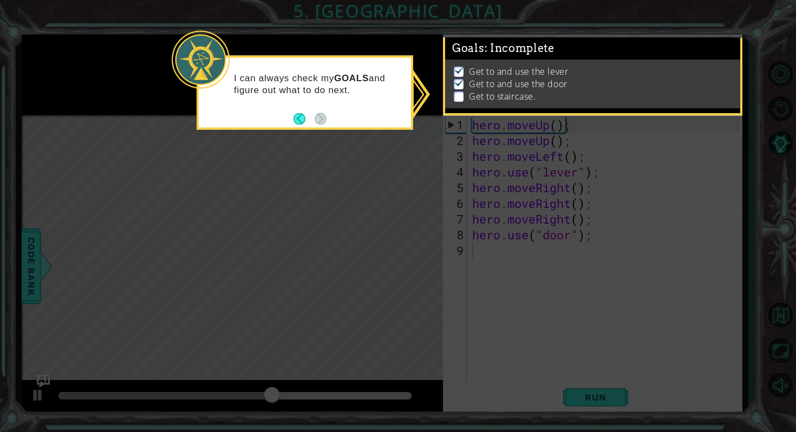
click at [525, 86] on p "Get to and use the door" at bounding box center [518, 84] width 99 height 12
click at [533, 95] on p "Get to staircase." at bounding box center [502, 96] width 67 height 12
click at [513, 154] on icon at bounding box center [398, 216] width 796 height 432
drag, startPoint x: 296, startPoint y: 393, endPoint x: 404, endPoint y: 388, distance: 108.4
click at [398, 391] on icon at bounding box center [398, 216] width 796 height 432
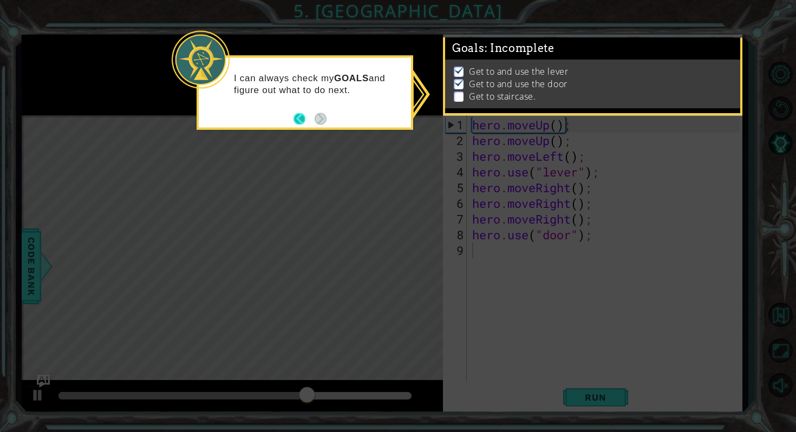
click at [298, 116] on button "Back" at bounding box center [303, 119] width 21 height 12
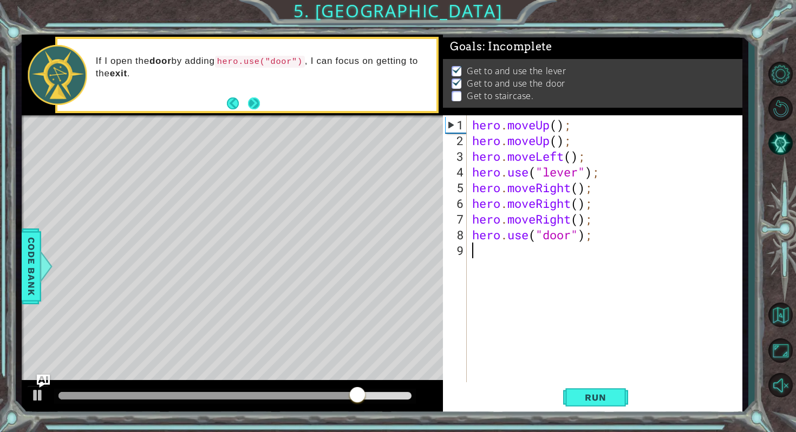
click at [258, 108] on button "Next" at bounding box center [254, 103] width 12 height 12
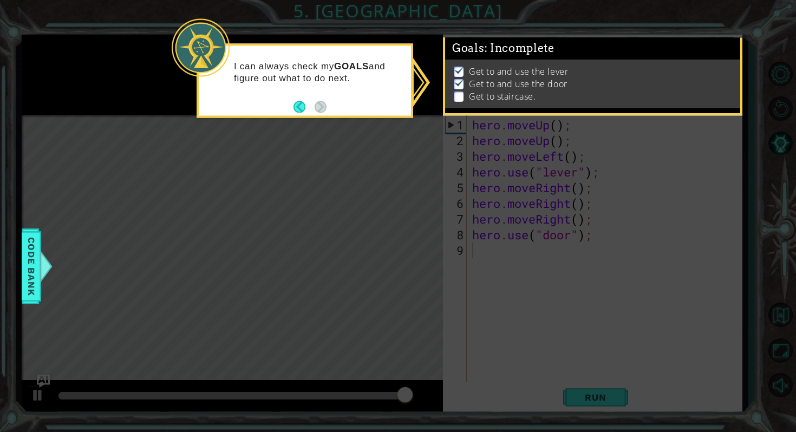
click at [443, 43] on div "Goals : Incomplete Get to and use the lever Get to and use the door Get to stai…" at bounding box center [592, 75] width 299 height 81
click at [413, 75] on div "I can always check my GOALS and figure out what to do next." at bounding box center [305, 81] width 217 height 74
click at [459, 103] on div "Get to and use the lever Get to and use the door Get to staircase." at bounding box center [592, 84] width 295 height 49
click at [457, 96] on p at bounding box center [459, 96] width 10 height 10
click at [483, 96] on p "Get to staircase." at bounding box center [502, 96] width 67 height 12
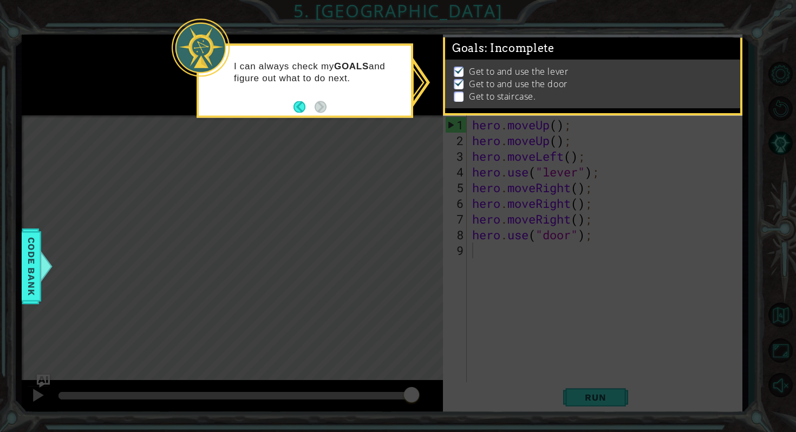
click at [700, 35] on div "1 ההההההההההההההההההההההההההההההההההההההההההההההההההההההההההההההההההההההההההההה…" at bounding box center [398, 216] width 796 height 432
click at [377, 64] on p "I can always check my GOALS and figure out what to do next." at bounding box center [318, 72] width 169 height 24
click at [380, 64] on p "I can always check my GOALS and figure out what to do next." at bounding box center [318, 72] width 169 height 24
click at [28, 259] on span "Code Bank" at bounding box center [31, 266] width 17 height 66
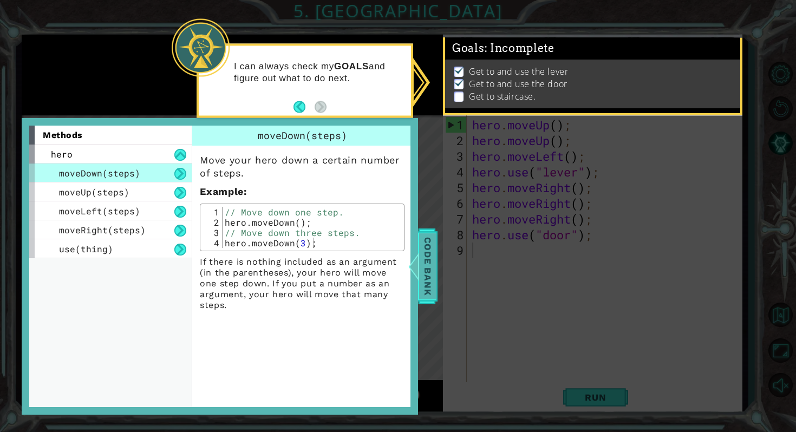
click at [419, 256] on div at bounding box center [414, 266] width 14 height 32
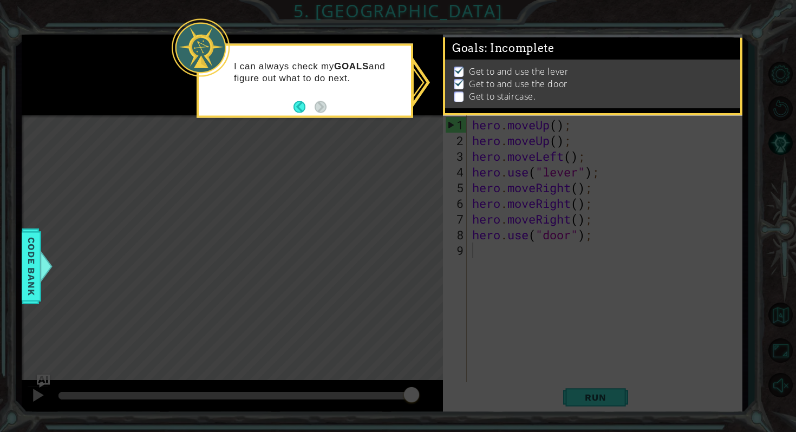
click at [568, 71] on p "Get to and use the lever" at bounding box center [518, 72] width 99 height 12
click at [567, 71] on p "Get to and use the lever" at bounding box center [518, 72] width 99 height 12
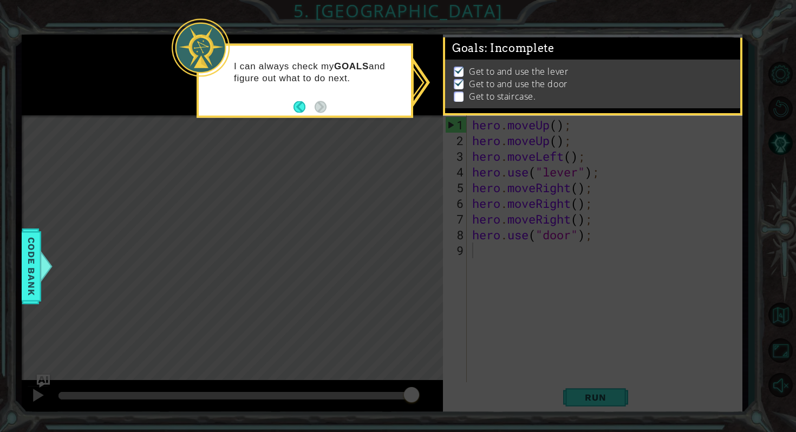
click at [456, 118] on icon at bounding box center [398, 216] width 796 height 432
drag, startPoint x: 456, startPoint y: 125, endPoint x: 590, endPoint y: 127, distance: 133.7
click at [460, 125] on icon at bounding box center [398, 216] width 796 height 432
click at [594, 130] on icon at bounding box center [398, 216] width 796 height 432
click at [537, 197] on icon at bounding box center [398, 216] width 796 height 432
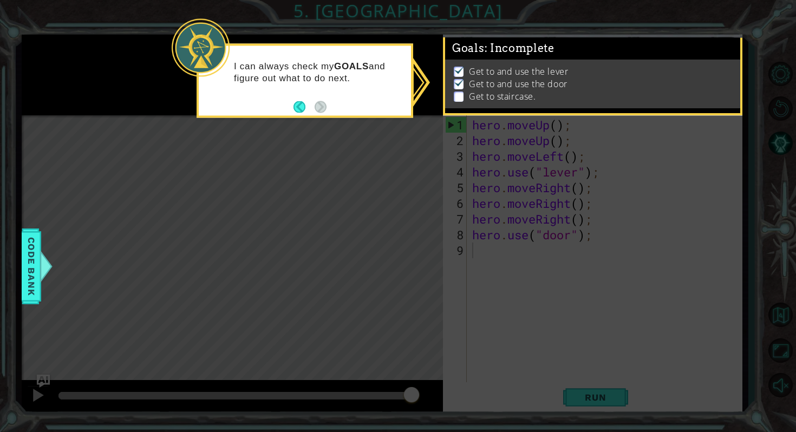
click at [501, 51] on span ": Incomplete" at bounding box center [520, 48] width 70 height 13
drag, startPoint x: 452, startPoint y: 51, endPoint x: 582, endPoint y: 58, distance: 130.2
click at [584, 37] on div "Goals : Incomplete Get to and use the lever Get to and use the door Get to stai…" at bounding box center [592, 37] width 295 height 0
click at [470, 69] on p "Get to and use the lever" at bounding box center [518, 72] width 99 height 12
click at [467, 103] on div "Get to and use the lever Get to and use the door Get to staircase." at bounding box center [592, 84] width 295 height 49
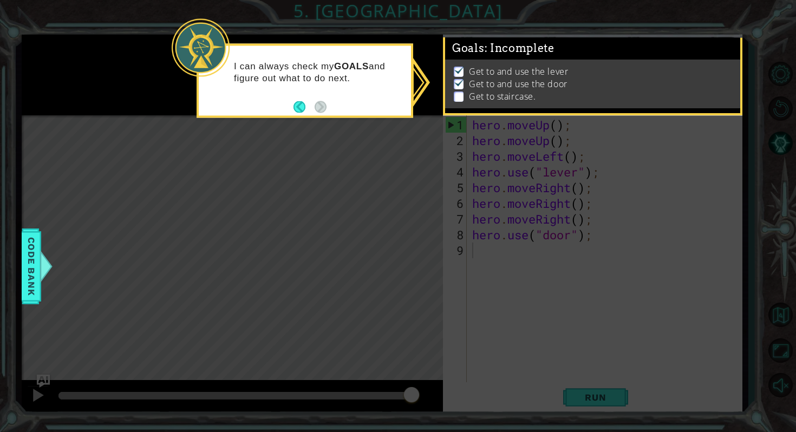
drag, startPoint x: 467, startPoint y: 103, endPoint x: 528, endPoint y: 100, distance: 61.3
click at [480, 103] on div "Get to and use the lever Get to and use the door Get to staircase." at bounding box center [592, 84] width 295 height 49
click at [547, 100] on li "Get to staircase." at bounding box center [594, 96] width 280 height 12
click at [629, 41] on div "Goals : Incomplete" at bounding box center [592, 48] width 295 height 23
click at [408, 89] on div "I can always check my GOALS and figure out what to do next." at bounding box center [305, 77] width 212 height 55
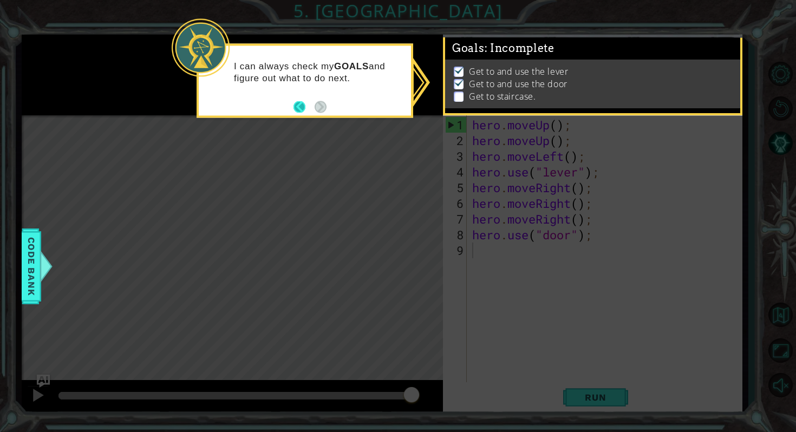
click at [299, 109] on button "Back" at bounding box center [303, 107] width 21 height 12
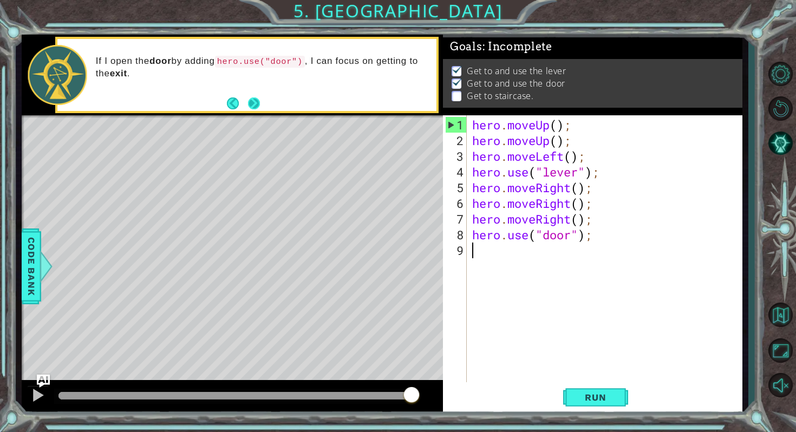
click at [257, 107] on button "Next" at bounding box center [254, 103] width 12 height 12
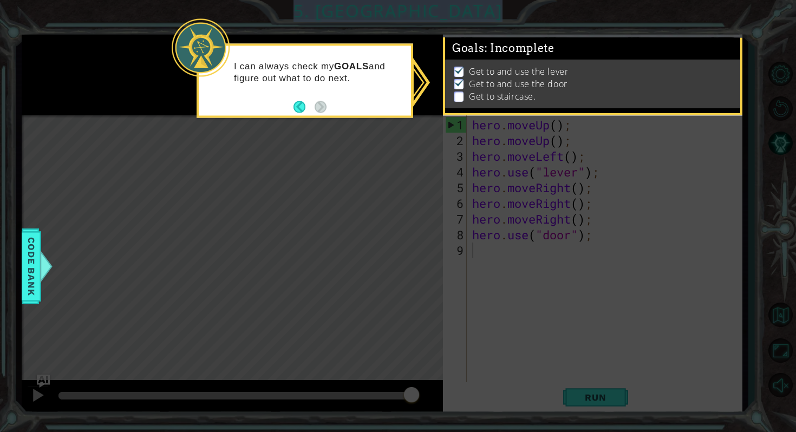
click at [257, 107] on div "I can always check my GOALS and figure out what to do next." at bounding box center [305, 81] width 217 height 74
click at [485, 93] on p "Get to staircase." at bounding box center [502, 96] width 67 height 12
click at [484, 93] on p "Get to staircase." at bounding box center [502, 96] width 67 height 12
click at [479, 90] on p "Get to staircase." at bounding box center [502, 96] width 67 height 12
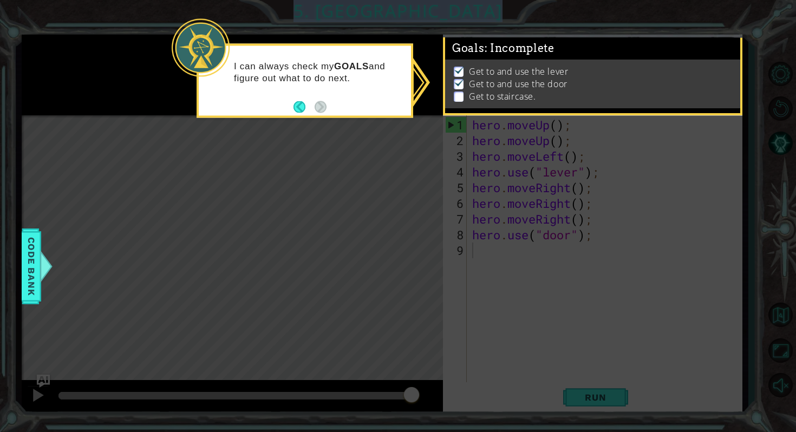
click at [479, 90] on p "Get to staircase." at bounding box center [502, 96] width 67 height 12
drag, startPoint x: 479, startPoint y: 90, endPoint x: 451, endPoint y: 90, distance: 27.6
click at [451, 90] on ul "Get to and use the lever Get to and use the door Get to staircase." at bounding box center [592, 84] width 283 height 37
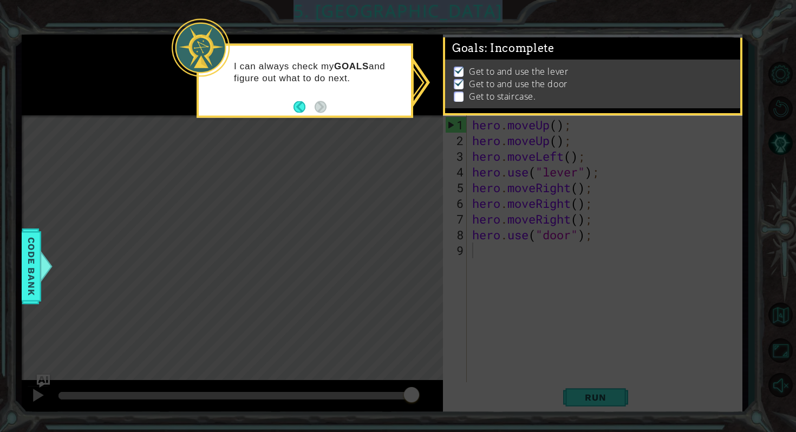
click at [451, 90] on ul "Get to and use the lever Get to and use the door Get to staircase." at bounding box center [592, 84] width 283 height 37
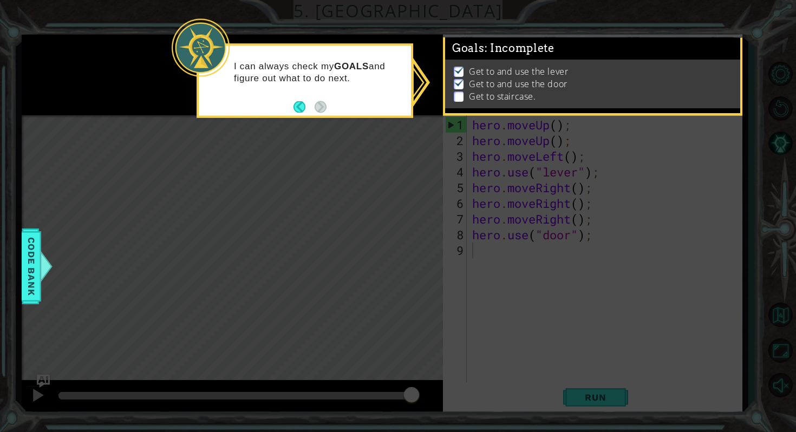
click at [451, 90] on ul "Get to and use the lever Get to and use the door Get to staircase." at bounding box center [592, 84] width 283 height 37
click at [321, 93] on div "I can always check my GOALS and figure out what to do next." at bounding box center [305, 77] width 212 height 55
drag, startPoint x: 321, startPoint y: 93, endPoint x: 321, endPoint y: 87, distance: 6.0
click at [321, 90] on div "I can always check my GOALS and figure out what to do next." at bounding box center [305, 77] width 212 height 55
click at [321, 87] on div "I can always check my GOALS and figure out what to do next." at bounding box center [305, 77] width 212 height 55
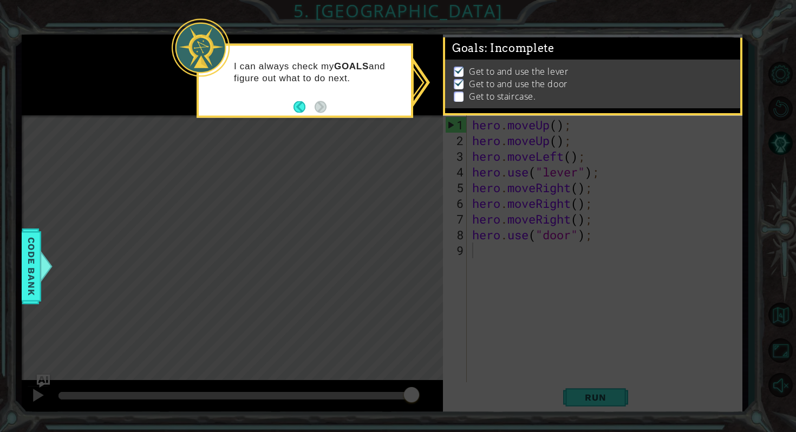
click at [613, 393] on icon at bounding box center [398, 216] width 796 height 432
click at [577, 75] on li "Get to and use the lever" at bounding box center [594, 72] width 280 height 12
click at [453, 107] on div "Get to and use the lever Get to and use the door Get to staircase." at bounding box center [592, 84] width 295 height 49
click at [429, 80] on icon at bounding box center [398, 216] width 796 height 432
click at [458, 81] on img at bounding box center [459, 82] width 11 height 9
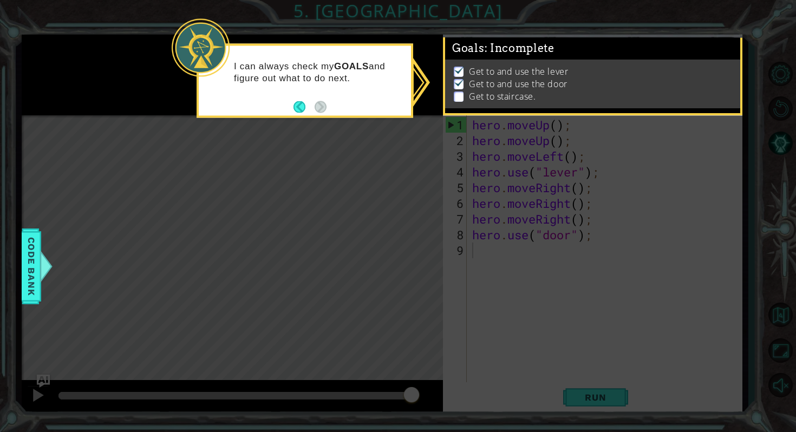
click at [400, 40] on icon at bounding box center [398, 216] width 796 height 432
click at [429, 43] on icon at bounding box center [398, 216] width 796 height 432
click at [451, 46] on div "Goals : Incomplete" at bounding box center [592, 48] width 295 height 23
click at [444, 44] on div "Goals : Incomplete Get to and use the lever Get to and use the door Get to stai…" at bounding box center [592, 75] width 299 height 81
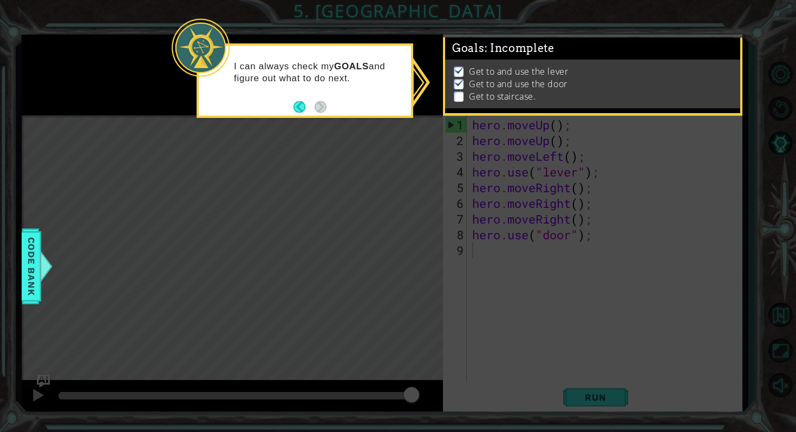
click at [519, 45] on span ": Incomplete" at bounding box center [520, 48] width 70 height 13
click at [443, 87] on icon at bounding box center [398, 216] width 796 height 432
click at [578, 26] on icon at bounding box center [398, 216] width 796 height 432
click at [314, 108] on footer at bounding box center [309, 107] width 33 height 16
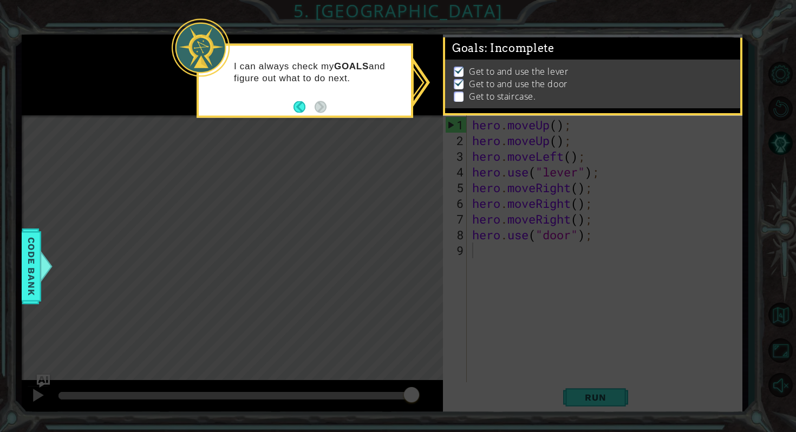
click at [315, 292] on icon at bounding box center [398, 216] width 796 height 432
click at [302, 107] on button "Back" at bounding box center [303, 107] width 21 height 12
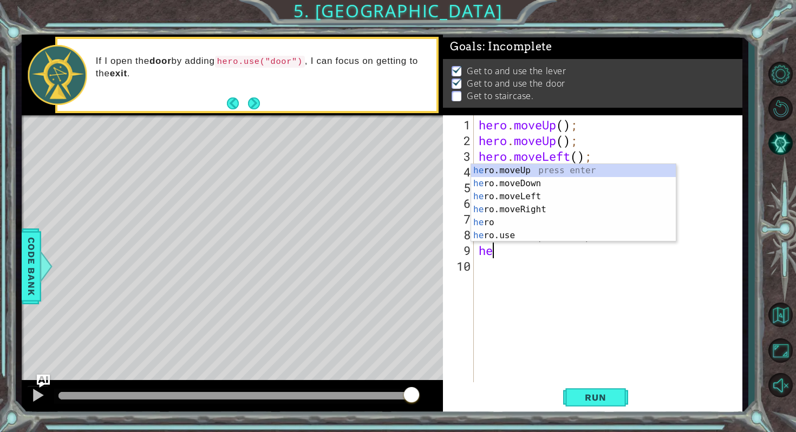
type textarea "her"
drag, startPoint x: 534, startPoint y: 168, endPoint x: 534, endPoint y: 173, distance: 5.4
click at [534, 168] on div "her o.moveUp press enter her o.moveDown press enter her o.moveLeft press enter …" at bounding box center [573, 216] width 205 height 104
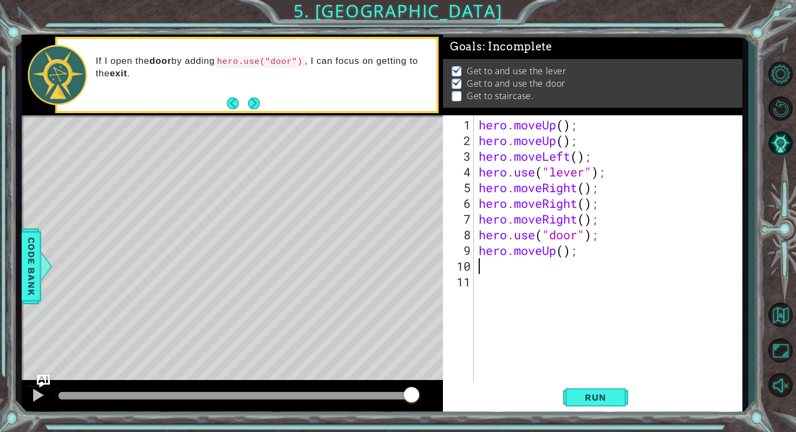
scroll to position [0, 0]
click at [569, 396] on button "Run" at bounding box center [595, 398] width 65 height 30
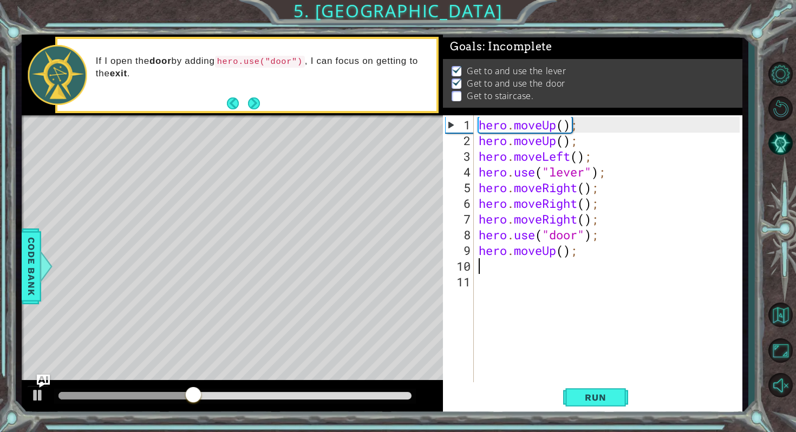
click at [500, 267] on div "hero . moveUp ( ) ; hero . moveUp ( ) ; hero . moveLeft ( ) ; hero . use ( "lev…" at bounding box center [610, 266] width 268 height 298
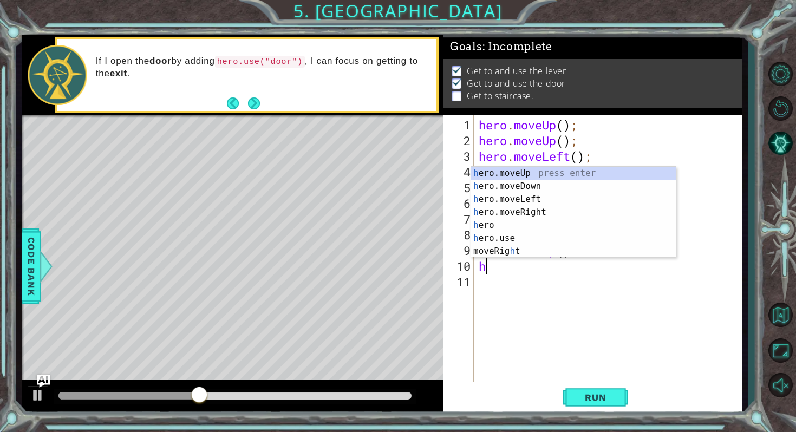
type textarea "her"
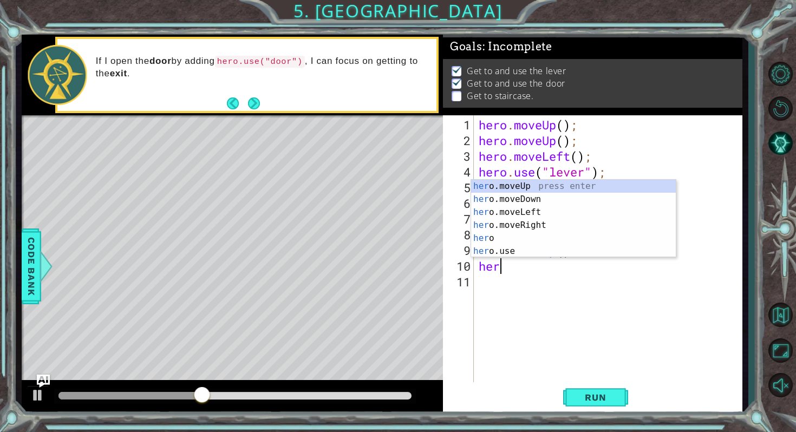
scroll to position [0, 1]
click at [521, 180] on div "her o.moveUp press enter her o.moveDown press enter her o.moveLeft press enter …" at bounding box center [573, 218] width 205 height 77
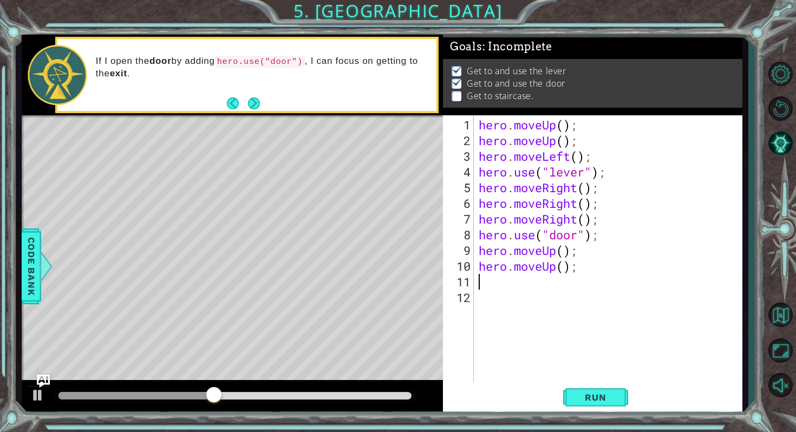
scroll to position [0, 0]
click at [499, 281] on div "hero . moveUp ( ) ; hero . moveUp ( ) ; hero . moveLeft ( ) ; hero . use ( "lev…" at bounding box center [610, 266] width 268 height 298
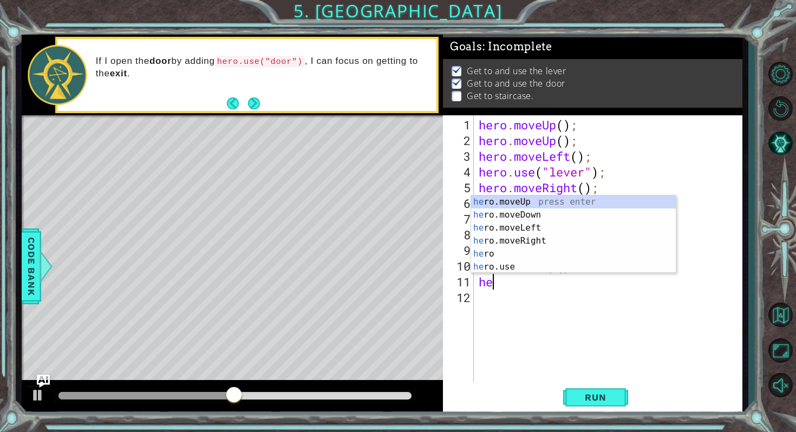
type textarea "her"
click at [520, 199] on div "her o.moveUp press enter her o.moveDown press enter her o.moveLeft press enter …" at bounding box center [573, 247] width 205 height 104
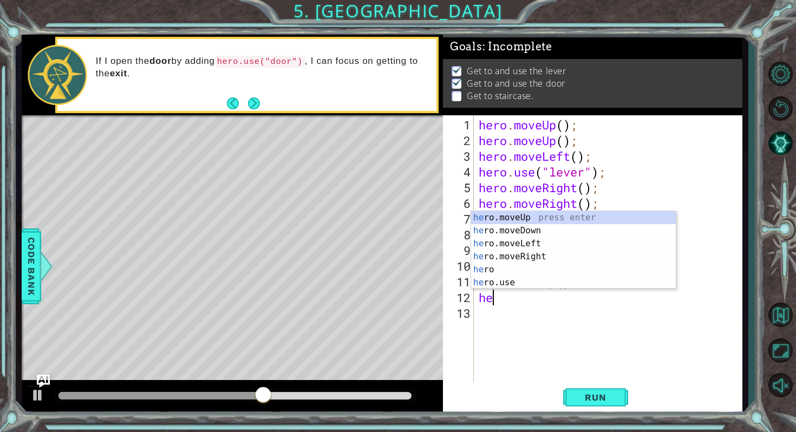
type textarea "her"
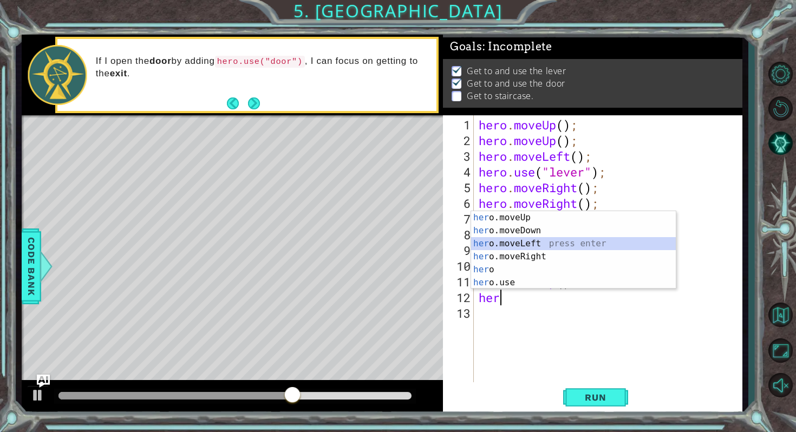
click at [539, 240] on div "her o.moveUp press enter her o.moveDown press enter her o.moveLeft press enter …" at bounding box center [573, 263] width 205 height 104
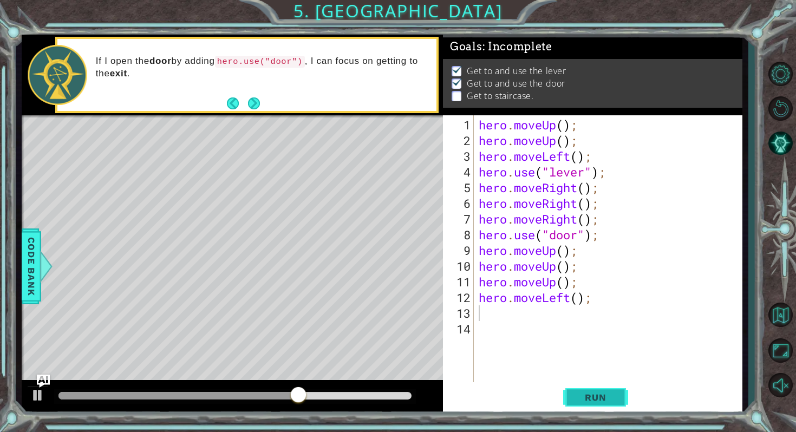
click at [583, 409] on button "Run" at bounding box center [595, 398] width 65 height 30
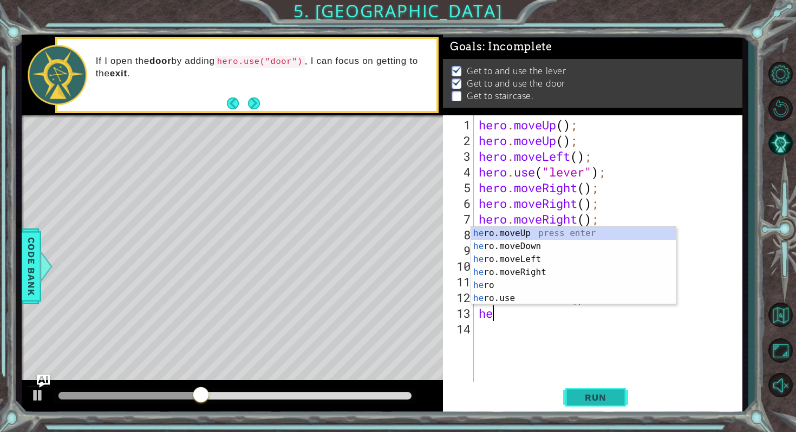
type textarea "her"
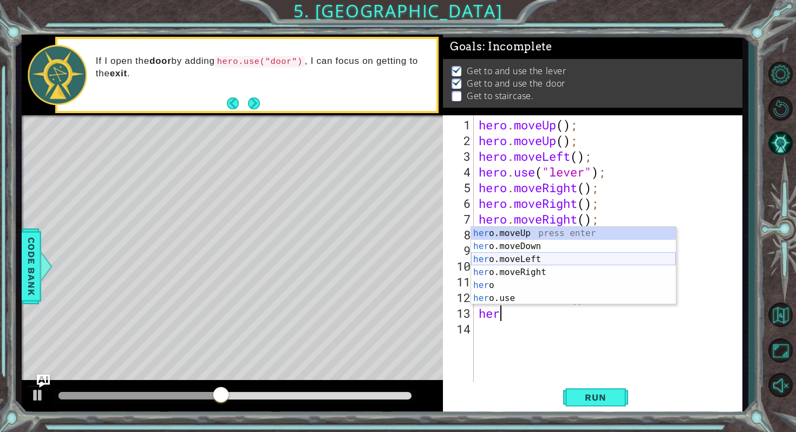
click at [533, 262] on div "her o.moveUp press enter her o.moveDown press enter her o.moveLeft press enter …" at bounding box center [573, 279] width 205 height 104
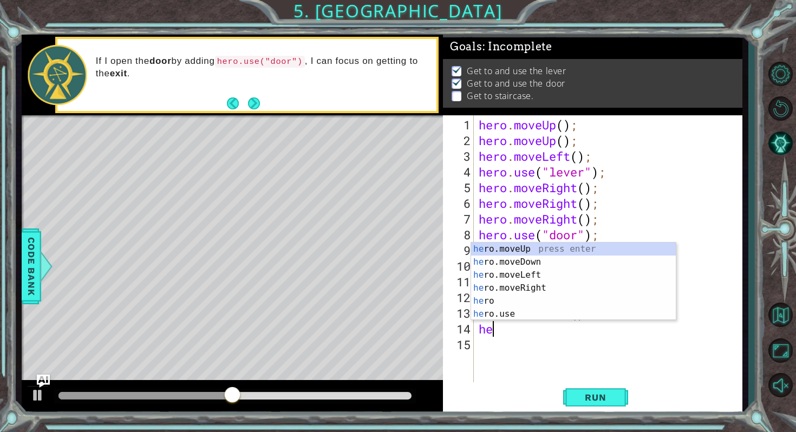
type textarea "her"
click at [539, 275] on div "her o.moveUp press enter her o.moveDown press enter her o.moveLeft press enter …" at bounding box center [573, 295] width 205 height 104
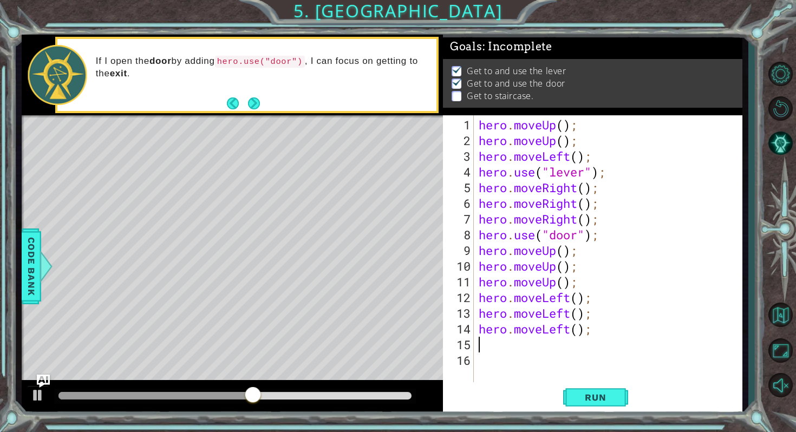
scroll to position [0, 0]
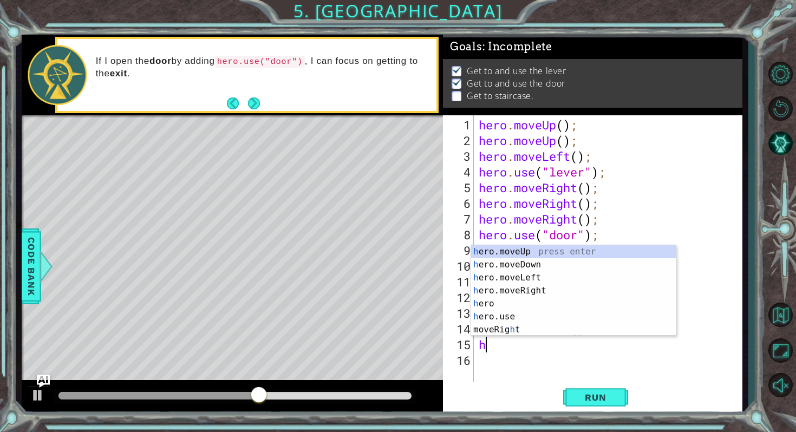
type textarea "her"
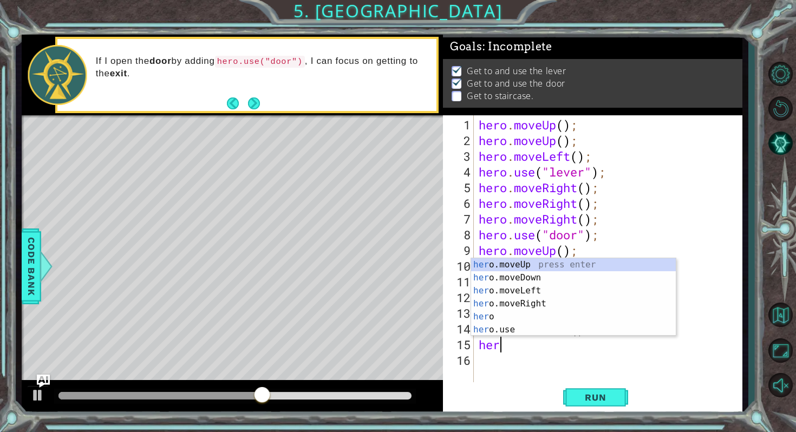
scroll to position [0, 1]
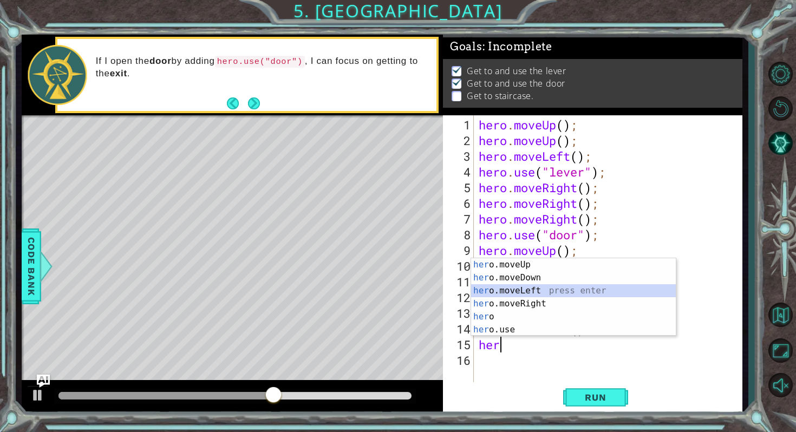
click at [537, 285] on div "her o.moveUp press enter her o.moveDown press enter her o.moveLeft press enter …" at bounding box center [573, 310] width 205 height 104
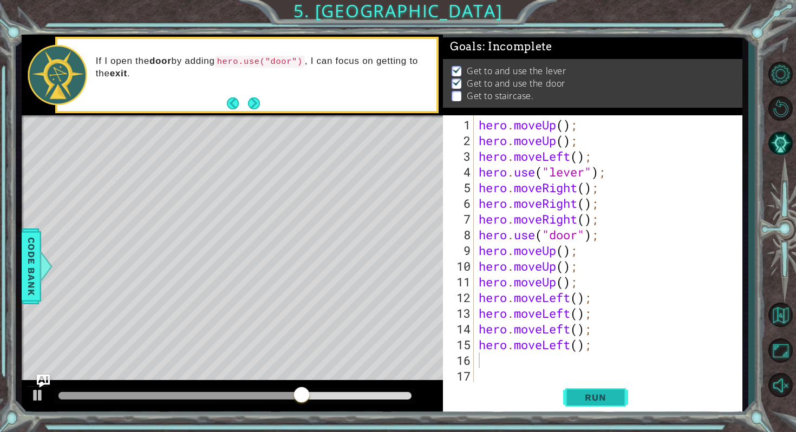
click at [587, 402] on span "Run" at bounding box center [595, 397] width 43 height 11
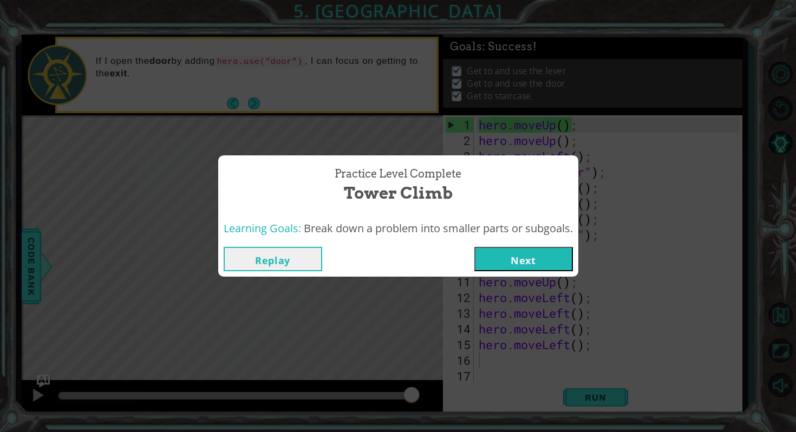
click at [653, 140] on div "Practice Level Complete Tower Climb Learning Goals: Break down a problem into s…" at bounding box center [398, 216] width 796 height 432
click at [497, 253] on button "Next" at bounding box center [523, 259] width 99 height 24
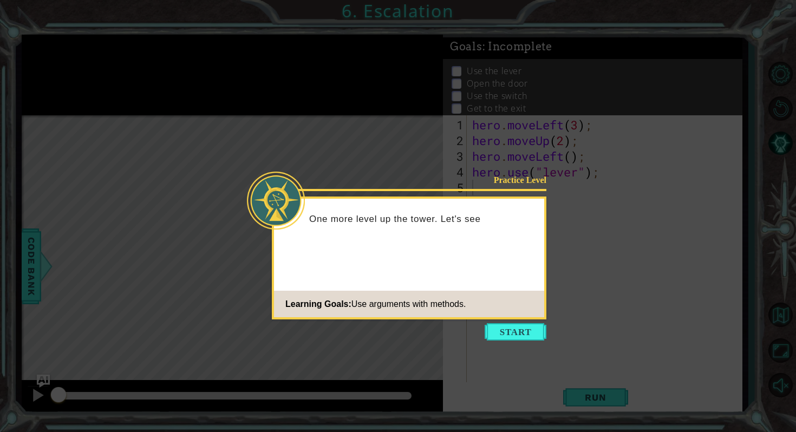
click at [526, 344] on icon at bounding box center [398, 216] width 796 height 432
click at [524, 338] on button "Start" at bounding box center [516, 331] width 62 height 17
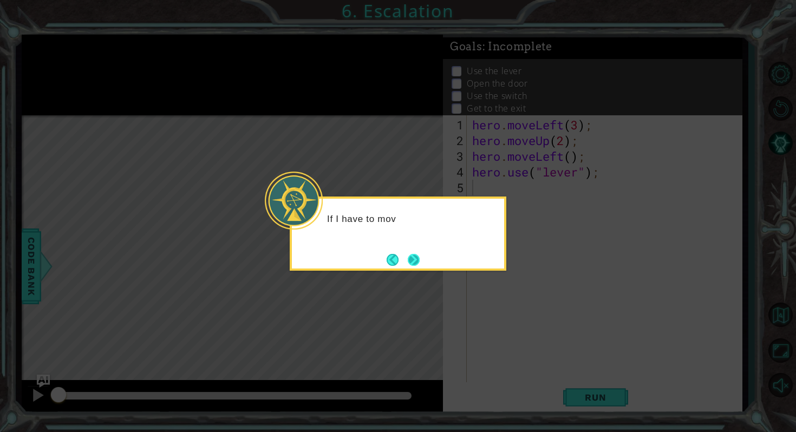
click at [411, 259] on button "Next" at bounding box center [414, 260] width 12 height 12
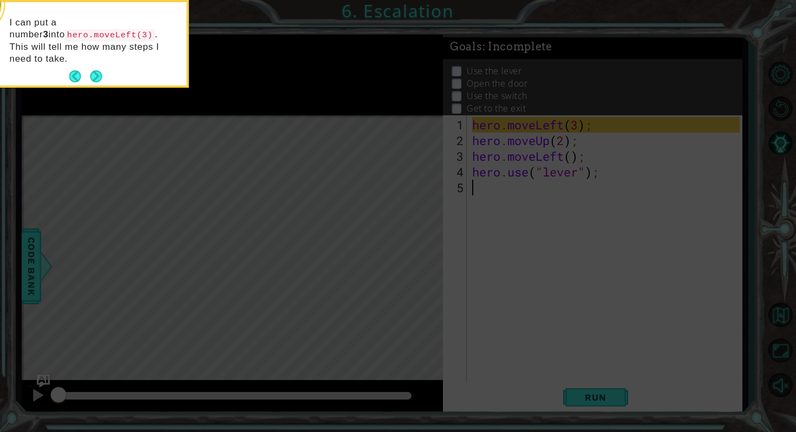
click at [125, 114] on icon at bounding box center [398, 64] width 796 height 735
click at [102, 73] on button "Next" at bounding box center [96, 76] width 12 height 12
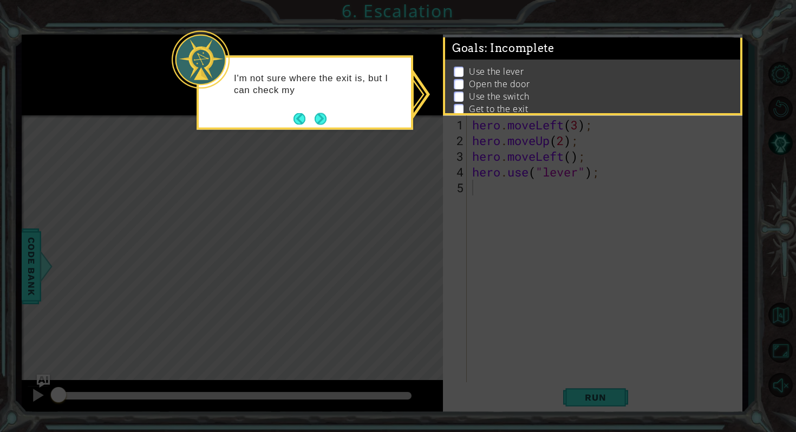
click at [488, 77] on p "Use the lever" at bounding box center [496, 72] width 55 height 12
click at [324, 120] on button "Next" at bounding box center [321, 120] width 12 height 12
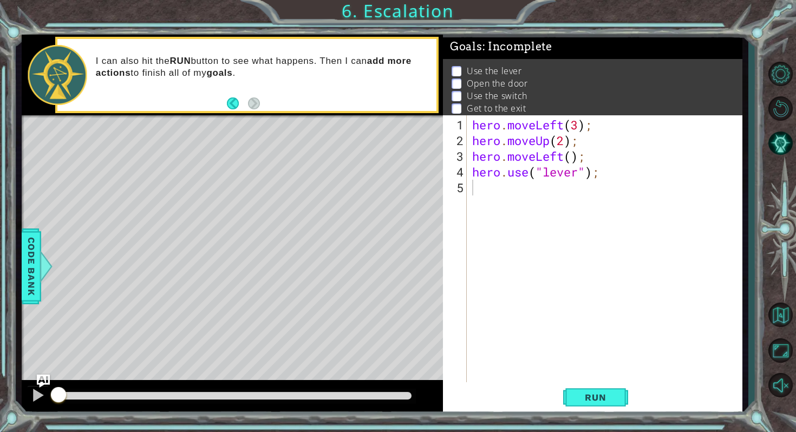
click at [499, 195] on div "hero . moveLeft ( 3 ) ; hero . moveUp ( 2 ) ; hero . moveLeft ( ) ; hero . use …" at bounding box center [607, 266] width 274 height 298
click at [182, 257] on div "Level Map" at bounding box center [272, 274] width 500 height 319
click at [592, 387] on button "Run" at bounding box center [595, 398] width 65 height 30
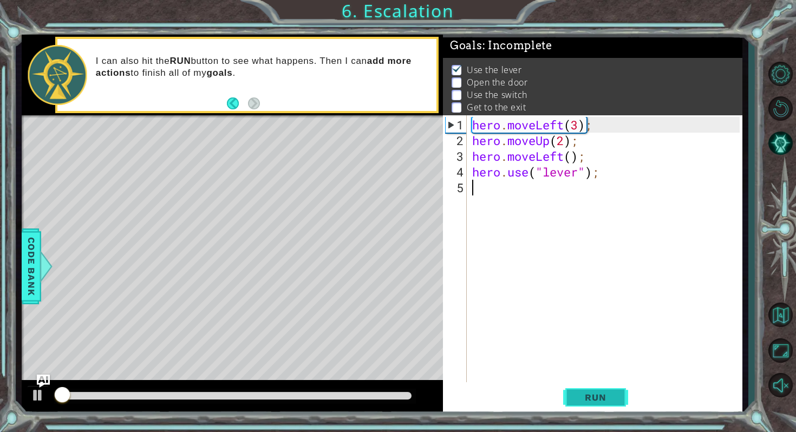
scroll to position [2, 0]
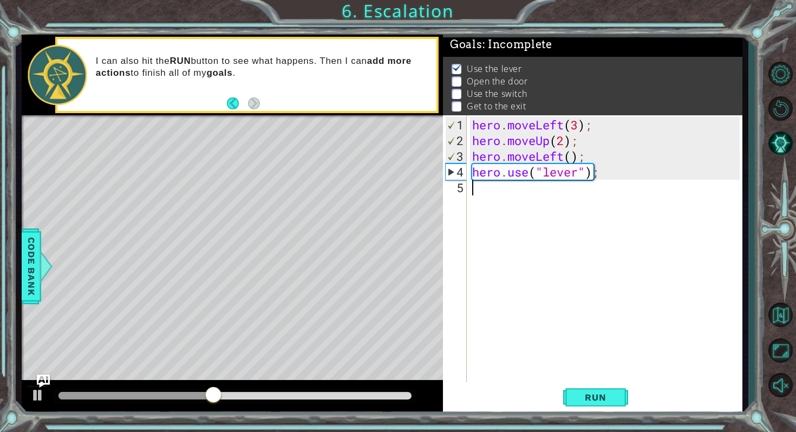
click at [512, 193] on div "hero . moveLeft ( 3 ) ; hero . moveUp ( 2 ) ; hero . moveLeft ( ) ; hero . use …" at bounding box center [607, 266] width 274 height 298
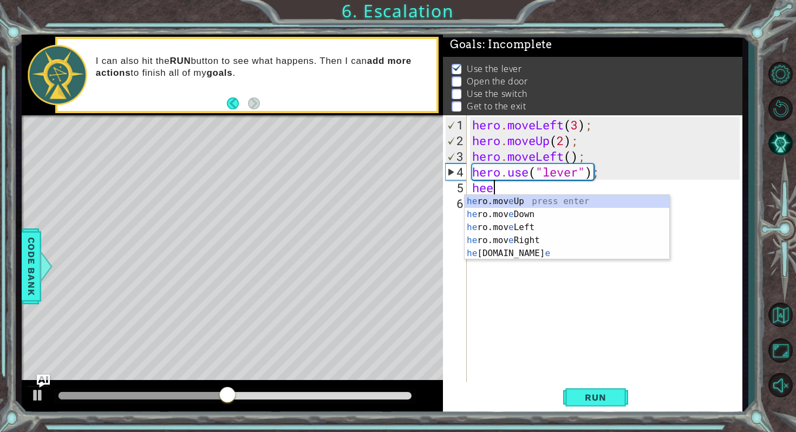
scroll to position [0, 1]
click at [537, 227] on div "he ro.mov e Up press enter he ro.mov e Down press enter he ro.mov e Left press …" at bounding box center [567, 240] width 205 height 91
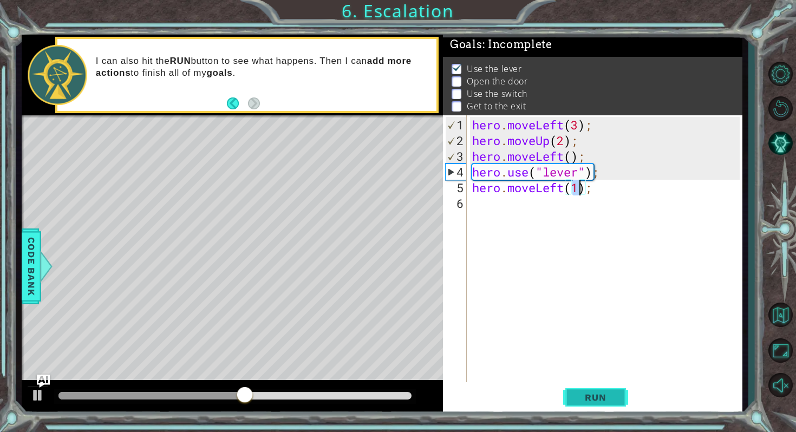
type textarea "hero.moveLeft(1);"
click at [586, 394] on span "Run" at bounding box center [595, 397] width 43 height 11
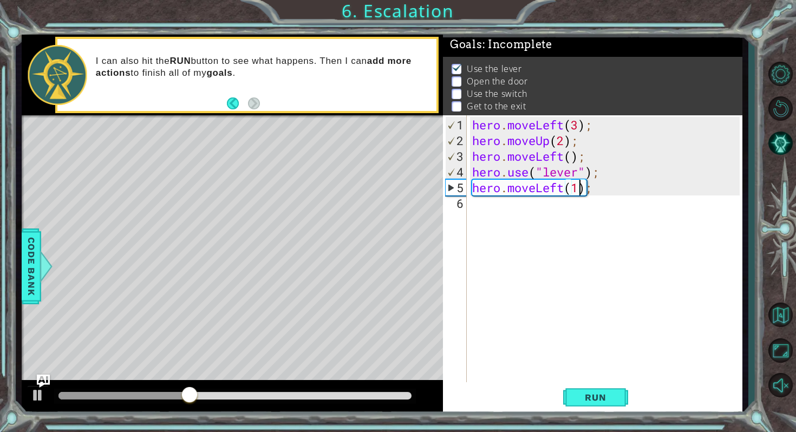
click at [492, 211] on div "hero . moveLeft ( 3 ) ; hero . moveUp ( 2 ) ; hero . moveLeft ( ) ; hero . use …" at bounding box center [607, 266] width 274 height 298
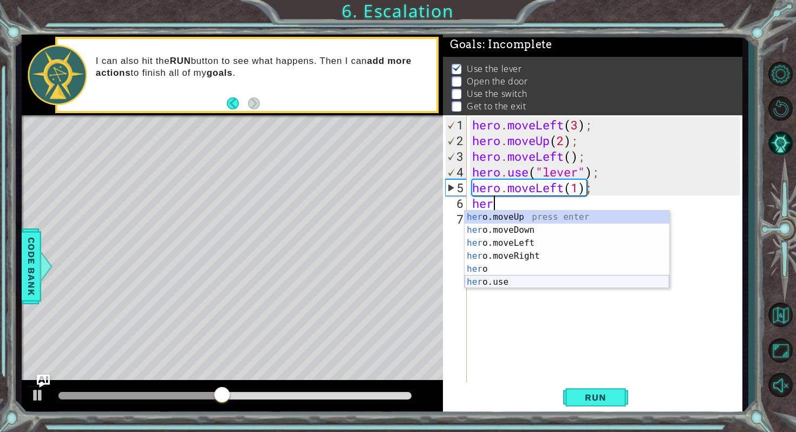
click at [528, 282] on div "her o.moveUp press enter her o.moveDown press enter her o.moveLeft press enter …" at bounding box center [567, 263] width 205 height 104
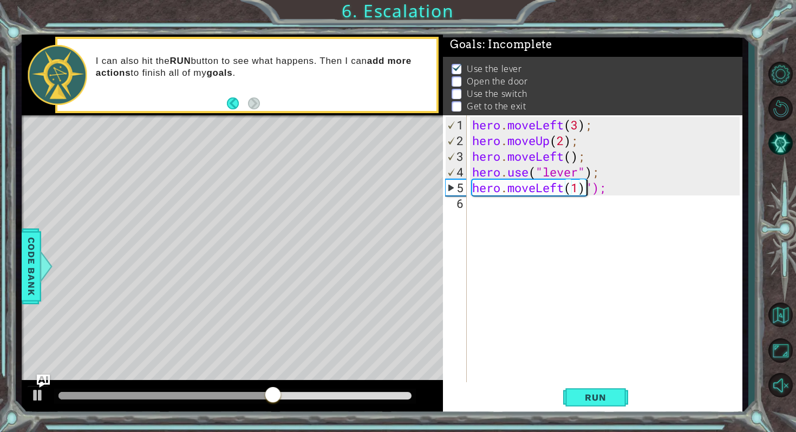
type textarea "hero.moveLeft");"
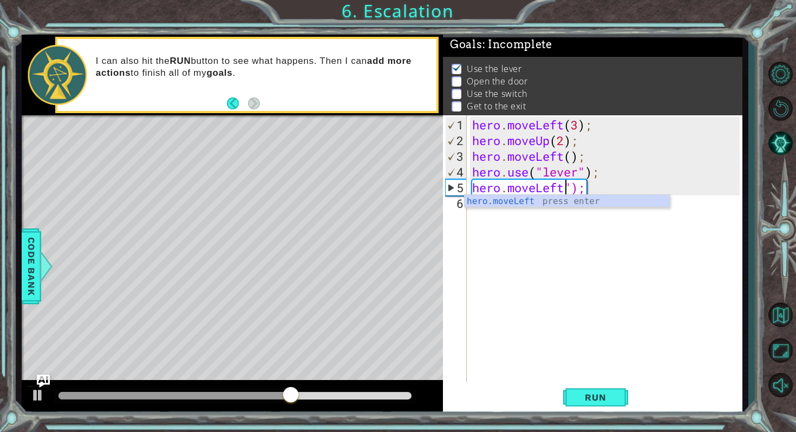
click at [566, 230] on div "hero . moveLeft ( 3 ) ; hero . moveUp ( 2 ) ; hero . moveLeft ( ) ; hero . use …" at bounding box center [607, 266] width 274 height 298
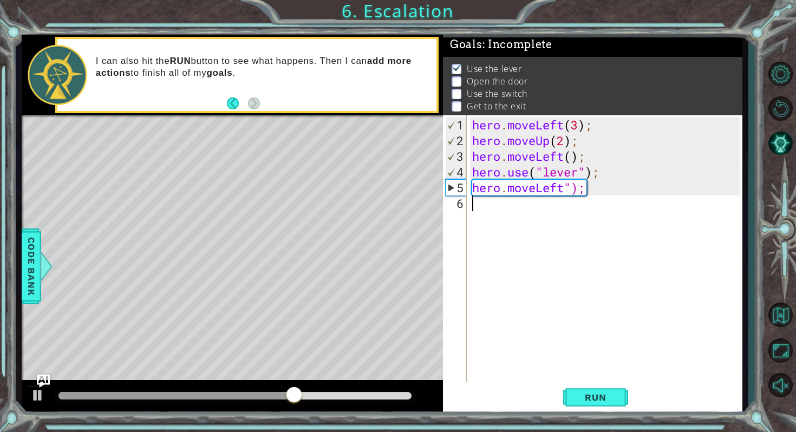
scroll to position [0, 0]
drag, startPoint x: 586, startPoint y: 188, endPoint x: 459, endPoint y: 188, distance: 127.8
click at [459, 188] on div "1 2 3 4 5 6 hero . moveLeft ( 3 ) ; hero . moveUp ( 2 ) ; hero . moveLeft ( ) ;…" at bounding box center [591, 248] width 296 height 267
type textarea "hero.moveLeft");"
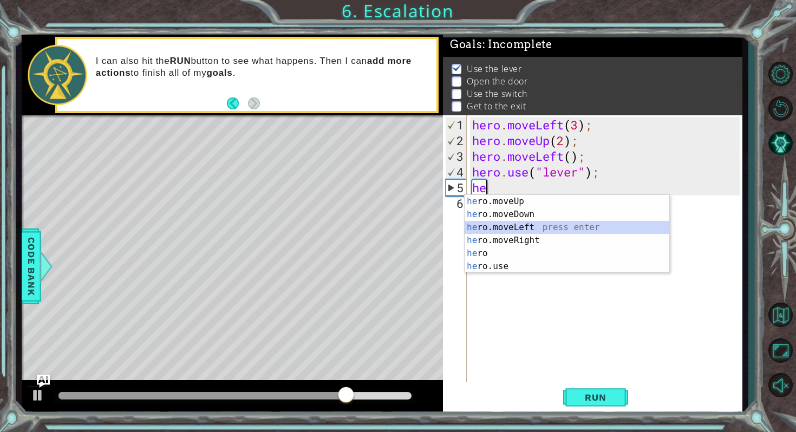
click at [523, 228] on div "he ro.moveUp press enter he ro.moveDown press enter he ro.moveLeft press enter …" at bounding box center [567, 247] width 205 height 104
type textarea "hero.moveLeft(1);"
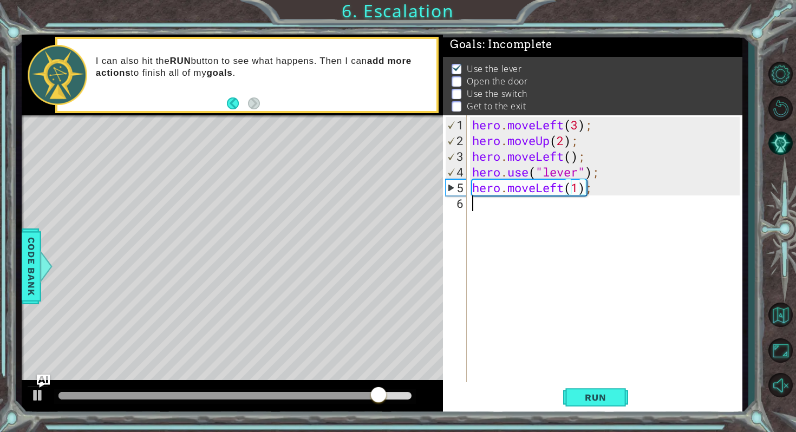
click at [482, 213] on div "hero . moveLeft ( 3 ) ; hero . moveUp ( 2 ) ; hero . moveLeft ( ) ; hero . use …" at bounding box center [607, 266] width 274 height 298
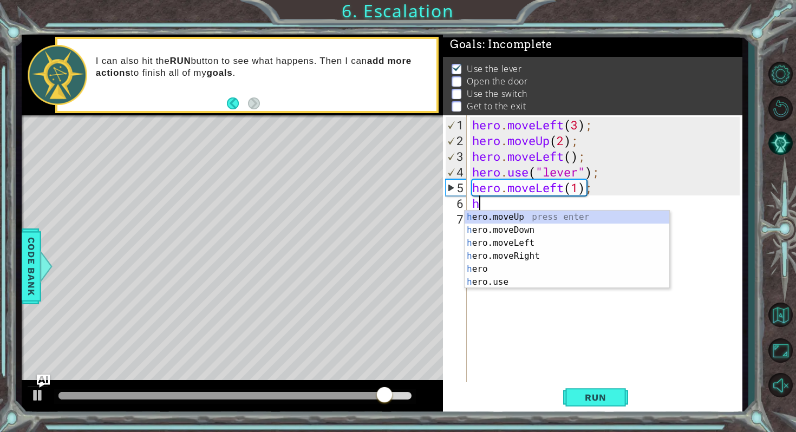
type textarea "he"
click at [507, 291] on div "hero . moveLeft ( 3 ) ; hero . moveUp ( 2 ) ; hero . moveLeft ( ) ; hero . use …" at bounding box center [607, 266] width 274 height 298
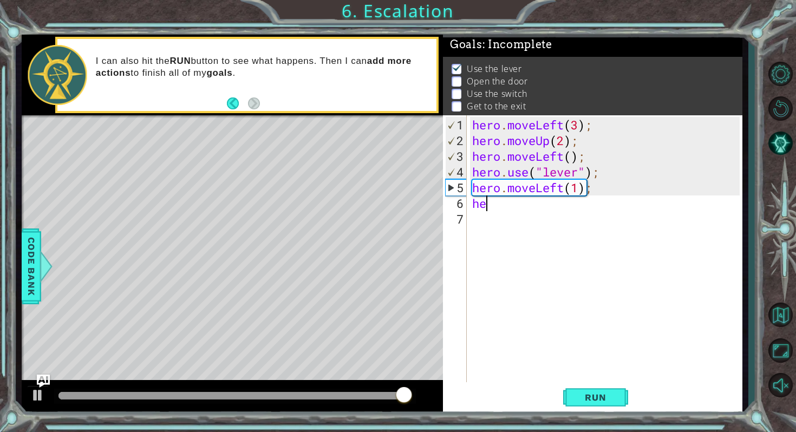
click at [495, 194] on div "hero . moveLeft ( 3 ) ; hero . moveUp ( 2 ) ; hero . moveLeft ( ) ; hero . use …" at bounding box center [607, 266] width 274 height 298
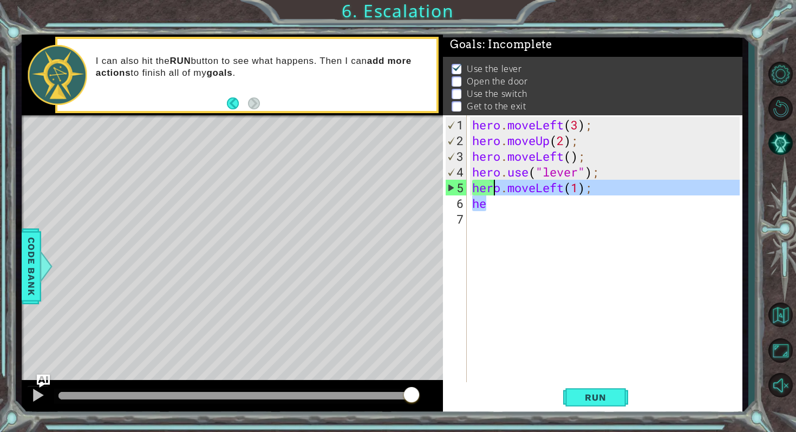
click at [495, 206] on div "hero . moveLeft ( 3 ) ; hero . moveUp ( 2 ) ; hero . moveLeft ( ) ; hero . use …" at bounding box center [607, 266] width 274 height 298
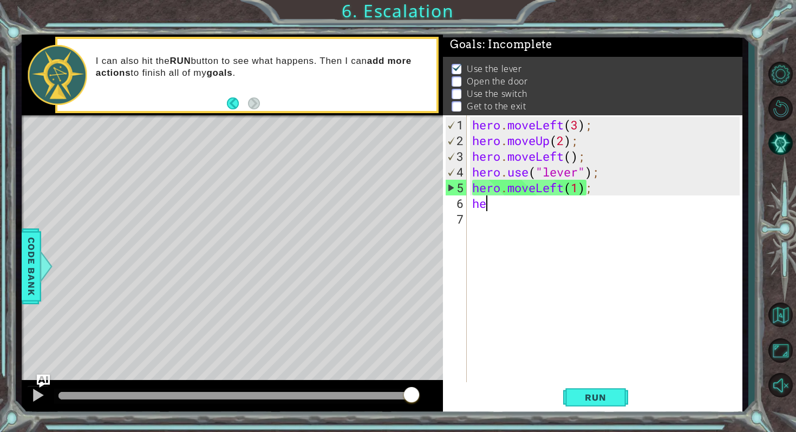
type textarea "h"
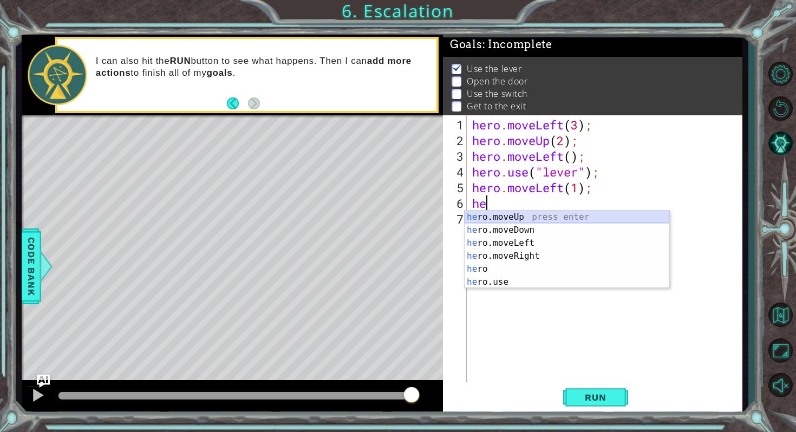
scroll to position [0, 1]
click at [518, 283] on div "her o.moveUp press enter her o.moveDown press enter her o.moveLeft press enter …" at bounding box center [567, 263] width 205 height 104
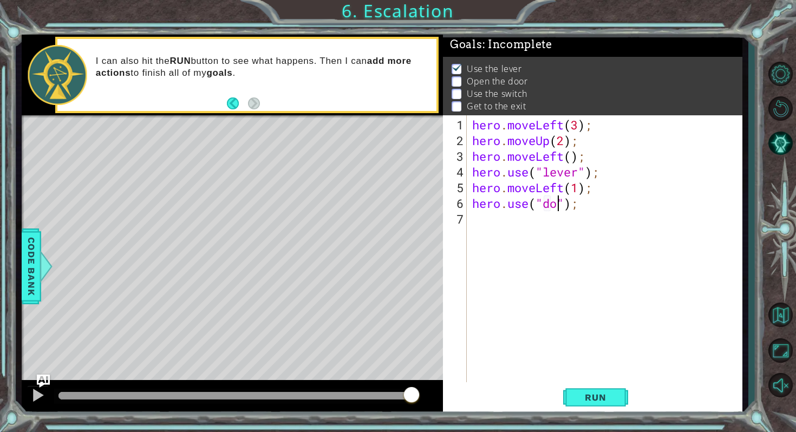
type textarea "hero.use("door");"
click at [479, 229] on div "hero . moveLeft ( 3 ) ; hero . moveUp ( 2 ) ; hero . moveLeft ( ) ; hero . use …" at bounding box center [607, 266] width 274 height 298
click at [572, 396] on button "Run" at bounding box center [595, 398] width 65 height 30
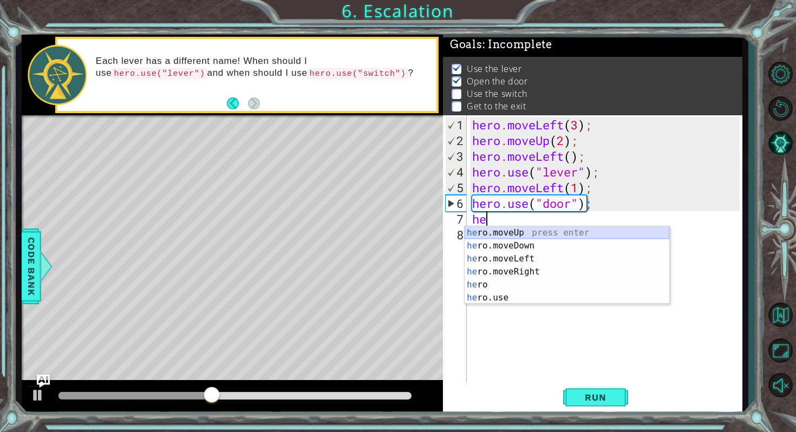
click at [522, 233] on div "he ro.moveUp press enter he ro.moveDown press enter he ro.moveLeft press enter …" at bounding box center [567, 278] width 205 height 104
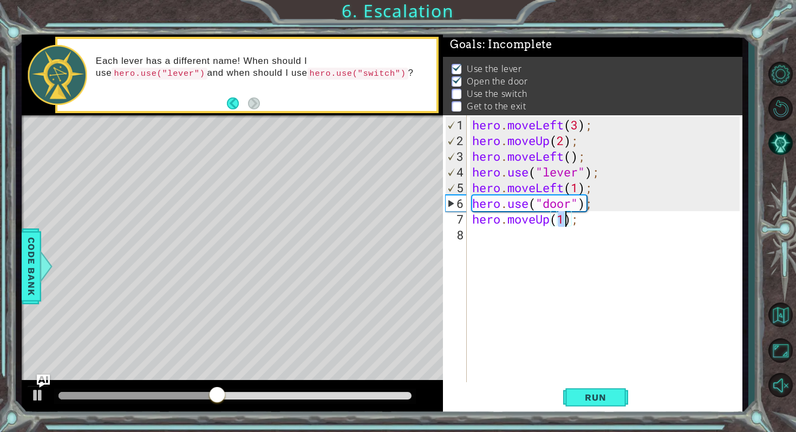
scroll to position [0, 4]
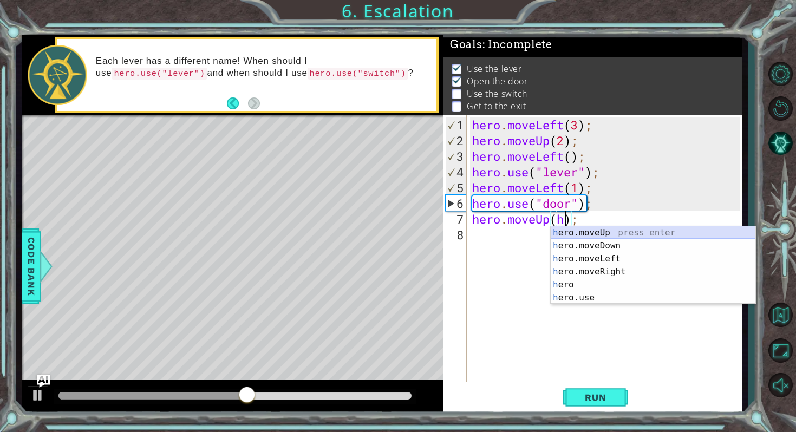
click at [573, 233] on div "h ero.moveUp press enter h ero.moveDown press enter h ero.moveLeft press enter …" at bounding box center [653, 278] width 205 height 104
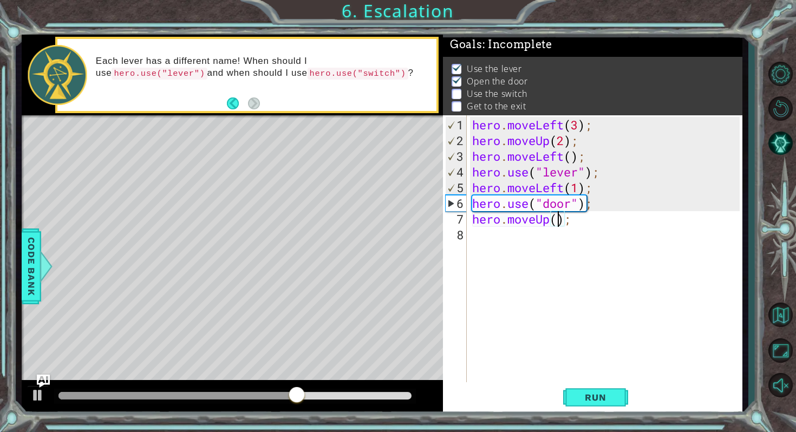
type textarea "hero.moveUp(2);"
click at [531, 241] on div "hero . moveLeft ( 3 ) ; hero . moveUp ( 2 ) ; hero . moveLeft ( ) ; hero . use …" at bounding box center [607, 266] width 274 height 298
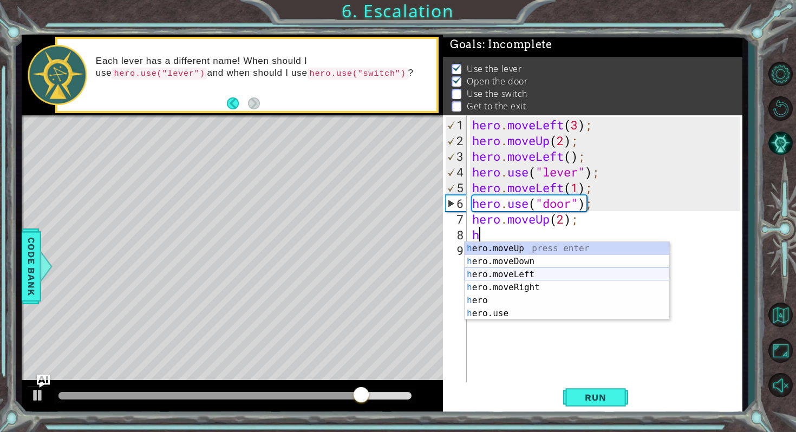
click at [552, 272] on div "h ero.moveUp press enter h ero.moveDown press enter h ero.moveLeft press enter …" at bounding box center [567, 294] width 205 height 104
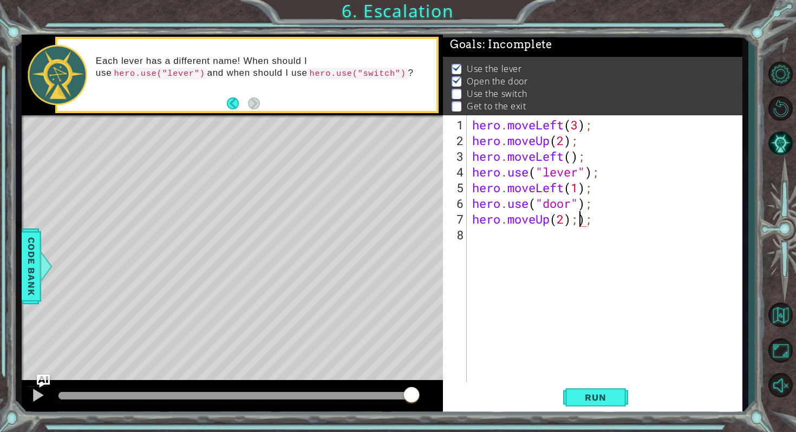
click at [592, 218] on div "hero . moveLeft ( 3 ) ; hero . moveUp ( 2 ) ; hero . moveLeft ( ) ; hero . use …" at bounding box center [607, 266] width 274 height 298
type textarea "hero.moveUp(2);"
click at [538, 247] on div "hero . moveLeft ( 3 ) ; hero . moveUp ( 2 ) ; hero . moveLeft ( ) ; hero . use …" at bounding box center [607, 266] width 274 height 298
click at [529, 239] on div "hero . moveLeft ( 3 ) ; hero . moveUp ( 2 ) ; hero . moveLeft ( ) ; hero . use …" at bounding box center [607, 266] width 274 height 298
click at [495, 238] on div "hero . moveLeft ( 3 ) ; hero . moveUp ( 2 ) ; hero . moveLeft ( ) ; hero . use …" at bounding box center [607, 266] width 274 height 298
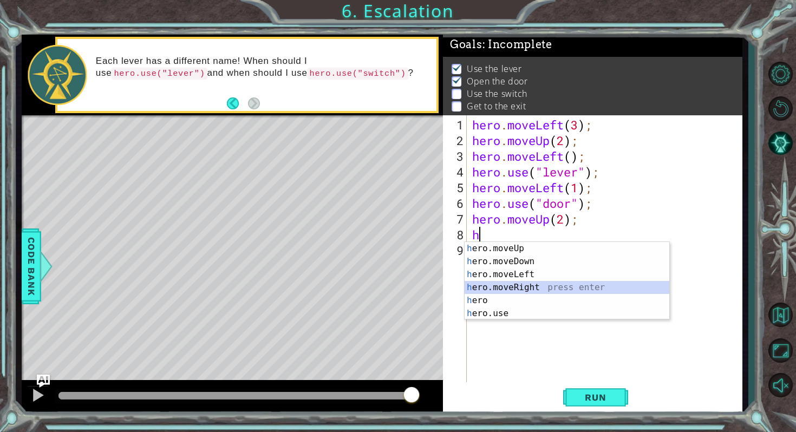
click at [535, 287] on div "h ero.moveUp press enter h ero.moveDown press enter h ero.moveLeft press enter …" at bounding box center [567, 294] width 205 height 104
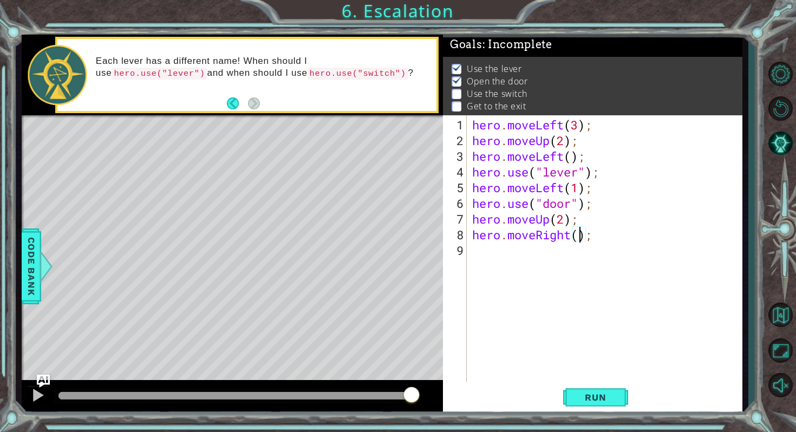
scroll to position [0, 5]
type textarea "hero.moveRight(2);"
click at [596, 403] on button "Run" at bounding box center [595, 398] width 65 height 30
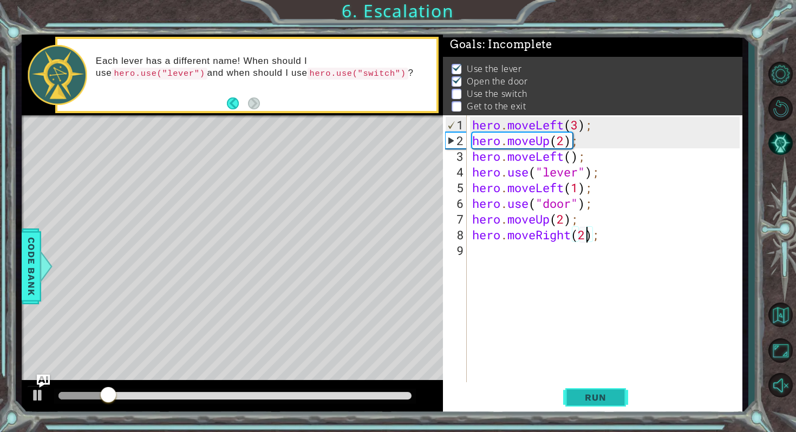
click at [612, 403] on button "Run" at bounding box center [595, 398] width 65 height 30
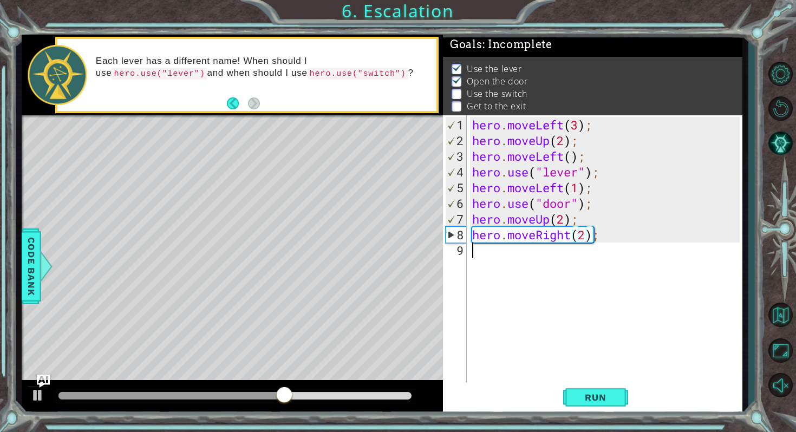
click at [566, 265] on div "hero . moveLeft ( 3 ) ; hero . moveUp ( 2 ) ; hero . moveLeft ( ) ; hero . use …" at bounding box center [607, 266] width 274 height 298
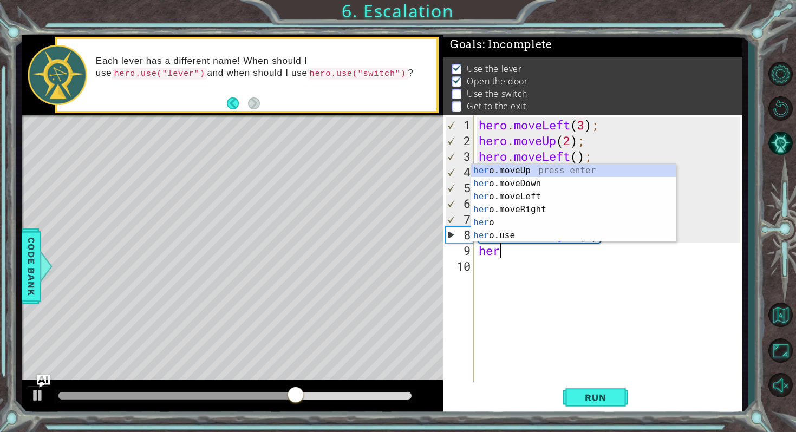
scroll to position [0, 1]
click at [534, 240] on div "her o.moveUp press enter her o.moveDown press enter her o.moveLeft press enter …" at bounding box center [573, 216] width 205 height 104
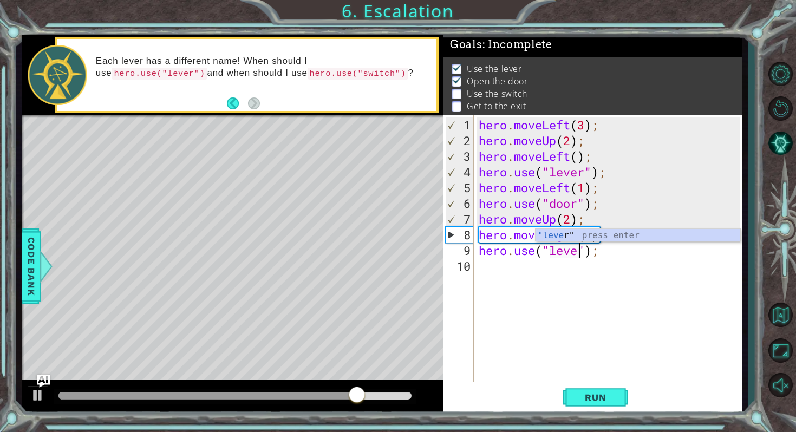
scroll to position [0, 5]
click at [578, 396] on span "Run" at bounding box center [595, 397] width 43 height 11
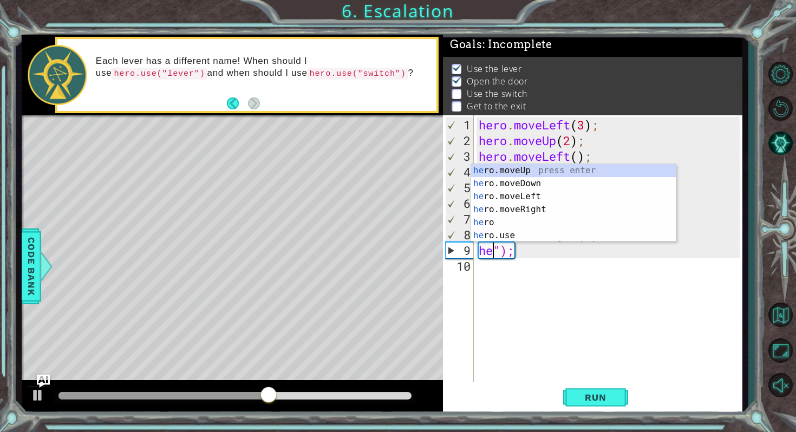
type textarea "");"
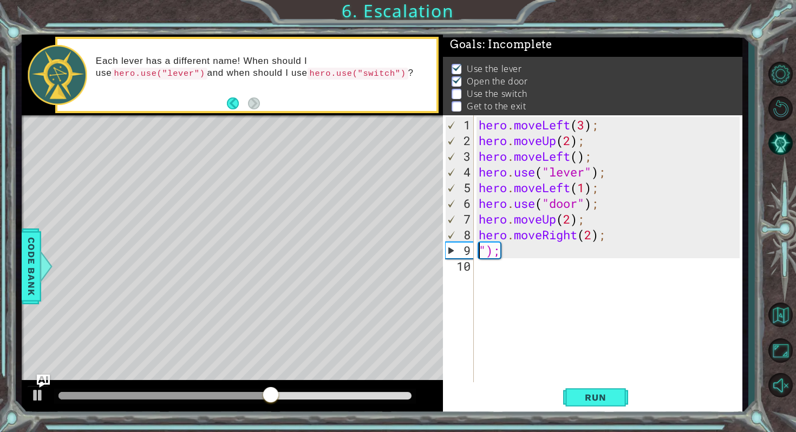
scroll to position [0, 1]
click at [573, 258] on div "hero . moveLeft ( 3 ) ; hero . moveUp ( 2 ) ; hero . moveLeft ( ) ; hero . use …" at bounding box center [610, 266] width 268 height 298
click at [560, 250] on div "hero . moveLeft ( 3 ) ; hero . moveUp ( 2 ) ; hero . moveLeft ( ) ; hero . use …" at bounding box center [610, 266] width 268 height 298
type textarea """
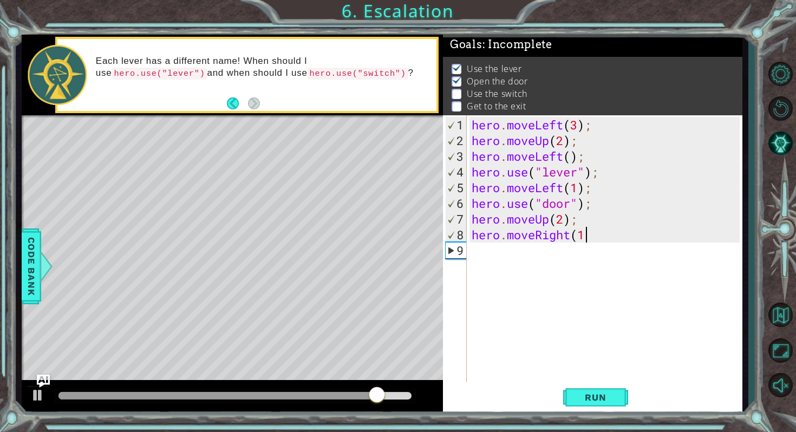
type textarea "hero.moveRight(1)"
click at [524, 258] on div "hero . moveLeft ( 3 ) ; hero . moveUp ( 2 ) ; hero . moveLeft ( ) ; hero . use …" at bounding box center [606, 266] width 275 height 298
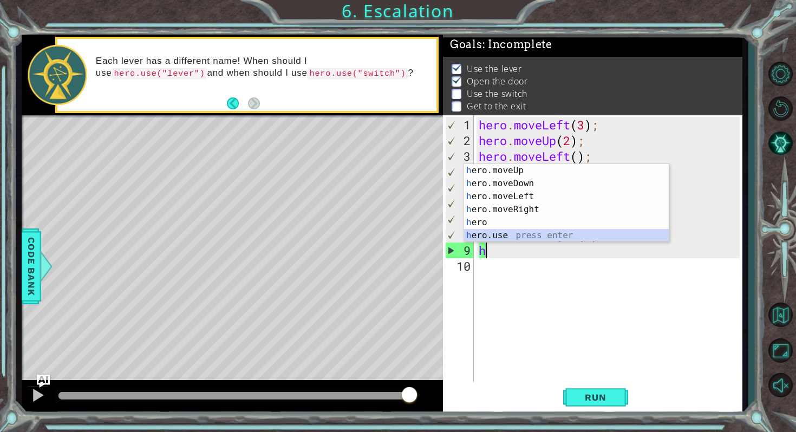
click at [514, 230] on div "h ero.moveUp press enter h ero.moveDown press enter h ero.moveLeft press enter …" at bounding box center [566, 216] width 205 height 104
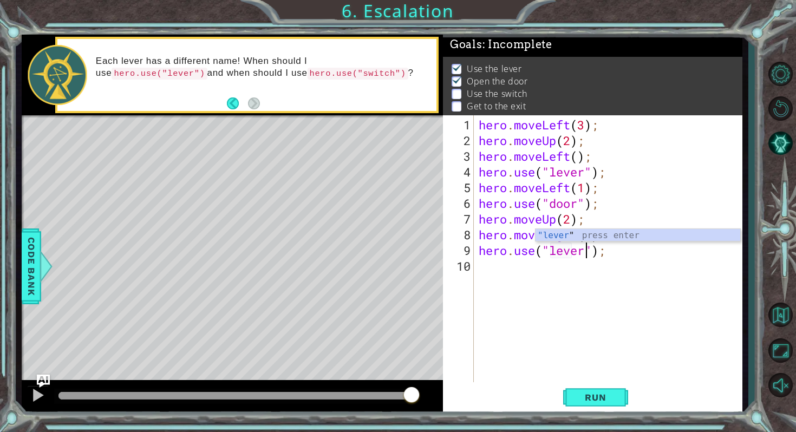
scroll to position [0, 5]
click at [603, 399] on span "Run" at bounding box center [595, 397] width 43 height 11
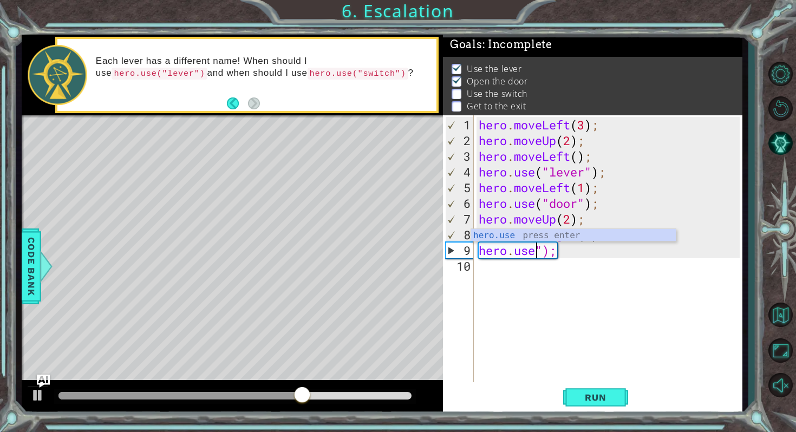
scroll to position [0, 3]
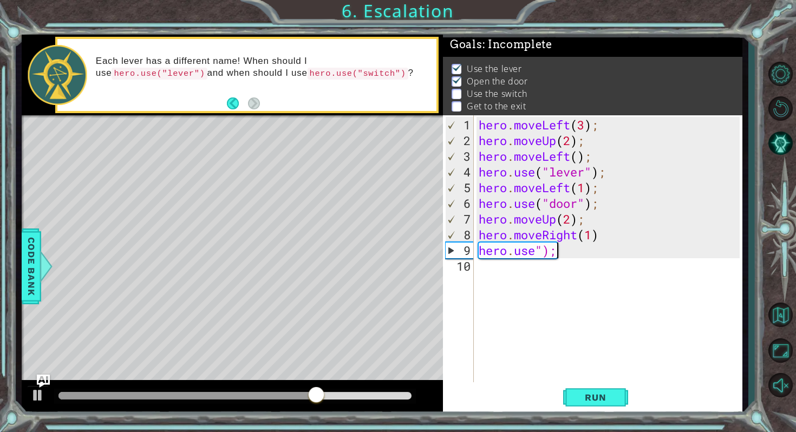
click at [571, 251] on div "hero . moveLeft ( 3 ) ; hero . moveUp ( 2 ) ; hero . moveLeft ( ) ; hero . use …" at bounding box center [610, 266] width 268 height 298
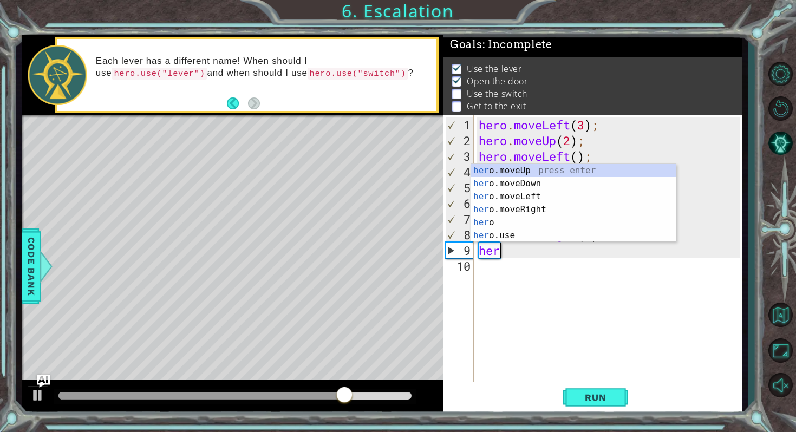
scroll to position [0, 0]
type textarea "h"
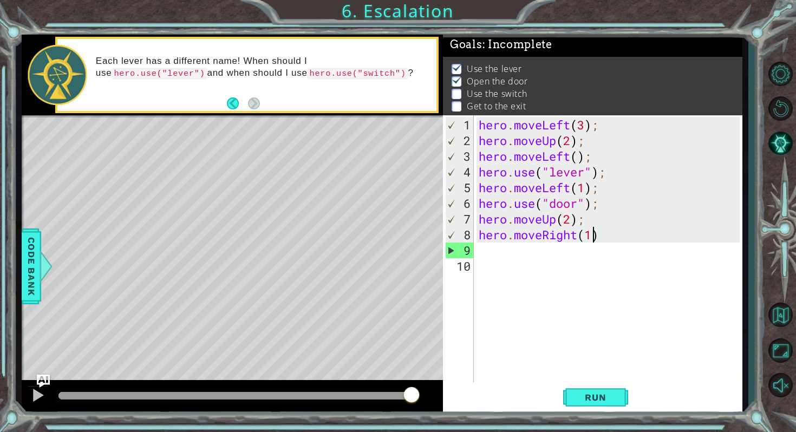
click at [594, 233] on div "hero . moveLeft ( 3 ) ; hero . moveUp ( 2 ) ; hero . moveLeft ( ) ; hero . use …" at bounding box center [610, 266] width 268 height 298
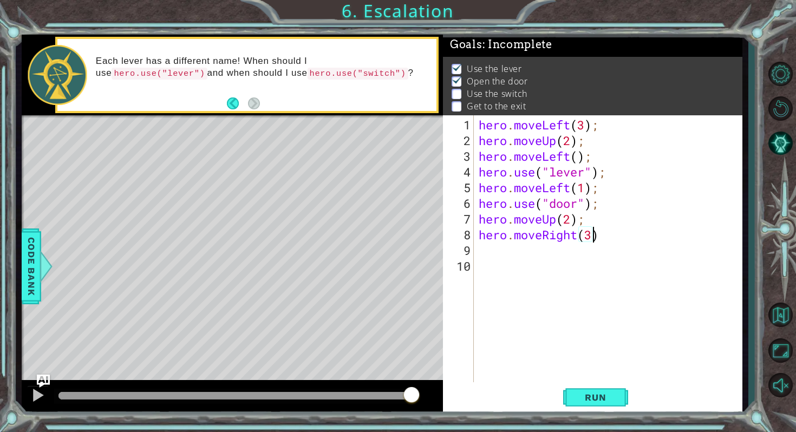
scroll to position [0, 5]
click at [603, 404] on button "Run" at bounding box center [595, 398] width 65 height 30
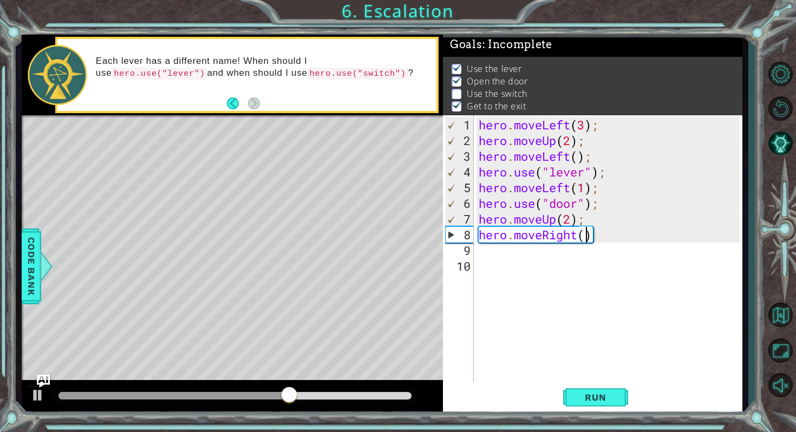
type textarea "hero.moveRight(2)"
click at [569, 259] on div "hero . moveLeft ( 3 ) ; hero . moveUp ( 2 ) ; hero . moveLeft ( ) ; hero . use …" at bounding box center [610, 266] width 268 height 298
click at [564, 252] on div "hero . moveLeft ( 3 ) ; hero . moveUp ( 2 ) ; hero . moveLeft ( ) ; hero . use …" at bounding box center [610, 266] width 268 height 298
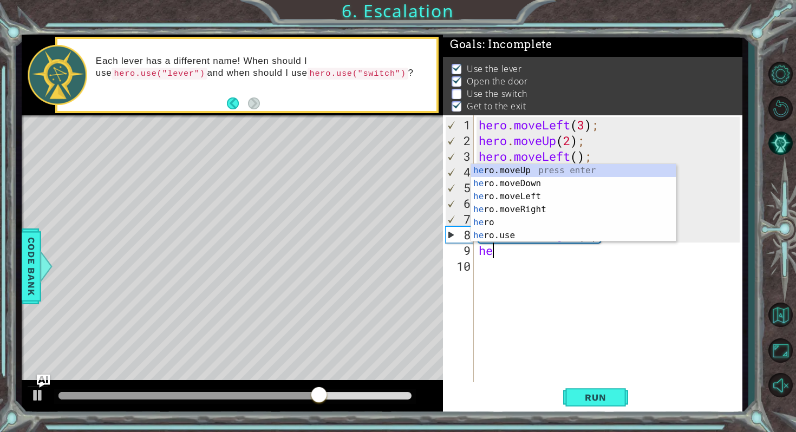
scroll to position [0, 1]
click at [544, 184] on div "her o.moveUp press enter her o.moveDown press enter her o.moveLeft press enter …" at bounding box center [573, 216] width 205 height 104
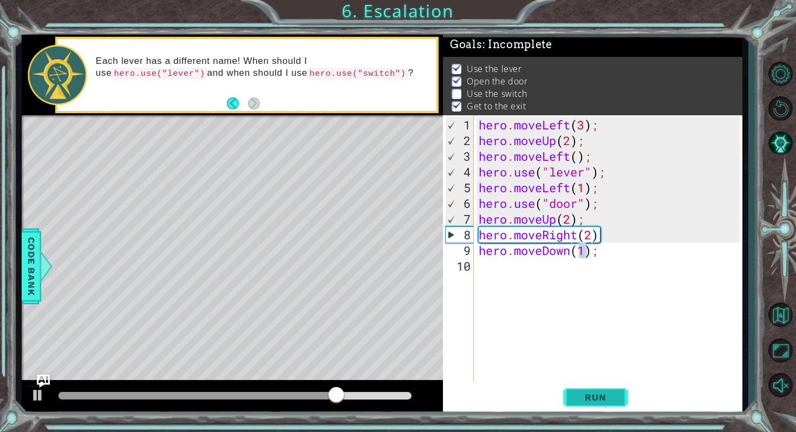
click at [576, 396] on span "Run" at bounding box center [595, 397] width 43 height 11
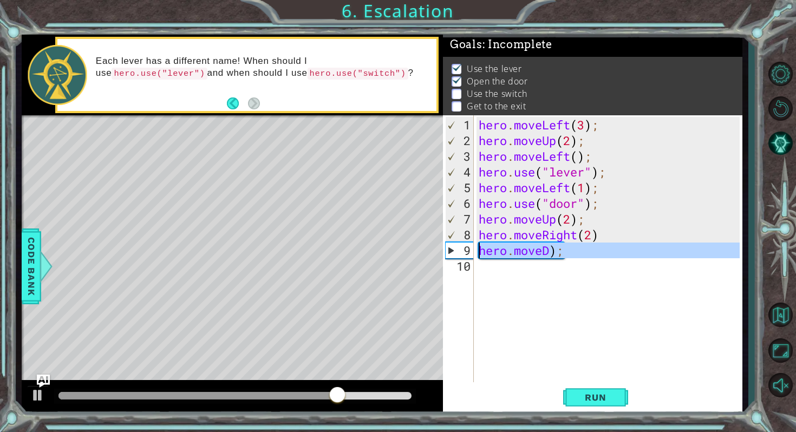
drag, startPoint x: 596, startPoint y: 258, endPoint x: 479, endPoint y: 253, distance: 117.0
click at [479, 253] on div "hero . moveLeft ( 3 ) ; hero . moveUp ( 2 ) ; hero . moveLeft ( ) ; hero . use …" at bounding box center [610, 266] width 268 height 298
type textarea "hero.moveD);"
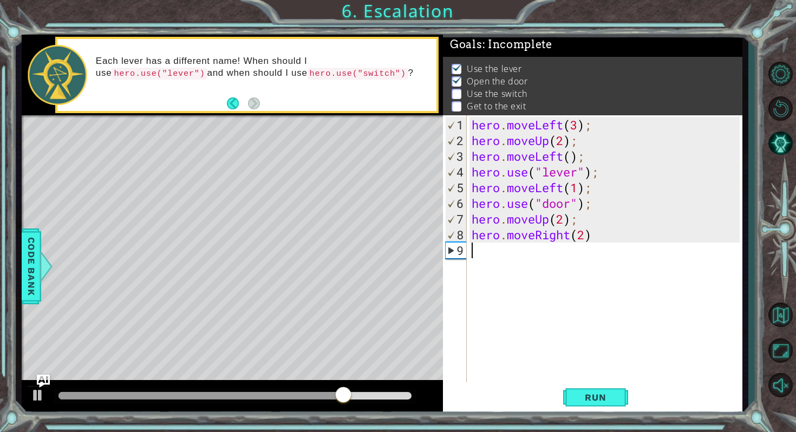
scroll to position [0, 0]
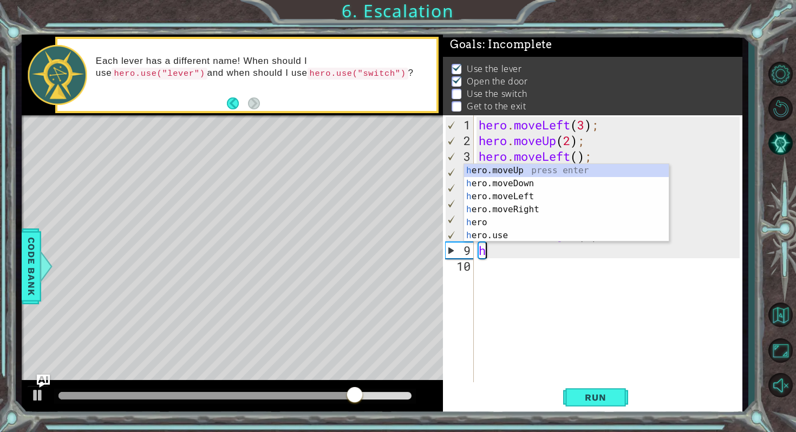
click at [506, 240] on div "h ero.moveUp press enter h ero.moveDown press enter h ero.moveLeft press enter …" at bounding box center [566, 216] width 205 height 104
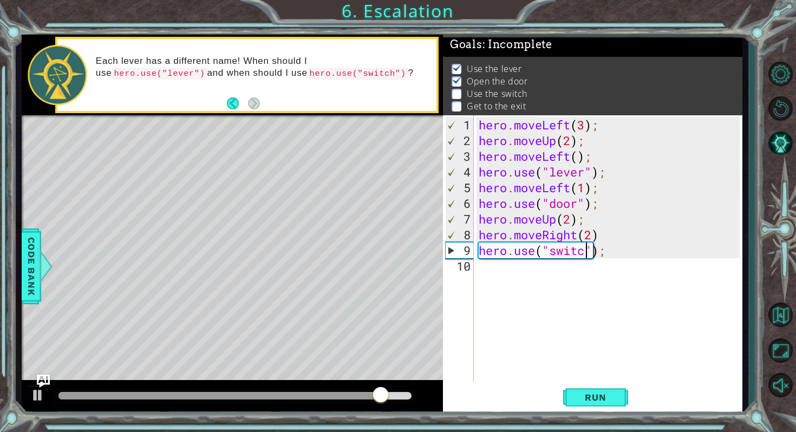
scroll to position [0, 5]
type textarea "hero.use("switch");"
click at [617, 403] on button "Run" at bounding box center [595, 398] width 65 height 30
drag, startPoint x: 617, startPoint y: 403, endPoint x: 390, endPoint y: 79, distance: 395.3
click at [396, 94] on div "1 ההההההההההההההההההההההההההההההההההההההההההההההההההההההההההההההההההההההההההההה…" at bounding box center [382, 225] width 721 height 380
